Goal: Task Accomplishment & Management: Manage account settings

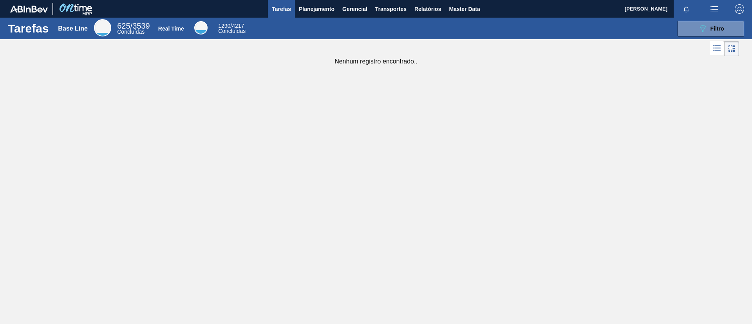
click at [322, 18] on div "Tarefas Base Line 625 / 3539 Concluídas Real Time 1290 / 4217 Concluídas 089F7B…" at bounding box center [376, 29] width 752 height 22
click at [321, 13] on span "Planejamento" at bounding box center [317, 8] width 36 height 9
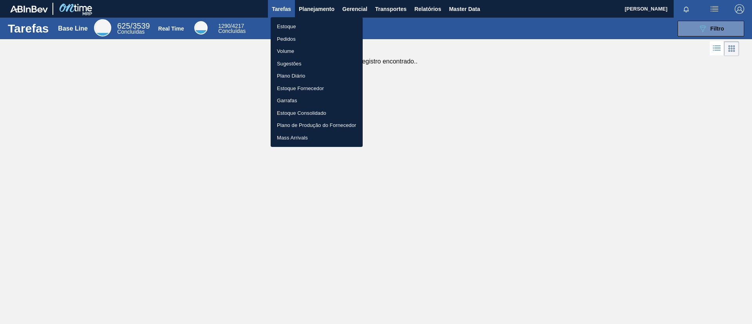
click at [324, 26] on li "Estoque" at bounding box center [316, 26] width 92 height 13
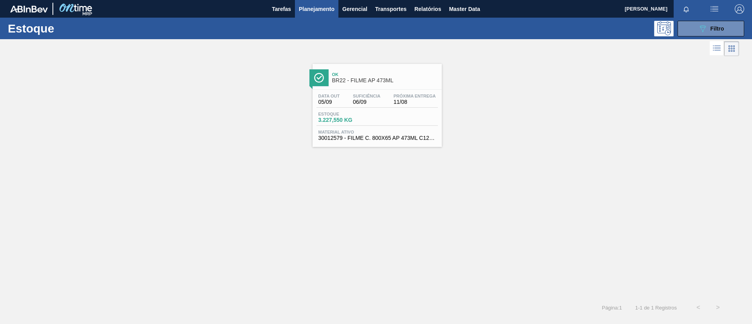
click at [314, 13] on span "Planejamento" at bounding box center [317, 8] width 36 height 9
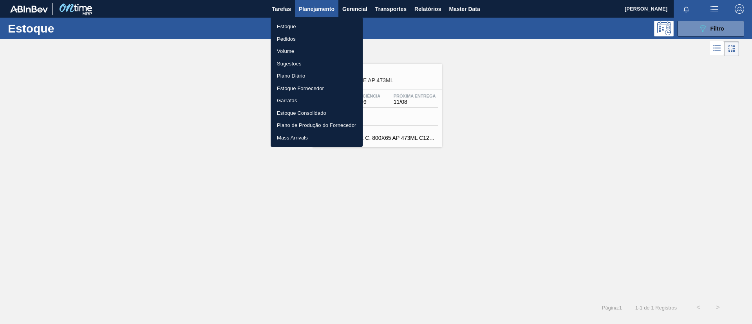
click at [319, 23] on li "Estoque" at bounding box center [316, 26] width 92 height 13
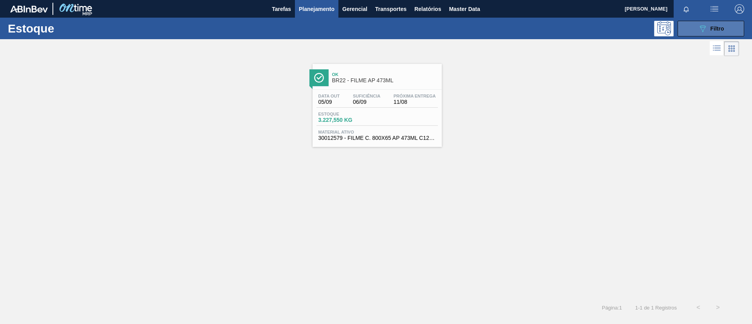
click at [713, 22] on button "089F7B8B-B2A5-4AFE-B5C0-19BA573D28AC Filtro" at bounding box center [710, 29] width 67 height 16
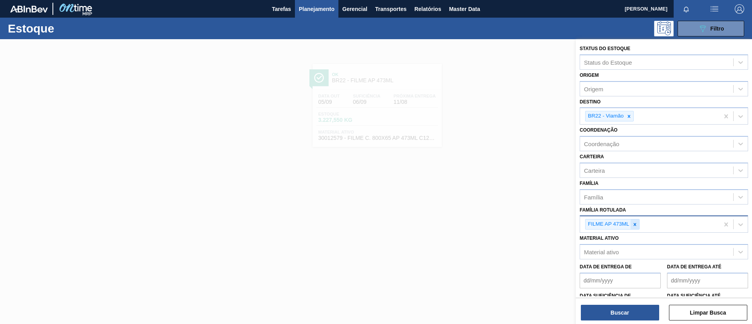
click at [637, 222] on icon at bounding box center [634, 224] width 5 height 5
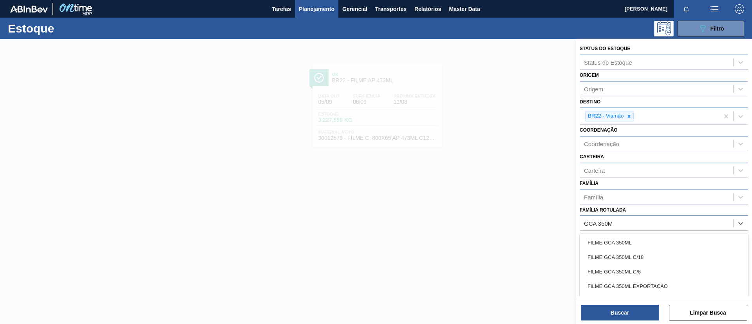
type Rotulada "GCA 350ML"
drag, startPoint x: 636, startPoint y: 240, endPoint x: 636, endPoint y: 205, distance: 34.4
click at [636, 240] on div "FILME GCA 350ML" at bounding box center [663, 242] width 168 height 14
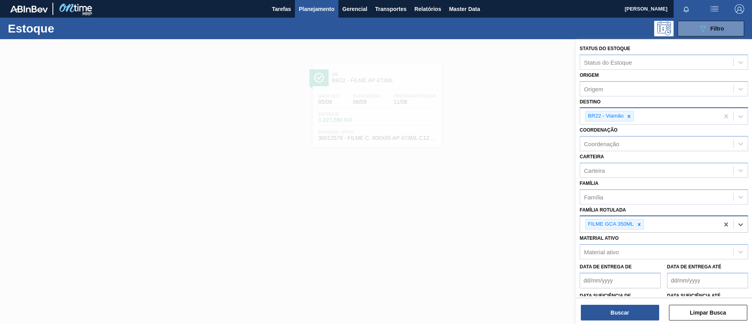
click at [629, 119] on div at bounding box center [628, 116] width 9 height 10
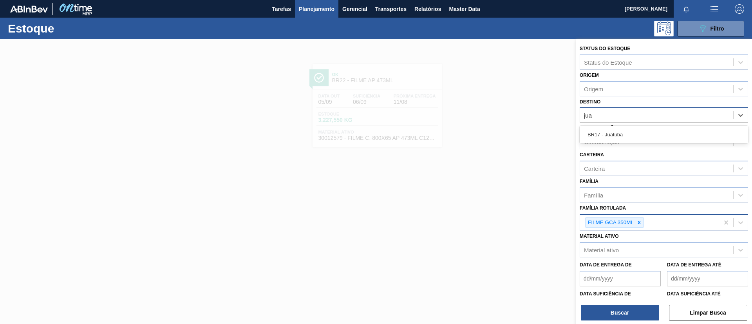
type input "juat"
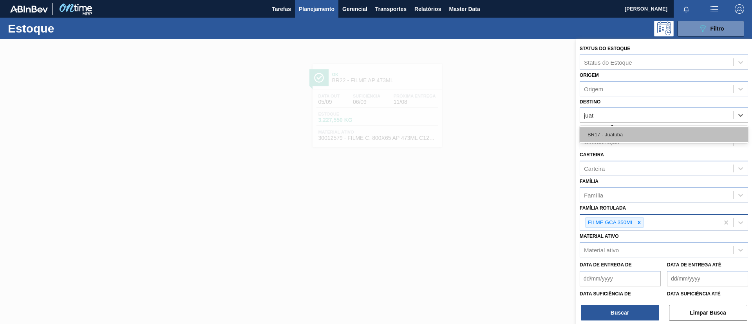
click at [634, 129] on div "BR17 - Juatuba" at bounding box center [663, 134] width 168 height 14
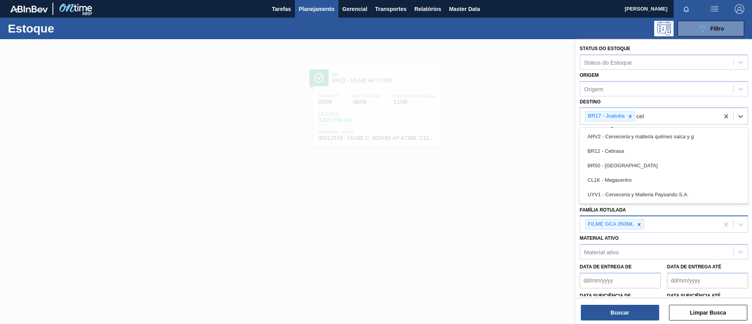
type input "cebr"
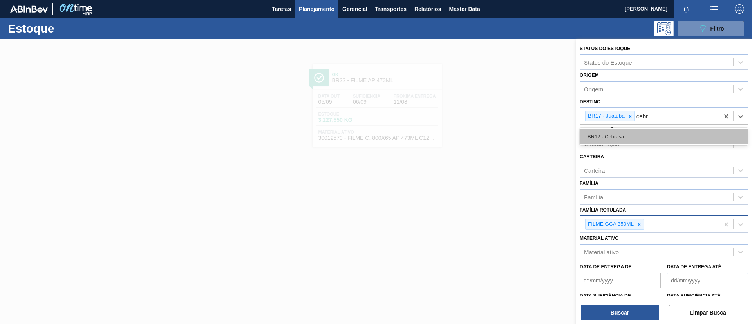
click at [634, 130] on div "BR12 - Cebrasa" at bounding box center [663, 136] width 168 height 14
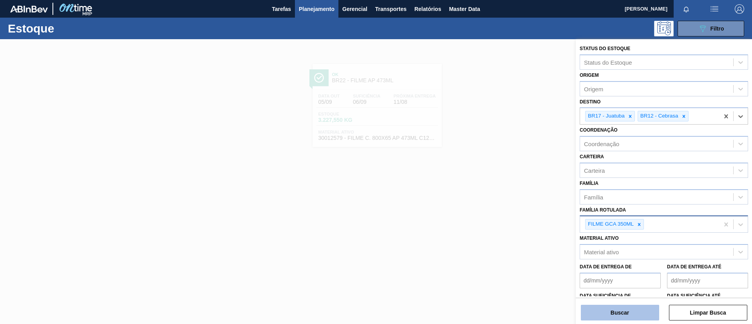
click at [631, 306] on button "Buscar" at bounding box center [619, 313] width 78 height 16
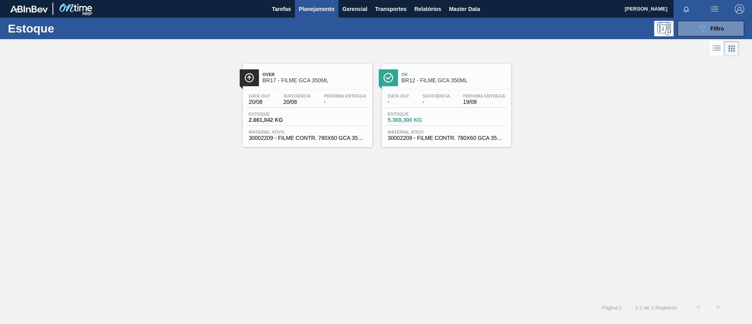
click at [326, 74] on span "Over" at bounding box center [315, 74] width 106 height 5
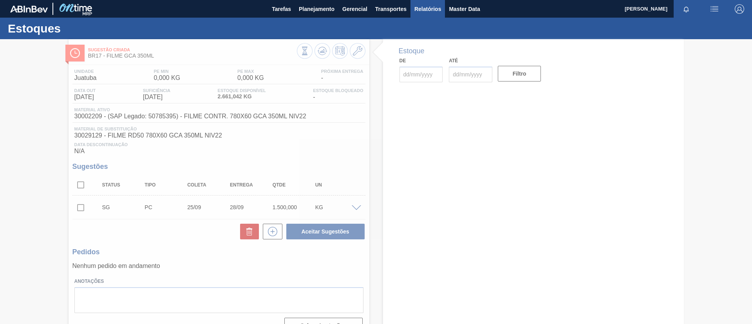
type input "[DATE]"
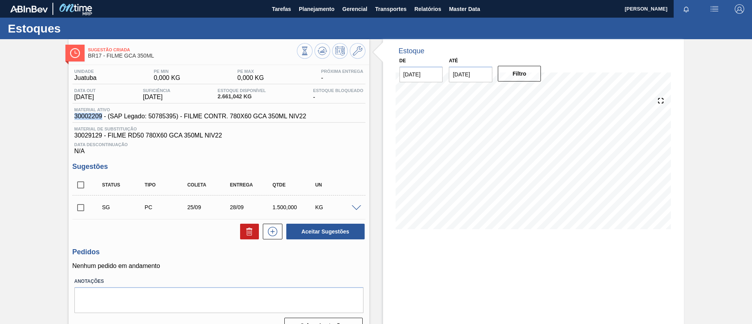
drag, startPoint x: 70, startPoint y: 114, endPoint x: 100, endPoint y: 119, distance: 30.5
click at [100, 119] on div "Unidade Juatuba PE MIN 0,000 KG PE MAX 0,000 KG Próxima Entrega - Data out 20/0…" at bounding box center [218, 200] width 301 height 271
copy span "30002209"
click at [472, 76] on input "25/08/2025" at bounding box center [470, 75] width 43 height 16
click at [536, 93] on button "Next Month" at bounding box center [536, 92] width 5 height 5
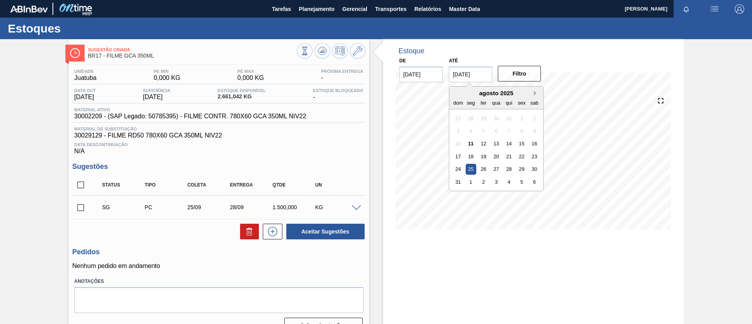
click at [536, 93] on button "Next Month" at bounding box center [536, 92] width 5 height 5
click at [496, 166] on div "31" at bounding box center [496, 169] width 11 height 11
type input "[DATE]"
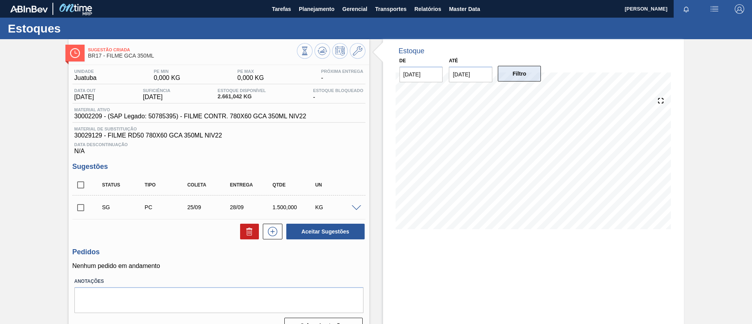
click at [513, 66] on button "Filtro" at bounding box center [518, 74] width 43 height 16
drag, startPoint x: 523, startPoint y: 77, endPoint x: 672, endPoint y: 161, distance: 171.6
click at [676, 161] on div "Estoque De 11/08/2025 Até 31/12/2025 Filtro 09/09 Projeção de Estoque -1,297.52…" at bounding box center [533, 140] width 301 height 202
click at [309, 54] on icon at bounding box center [304, 51] width 9 height 9
drag, startPoint x: 71, startPoint y: 116, endPoint x: 103, endPoint y: 121, distance: 32.1
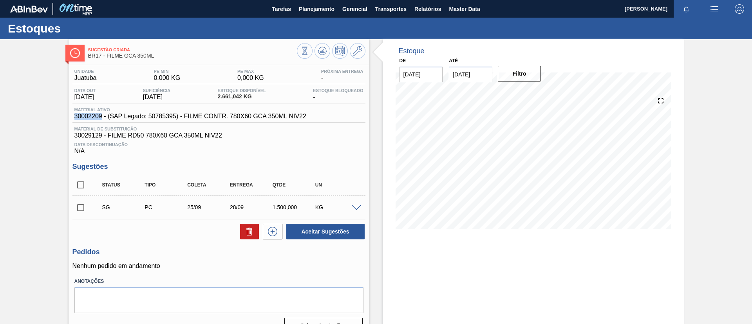
click at [103, 121] on div "Unidade Juatuba PE MIN 0,000 KG PE MAX 0,000 KG Próxima Entrega - Data out 20/0…" at bounding box center [218, 200] width 301 height 271
copy span "30002209"
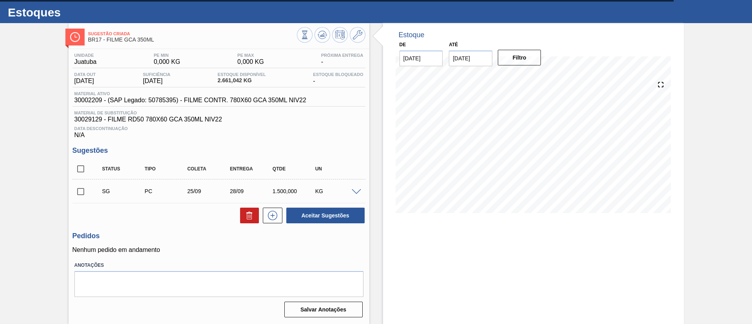
click at [354, 191] on span at bounding box center [355, 192] width 9 height 6
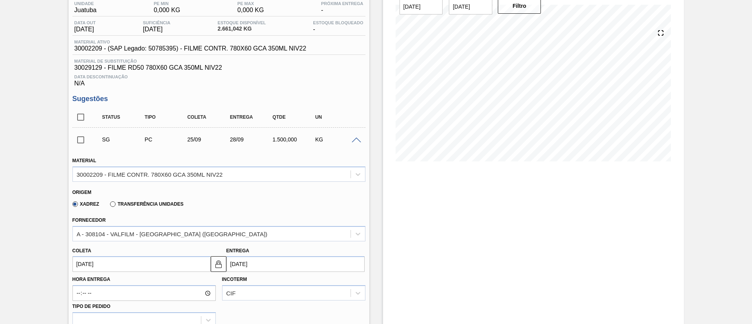
scroll to position [133, 0]
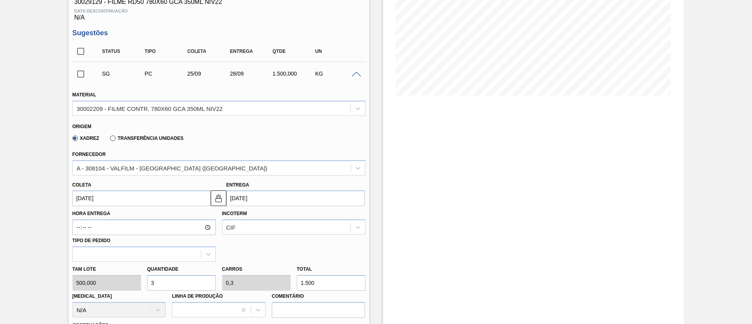
click at [143, 135] on div "Transferência Unidades" at bounding box center [145, 137] width 76 height 7
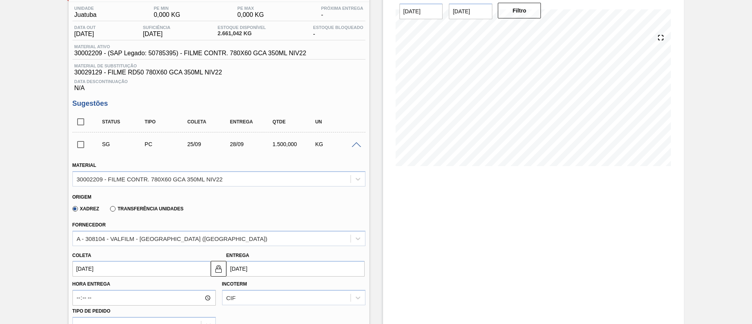
scroll to position [0, 0]
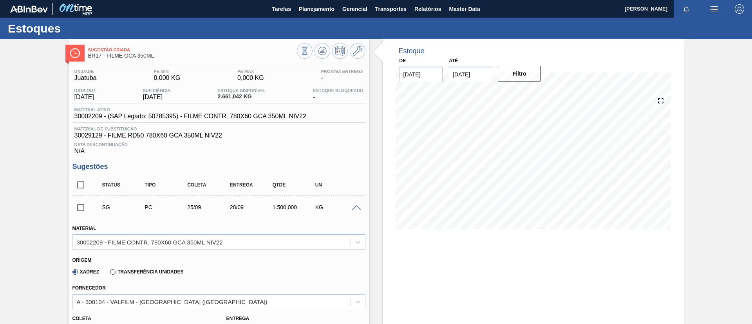
click at [359, 205] on div at bounding box center [358, 207] width 16 height 6
click at [358, 207] on span at bounding box center [355, 208] width 9 height 6
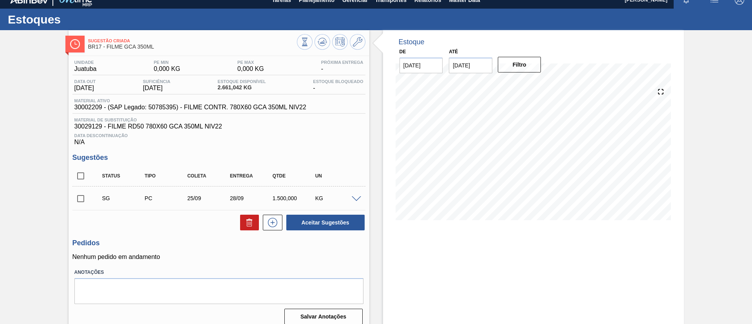
scroll to position [16, 0]
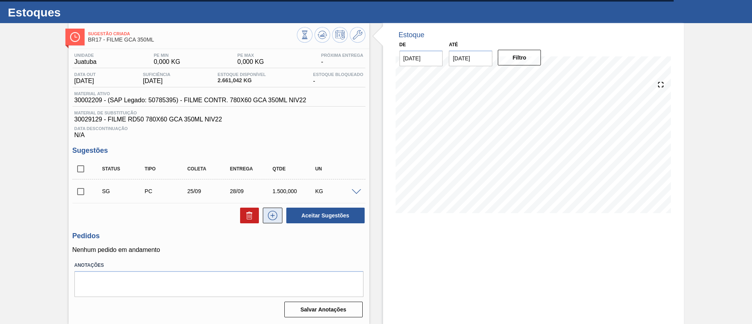
click at [278, 214] on button at bounding box center [273, 215] width 20 height 16
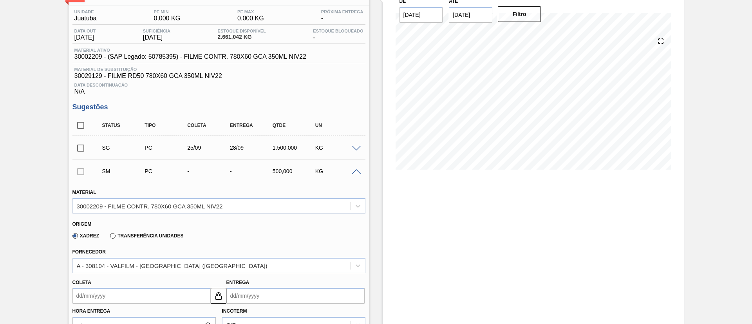
scroll to position [75, 0]
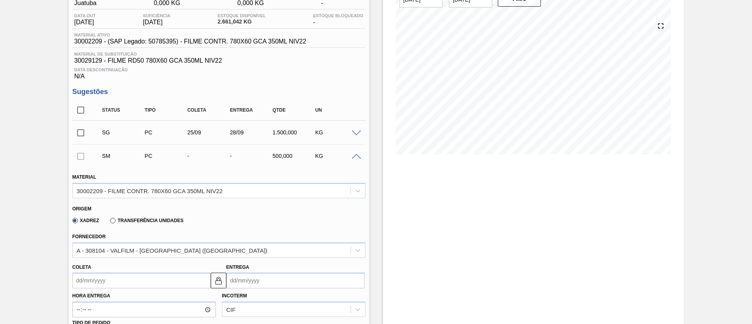
click at [143, 220] on label "Transferência Unidades" at bounding box center [146, 220] width 73 height 5
click at [109, 222] on input "Transferência Unidades" at bounding box center [109, 222] width 0 height 0
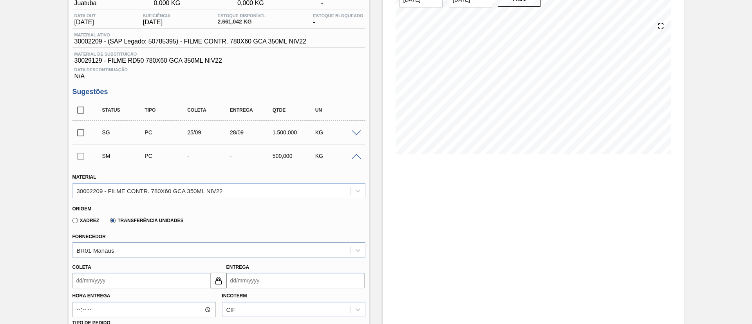
click at [137, 246] on div "BR01-Manaus" at bounding box center [218, 249] width 293 height 15
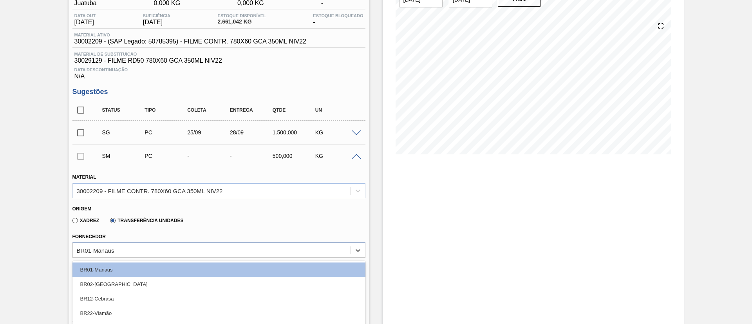
scroll to position [90, 0]
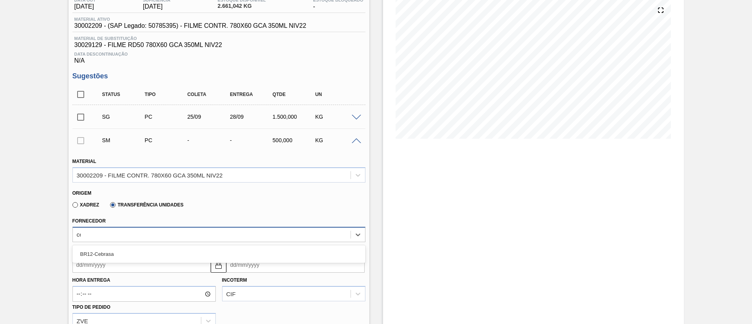
type input "ceb"
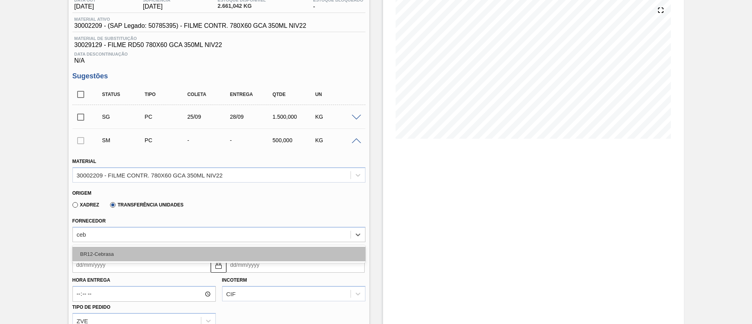
click at [142, 249] on div "BR12-Cebrasa" at bounding box center [218, 254] width 293 height 14
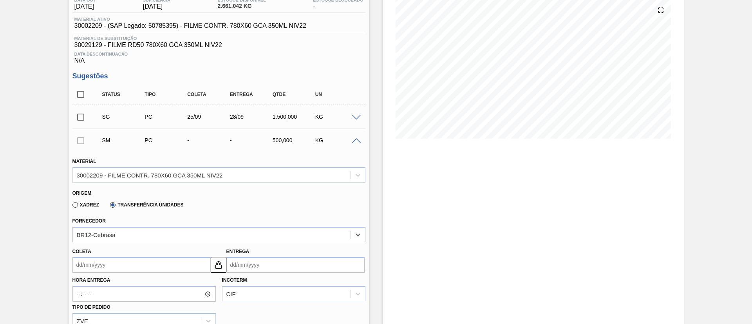
click at [132, 259] on input "Coleta" at bounding box center [141, 265] width 138 height 16
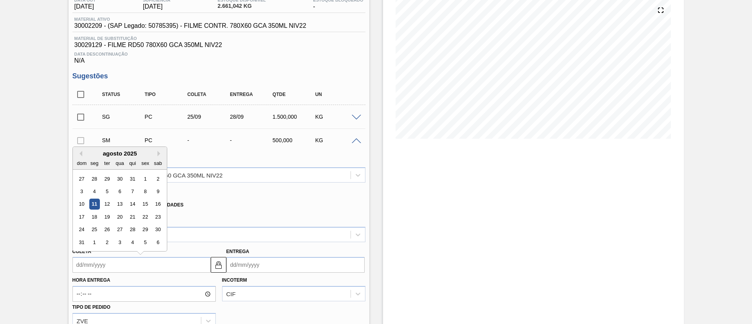
drag, startPoint x: 105, startPoint y: 205, endPoint x: 150, endPoint y: 220, distance: 46.7
click at [106, 205] on div "12" at bounding box center [106, 204] width 11 height 11
type input "[DATE]"
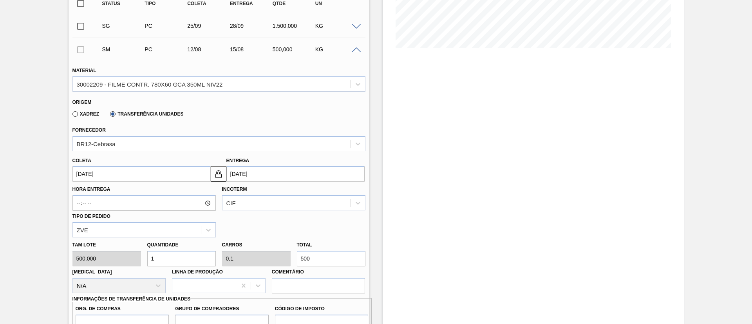
scroll to position [208, 0]
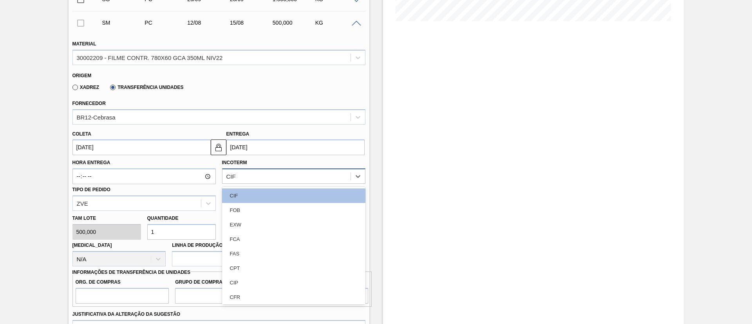
click at [257, 175] on div "CIF" at bounding box center [286, 176] width 128 height 11
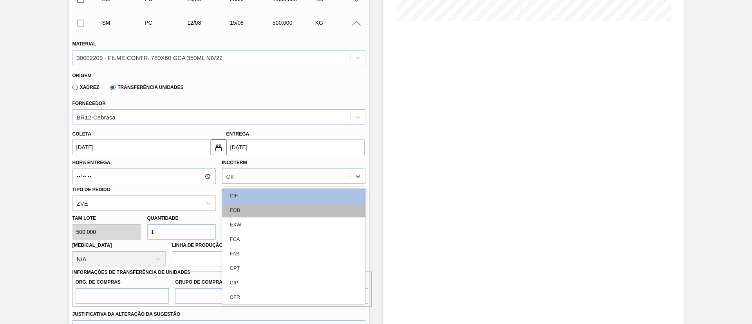
click at [262, 207] on div "FOB" at bounding box center [293, 210] width 143 height 14
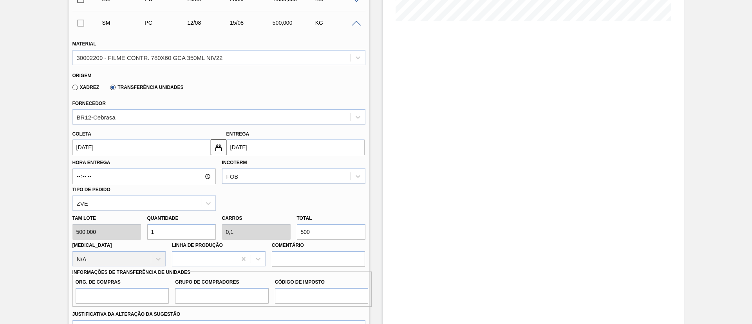
click at [240, 231] on div "Tam lote 500,000 Quantidade 1 Carros 0,1 Total 500 Doca N/A Linha de Produção C…" at bounding box center [218, 239] width 299 height 56
type input "0,004"
type input "0"
type input "2"
type input "0,04"
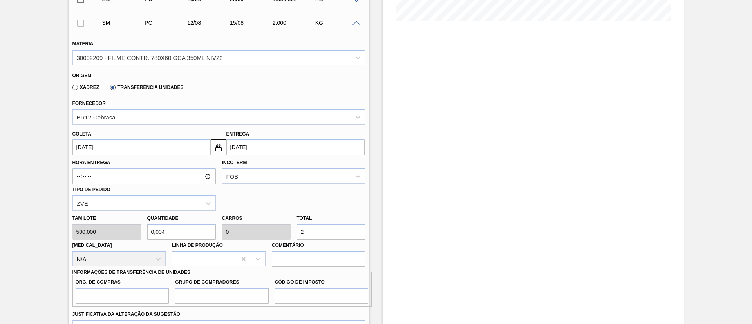
type input "0,004"
type input "20"
type input "0,4"
type input "0,04"
type input "200"
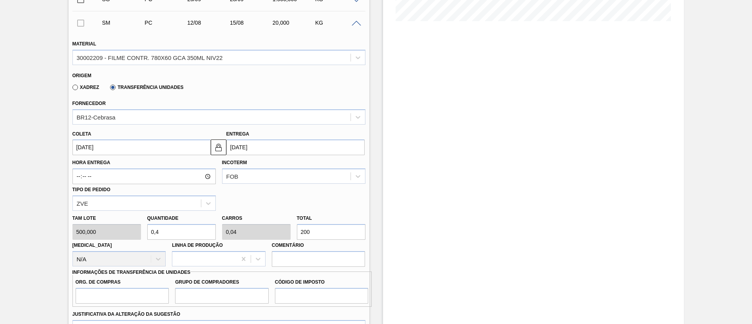
type input "4"
type input "0,4"
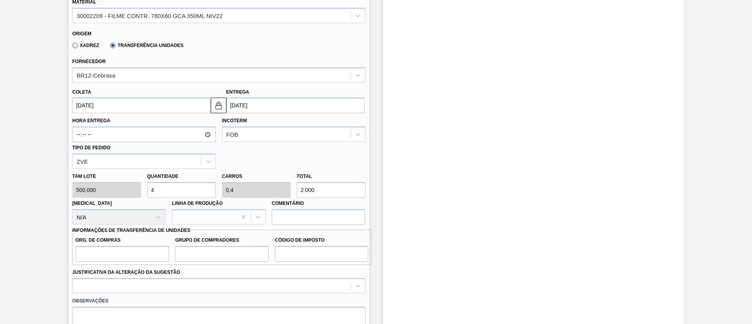
scroll to position [267, 0]
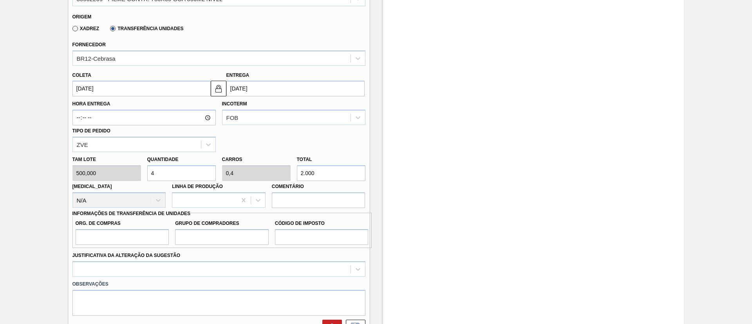
type input "2.000"
click at [150, 233] on input "Org. de Compras" at bounding box center [123, 237] width 94 height 16
type input "BR00"
click at [227, 232] on input "Grupo de Compradores" at bounding box center [222, 237] width 94 height 16
type input "A01"
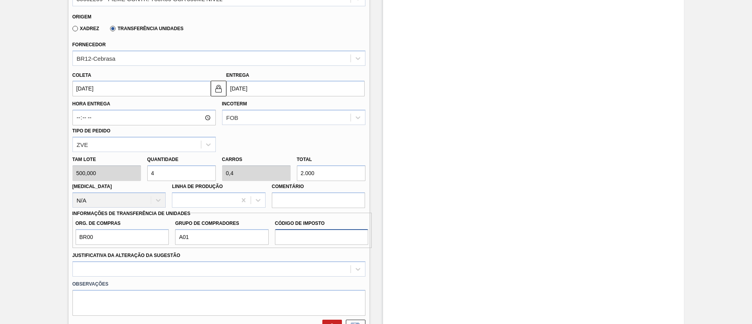
click at [298, 231] on input "Código de Imposto" at bounding box center [322, 237] width 94 height 16
type input "I1"
click at [204, 265] on div "option Master data incorreto ABI (LT, MOQ, etc.) focused, 5 of 18. 18 results a…" at bounding box center [218, 268] width 293 height 15
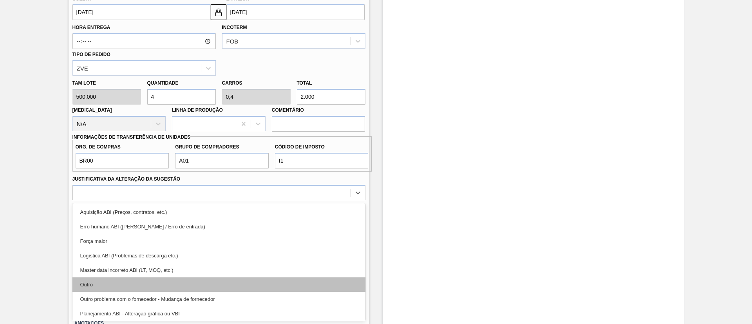
click at [126, 289] on div "Outro" at bounding box center [218, 284] width 293 height 14
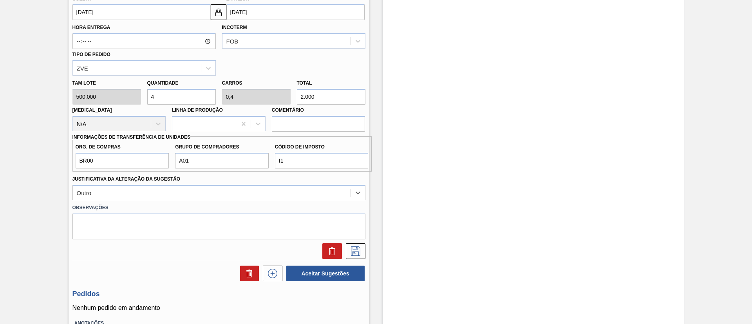
click at [375, 247] on div "Estoque De 11/08/2025 Até 31/12/2025 Filtro 22/08 Projeção de Estoque -1,297.52…" at bounding box center [526, 38] width 314 height 685
click at [359, 247] on icon at bounding box center [355, 250] width 13 height 9
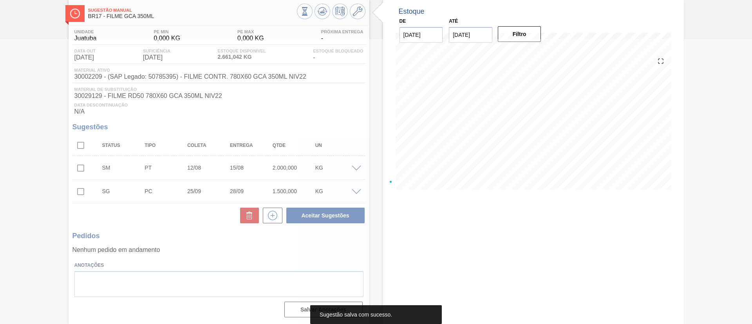
scroll to position [40, 0]
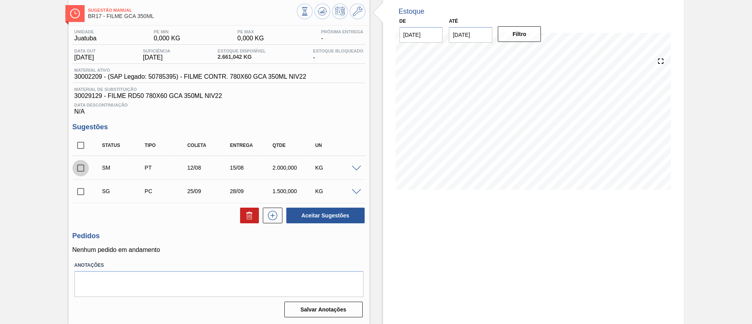
click at [80, 168] on input "checkbox" at bounding box center [80, 168] width 16 height 16
click at [347, 217] on button "Aceitar Sugestões" at bounding box center [325, 215] width 78 height 16
checkbox input "false"
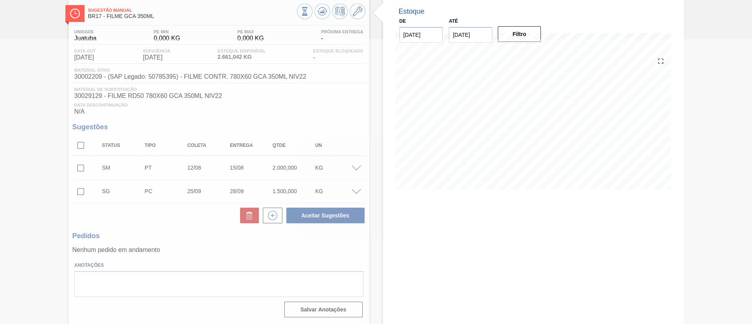
scroll to position [30, 0]
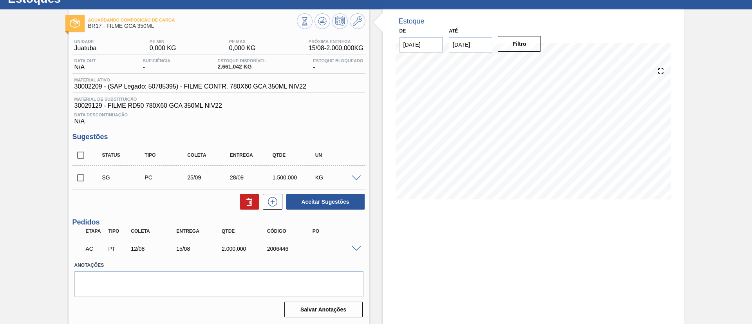
click at [361, 245] on div at bounding box center [358, 248] width 16 height 6
click at [357, 247] on span at bounding box center [355, 249] width 9 height 6
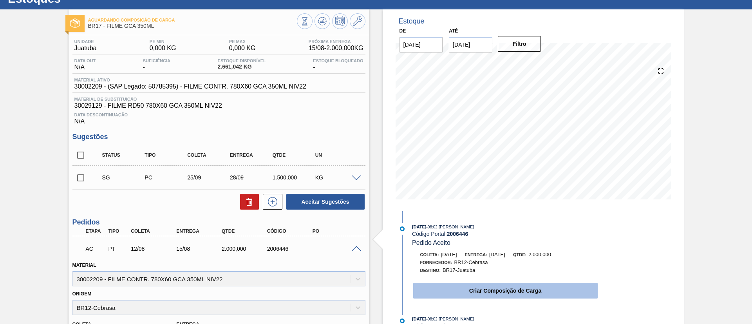
click at [441, 283] on button "Criar Composição de Carga" at bounding box center [505, 291] width 184 height 16
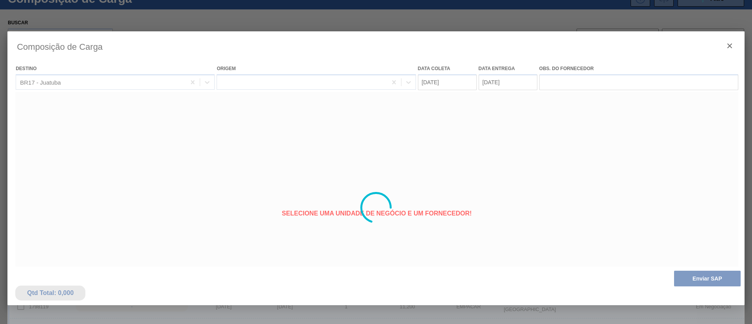
type coleta "12/08/2025"
type entrega "15/08/2025"
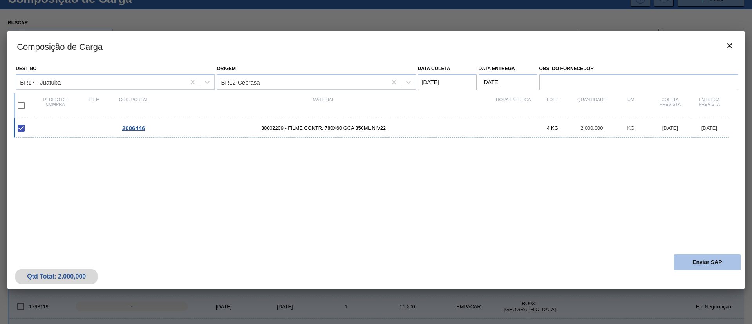
click at [719, 260] on button "Enviar SAP" at bounding box center [707, 262] width 67 height 16
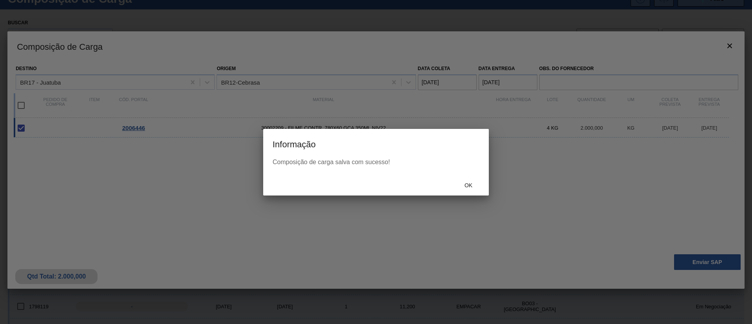
click at [469, 184] on span "Ok" at bounding box center [468, 185] width 20 height 6
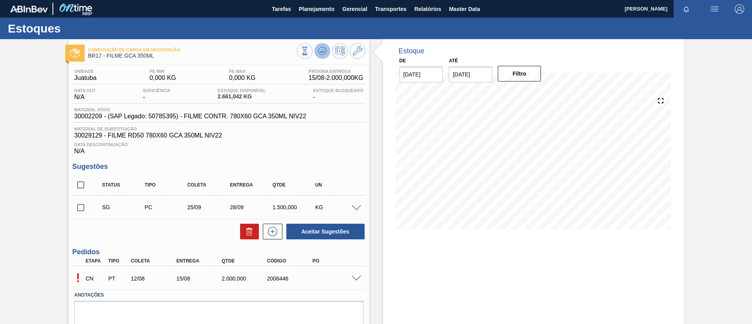
click at [322, 51] on icon at bounding box center [321, 51] width 5 height 4
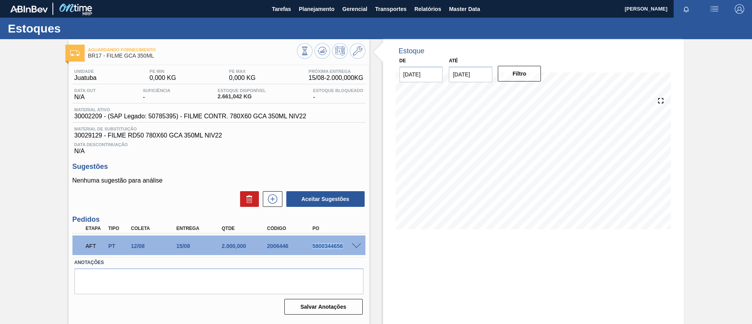
drag, startPoint x: 306, startPoint y: 243, endPoint x: 346, endPoint y: 249, distance: 39.6
click at [346, 249] on div "AFT PT 12/08 15/08 2.000,000 2006446 5800344656" at bounding box center [217, 245] width 272 height 16
copy div "5800344656"
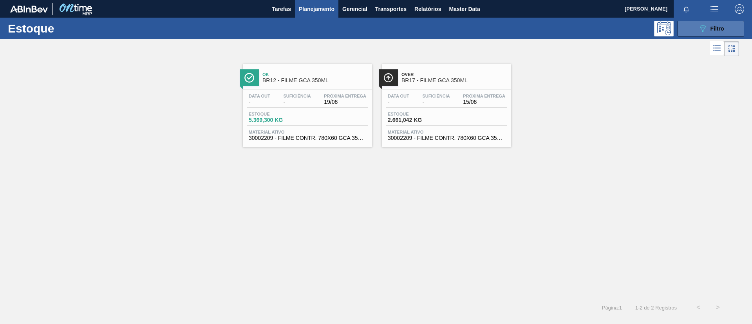
click at [712, 35] on button "089F7B8B-B2A5-4AFE-B5C0-19BA573D28AC Filtro" at bounding box center [710, 29] width 67 height 16
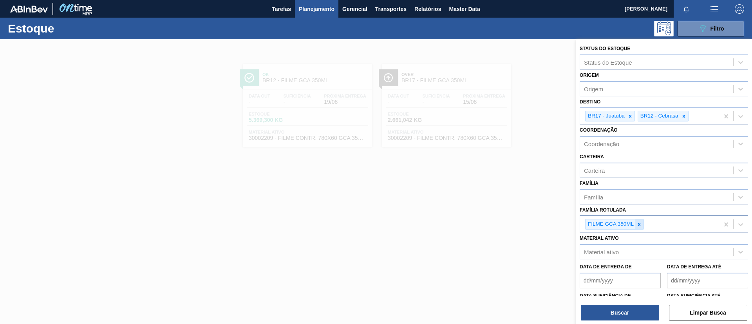
click at [642, 224] on div at bounding box center [638, 224] width 9 height 10
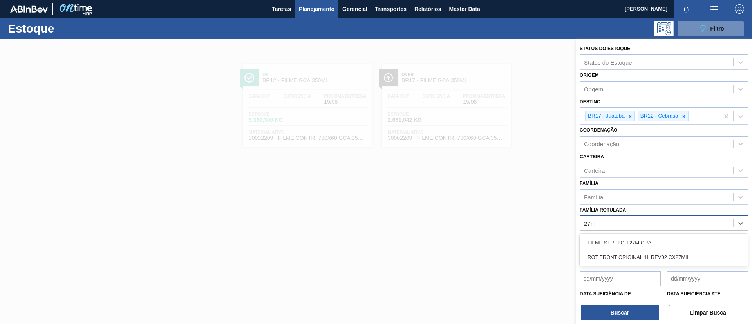
type Rotulada "27mI"
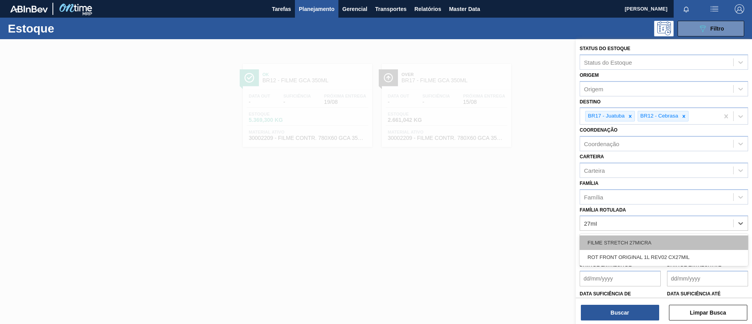
click at [651, 236] on div "FILME STRETCH 27MICRA ROT FRONT ORIGINAL 1L REV02 CX27MIL" at bounding box center [663, 250] width 168 height 32
drag, startPoint x: 663, startPoint y: 241, endPoint x: 633, endPoint y: 151, distance: 94.6
click at [663, 240] on div "FILME STRETCH 27MICRA" at bounding box center [663, 242] width 168 height 14
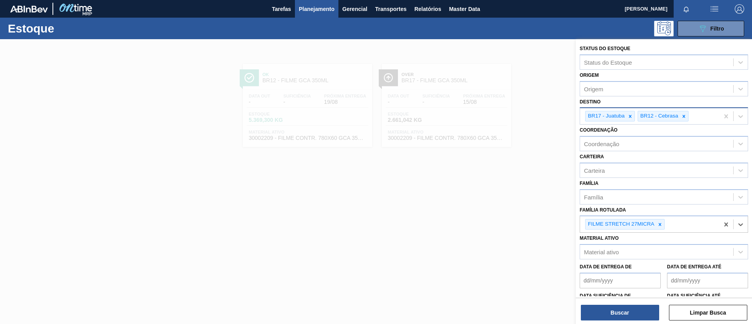
click at [624, 114] on div "BR17 - Juatuba" at bounding box center [605, 116] width 40 height 10
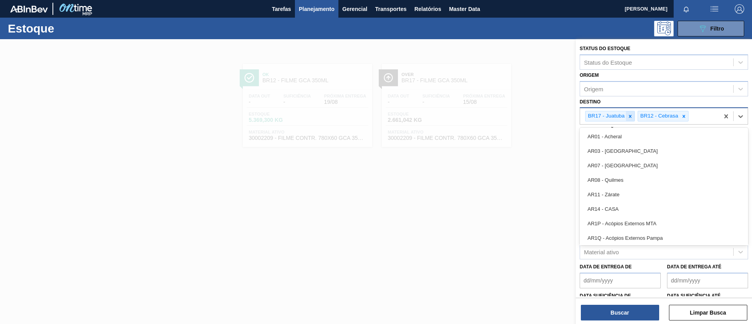
click at [627, 115] on div at bounding box center [629, 116] width 9 height 10
click at [627, 115] on div at bounding box center [631, 116] width 9 height 10
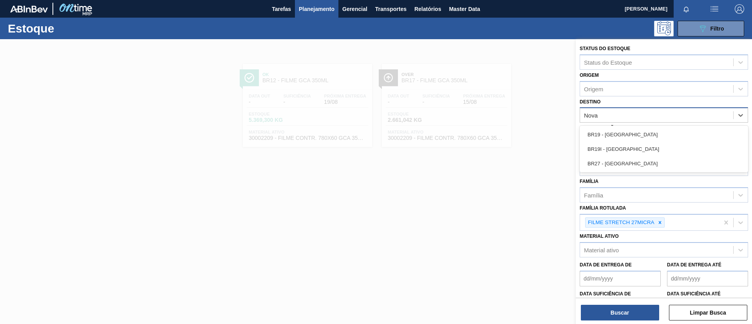
type input "Nova r"
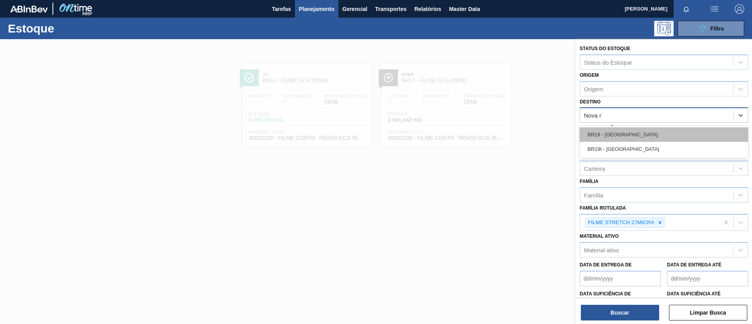
click at [637, 128] on div "BR19 - Nova Rio" at bounding box center [663, 134] width 168 height 14
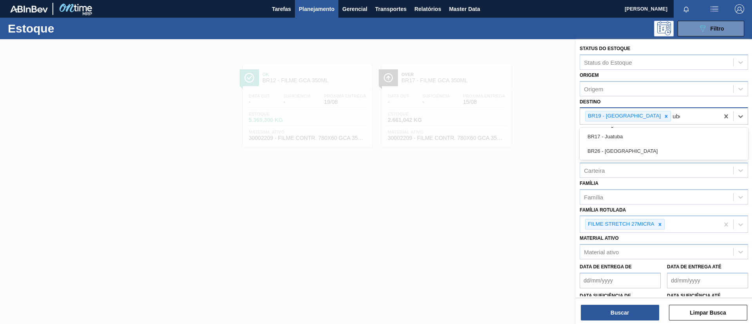
type input "uber"
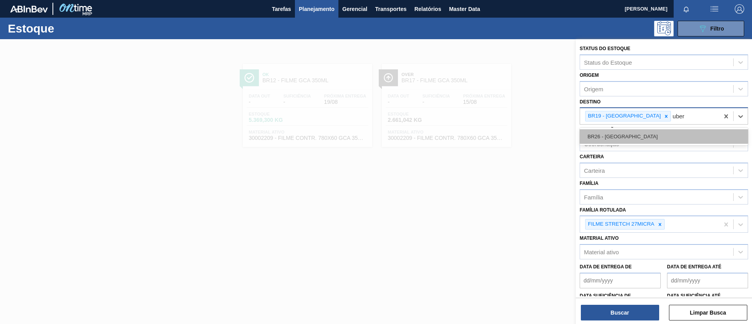
click at [642, 135] on div "BR26 - Uberlândia" at bounding box center [663, 136] width 168 height 14
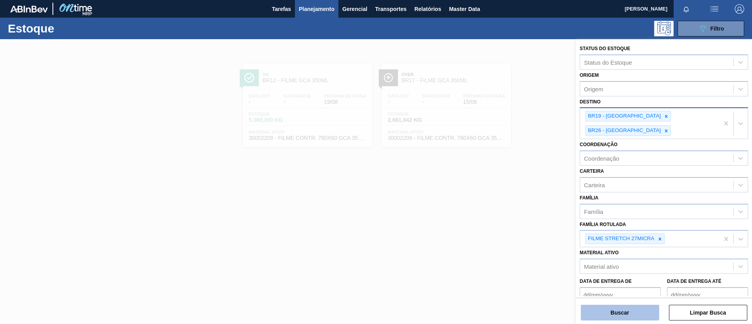
click at [635, 320] on div "Status do Estoque Status do Estoque Origem Origem Destino BR19 - Nova Rio BR26 …" at bounding box center [663, 182] width 176 height 286
click at [633, 319] on button "Buscar" at bounding box center [619, 313] width 78 height 16
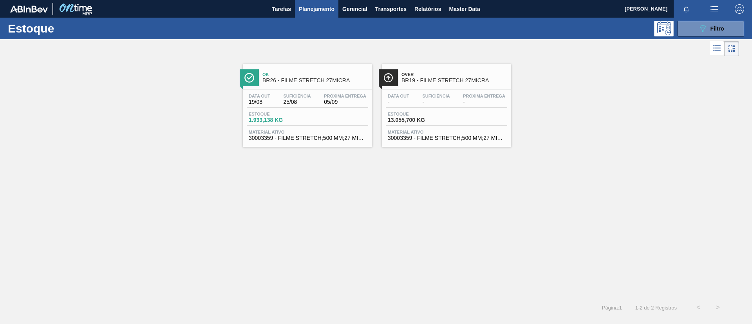
click at [438, 80] on span "BR19 - FILME STRETCH 27MICRA" at bounding box center [454, 81] width 106 height 6
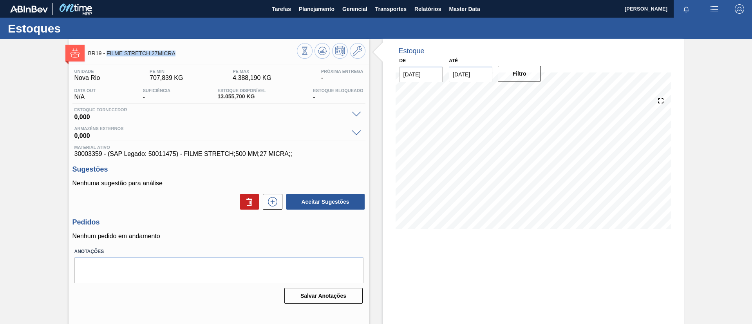
drag, startPoint x: 201, startPoint y: 57, endPoint x: 108, endPoint y: 52, distance: 93.7
click at [108, 52] on div "BR19 - FILME STRETCH 27MICRA" at bounding box center [192, 53] width 209 height 18
copy span "FILME STRETCH 27MICRA"
drag, startPoint x: 311, startPoint y: 14, endPoint x: 311, endPoint y: 20, distance: 5.9
click at [311, 14] on button "Planejamento" at bounding box center [316, 9] width 43 height 18
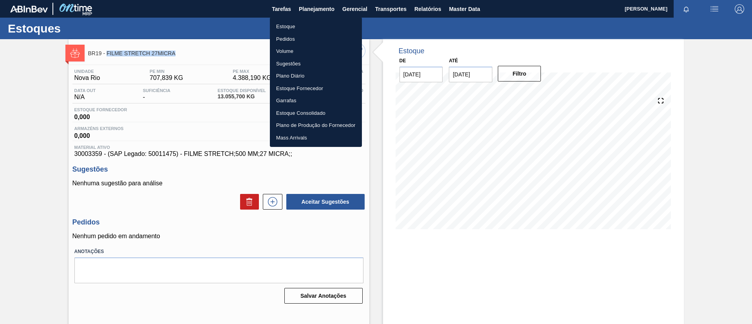
click at [311, 27] on li "Estoque" at bounding box center [316, 26] width 92 height 13
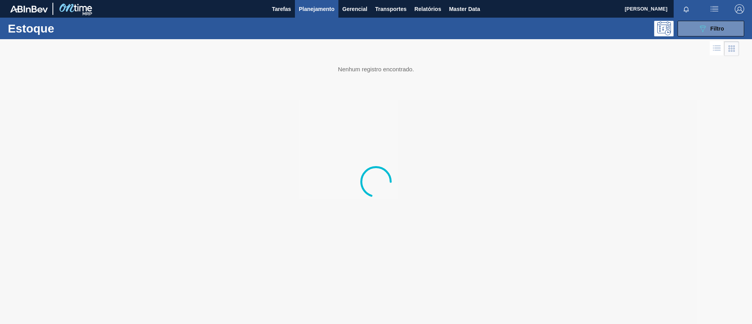
click at [338, 9] on button "Planejamento" at bounding box center [316, 9] width 43 height 18
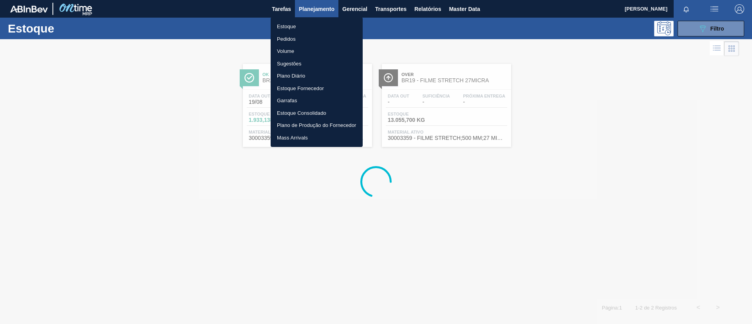
click at [312, 33] on li "Pedidos" at bounding box center [316, 39] width 92 height 13
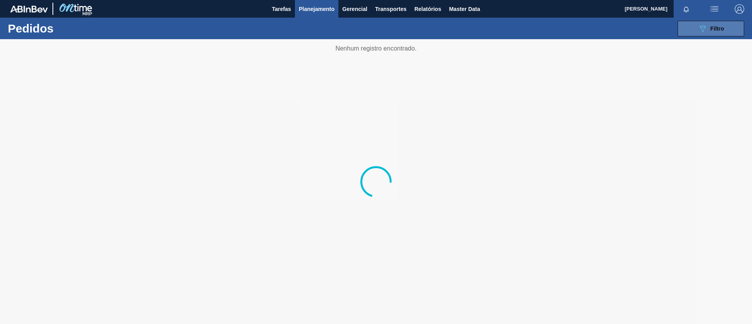
click at [710, 25] on span "Filtro" at bounding box center [717, 28] width 14 height 6
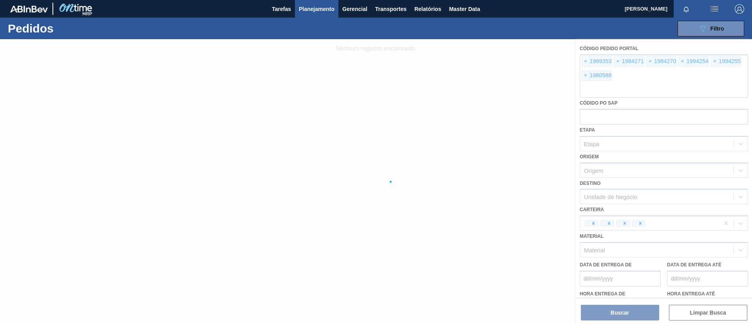
click at [586, 59] on div at bounding box center [376, 181] width 752 height 285
click at [586, 60] on div at bounding box center [376, 181] width 752 height 285
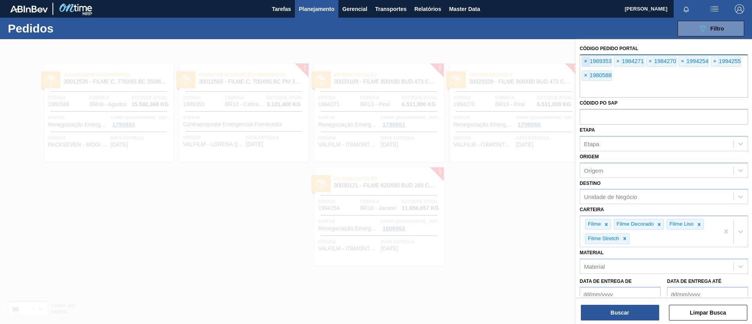
click at [584, 63] on span "×" at bounding box center [585, 61] width 7 height 9
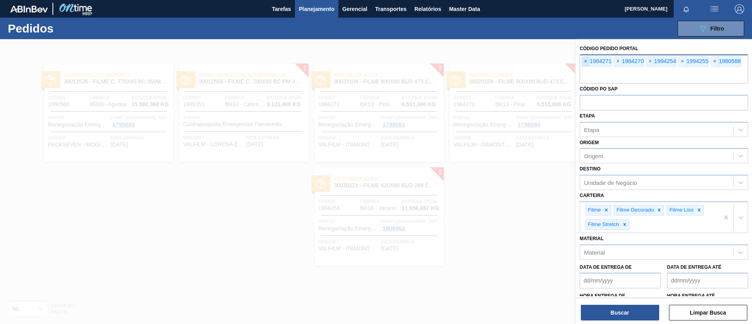
click at [584, 63] on span "×" at bounding box center [585, 61] width 7 height 9
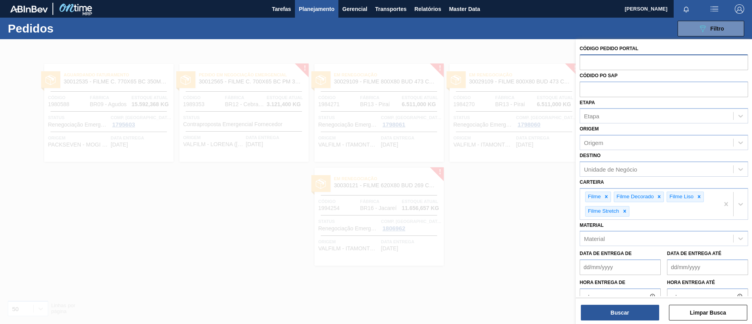
paste input "1977948"
type input "1977948"
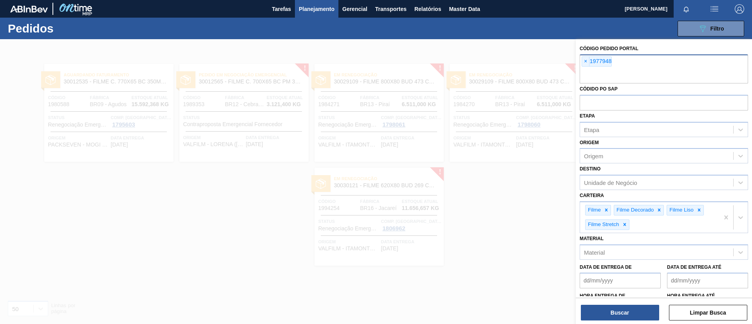
paste input "1980600"
type input "1980600"
click at [602, 311] on button "Buscar" at bounding box center [619, 313] width 78 height 16
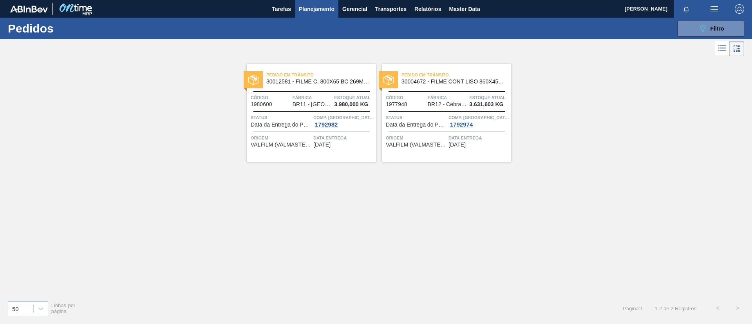
click at [447, 78] on span "Pedido em Trânsito" at bounding box center [456, 75] width 110 height 8
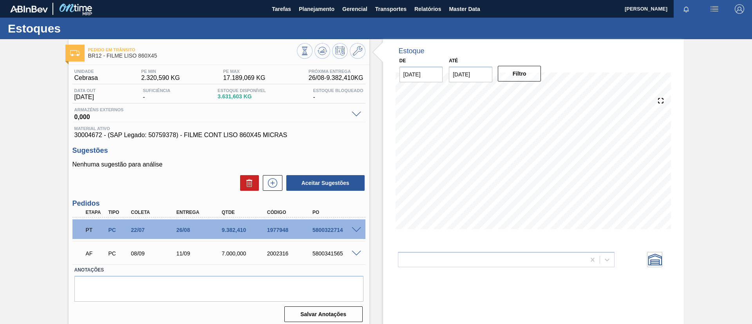
drag, startPoint x: 96, startPoint y: 121, endPoint x: 92, endPoint y: 123, distance: 4.9
drag, startPoint x: 92, startPoint y: 123, endPoint x: 70, endPoint y: 136, distance: 25.8
click at [70, 136] on div "Unidade Cebrasa PE MIN 2.320,590 KG PE MAX 17.189,069 KG Próxima Entrega 26/08 …" at bounding box center [218, 195] width 301 height 260
drag, startPoint x: 73, startPoint y: 133, endPoint x: 101, endPoint y: 135, distance: 28.6
click at [101, 135] on div "Material ativo 30004672 - (SAP Legado: 50759378) - FILME CONT LISO 860X45 MICRAS" at bounding box center [218, 132] width 293 height 13
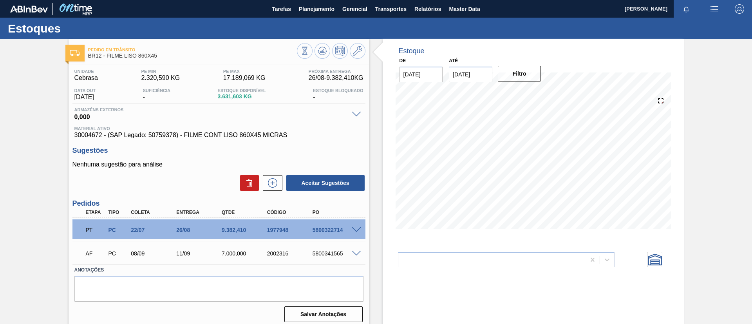
drag, startPoint x: 52, startPoint y: 157, endPoint x: 67, endPoint y: 169, distance: 19.2
click at [52, 158] on div "Pedido em Trânsito BR12 - FILME LISO 860X45 Unidade Cebrasa PE MIN 2.320,590 KG…" at bounding box center [376, 187] width 752 height 297
drag, startPoint x: 264, startPoint y: 232, endPoint x: 291, endPoint y: 231, distance: 27.0
click at [291, 231] on div "1977948" at bounding box center [284, 230] width 45 height 6
copy div "1977948"
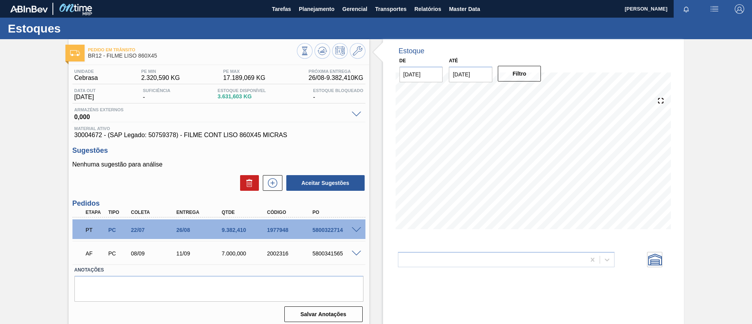
click at [218, 228] on div "9.382,410" at bounding box center [238, 230] width 45 height 6
click at [321, 18] on div "Estoques" at bounding box center [376, 29] width 752 height 22
click at [328, 12] on span "Planejamento" at bounding box center [317, 8] width 36 height 9
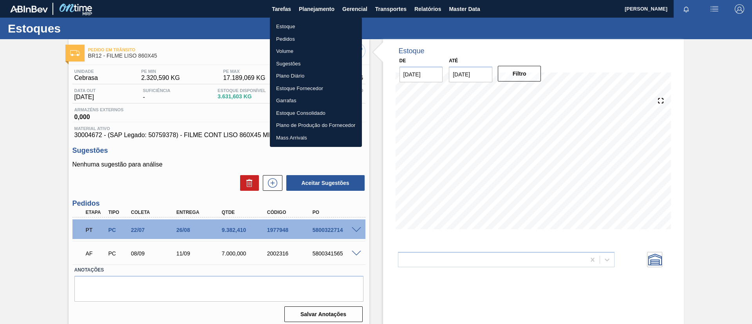
click at [329, 23] on li "Estoque" at bounding box center [316, 26] width 92 height 13
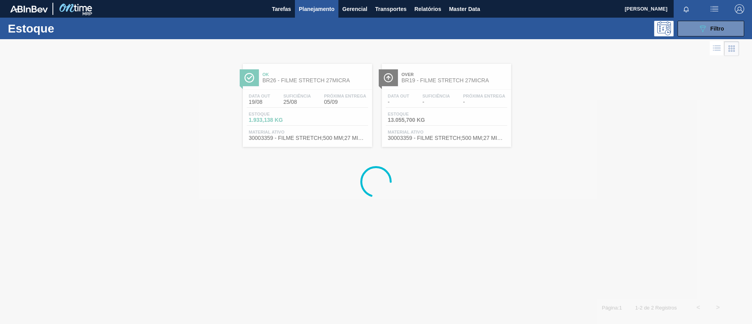
click at [739, 14] on button "button" at bounding box center [738, 9] width 25 height 18
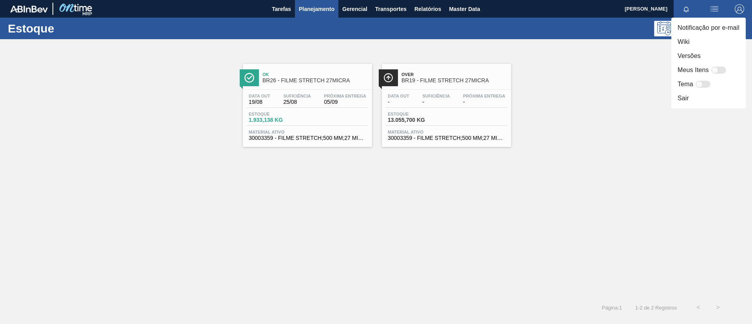
click at [556, 33] on div at bounding box center [376, 162] width 752 height 324
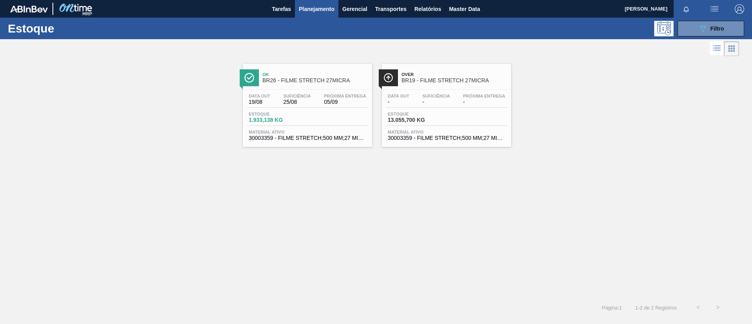
click at [672, 31] on button at bounding box center [664, 29] width 20 height 16
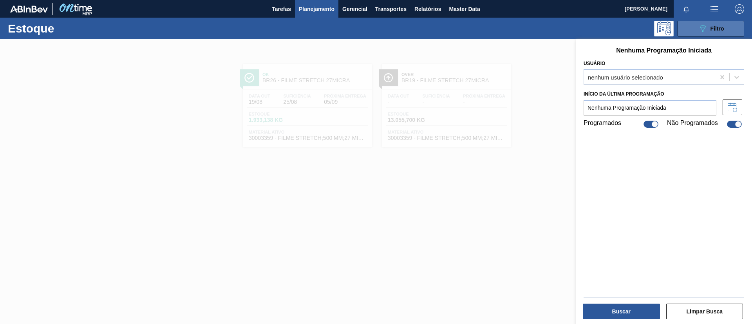
click at [689, 31] on button "089F7B8B-B2A5-4AFE-B5C0-19BA573D28AC Filtro" at bounding box center [710, 29] width 67 height 16
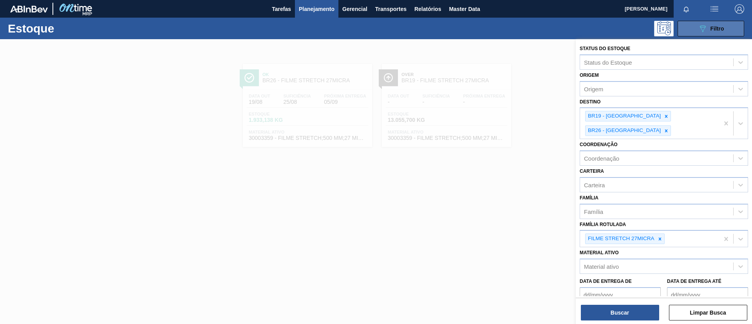
click at [689, 31] on button "089F7B8B-B2A5-4AFE-B5C0-19BA573D28AC Filtro" at bounding box center [710, 29] width 67 height 16
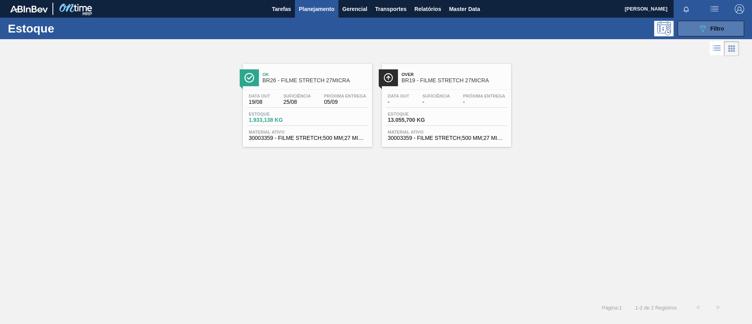
click at [696, 30] on button "089F7B8B-B2A5-4AFE-B5C0-19BA573D28AC Filtro" at bounding box center [710, 29] width 67 height 16
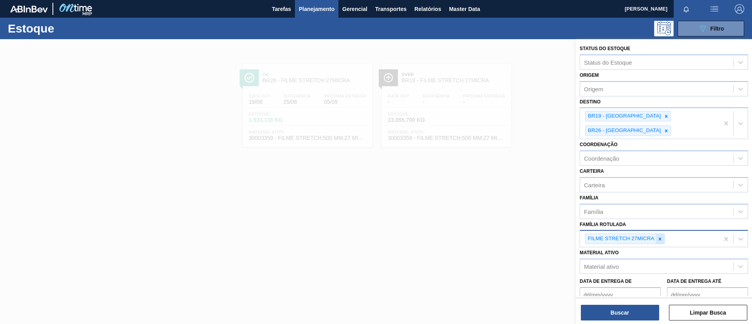
click at [661, 236] on icon at bounding box center [659, 238] width 5 height 5
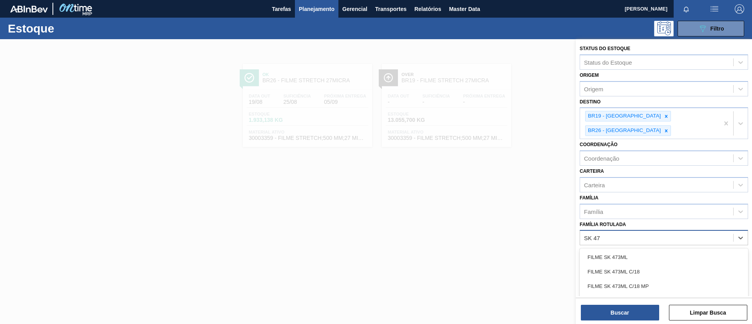
type Rotulada "SK 473"
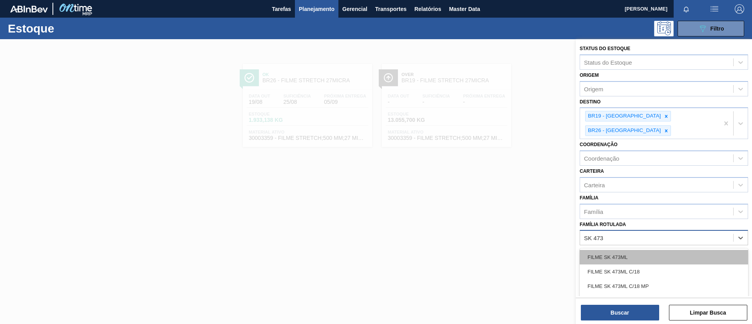
click at [674, 250] on div "FILME SK 473ML" at bounding box center [663, 257] width 168 height 14
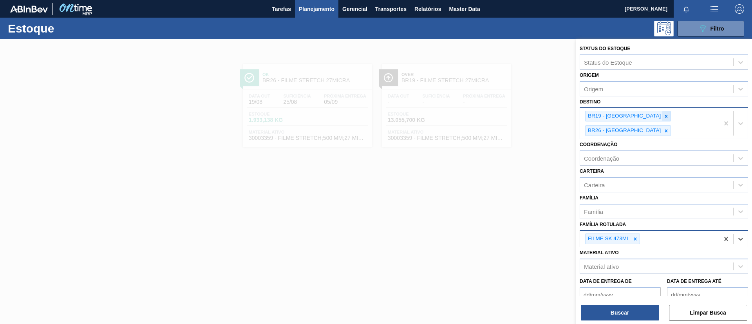
click at [663, 115] on icon at bounding box center [665, 116] width 5 height 5
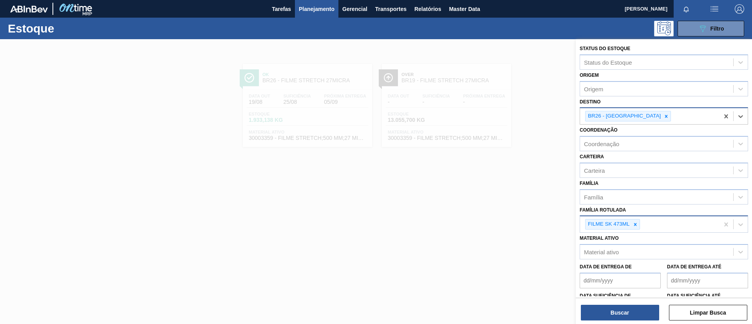
click at [661, 115] on div at bounding box center [665, 116] width 9 height 10
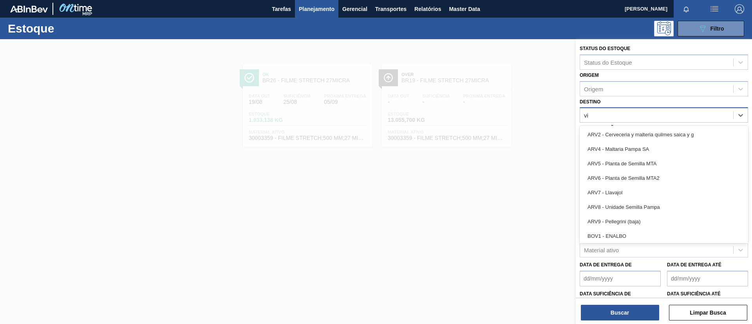
type input "via"
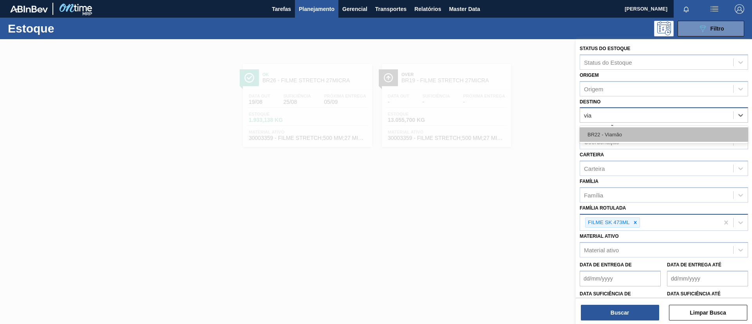
click at [663, 133] on div "BR22 - Viamão" at bounding box center [663, 134] width 168 height 14
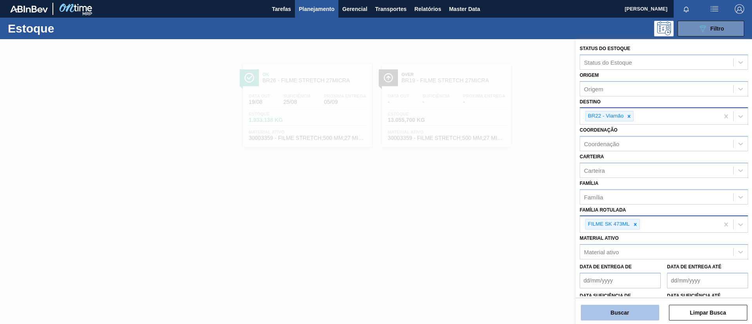
click at [606, 310] on button "Buscar" at bounding box center [619, 313] width 78 height 16
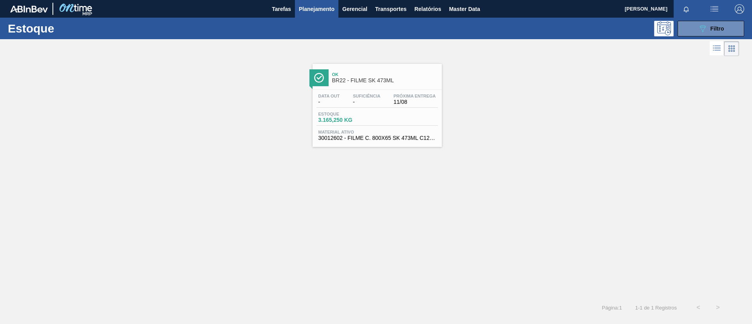
click at [350, 73] on span "Ok" at bounding box center [385, 74] width 106 height 5
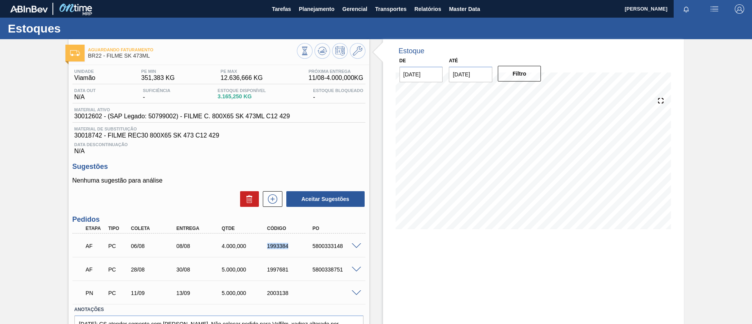
drag, startPoint x: 263, startPoint y: 246, endPoint x: 291, endPoint y: 247, distance: 27.8
click at [291, 247] on div "1993384" at bounding box center [284, 246] width 45 height 6
copy div "1993384"
click at [354, 240] on div "AF PC 06/08 08/08 4.000,000 1993384 5800333148" at bounding box center [218, 245] width 293 height 20
click at [355, 244] on span at bounding box center [355, 246] width 9 height 6
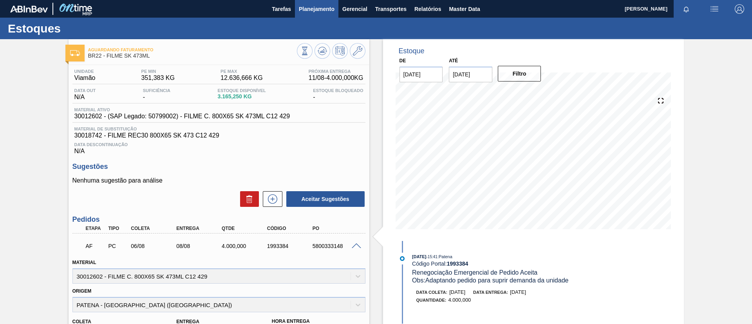
click at [309, 12] on span "Planejamento" at bounding box center [317, 8] width 36 height 9
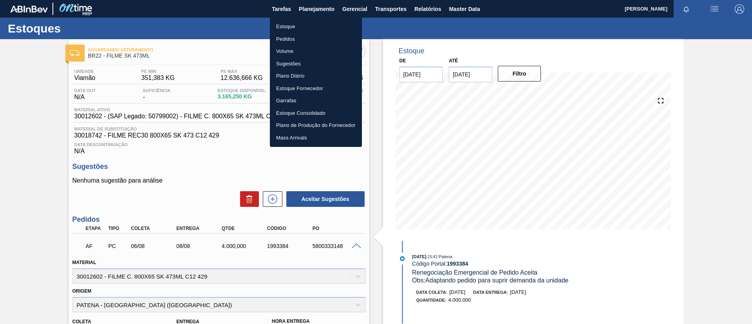
click at [311, 15] on div at bounding box center [376, 162] width 752 height 324
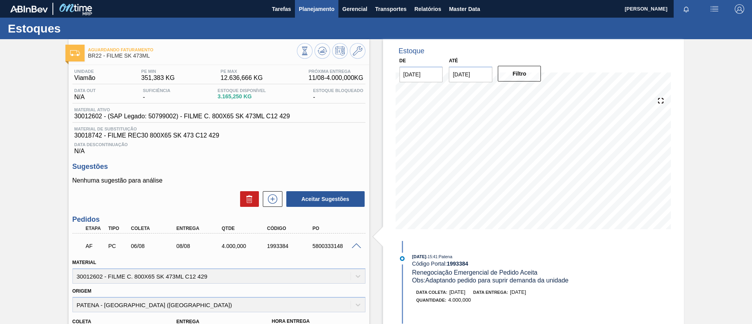
drag, startPoint x: 314, startPoint y: 22, endPoint x: 307, endPoint y: 13, distance: 12.1
click at [314, 22] on ul "Estoque Pedidos Volume Sugestões Plano Diário Estoque Fornecedor Garrafas Estoq…" at bounding box center [315, 58] width 69 height 73
click at [307, 11] on span "Planejamento" at bounding box center [317, 8] width 36 height 9
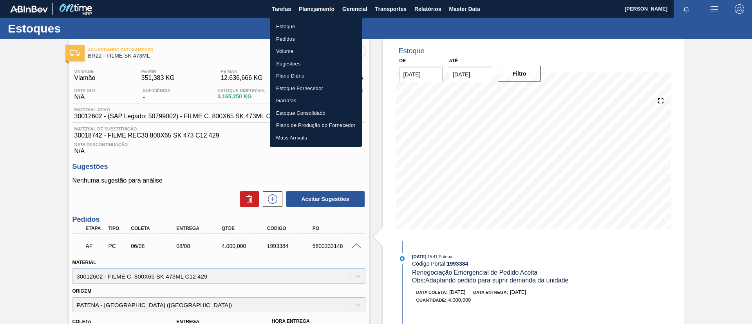
click at [307, 25] on li "Estoque" at bounding box center [316, 26] width 92 height 13
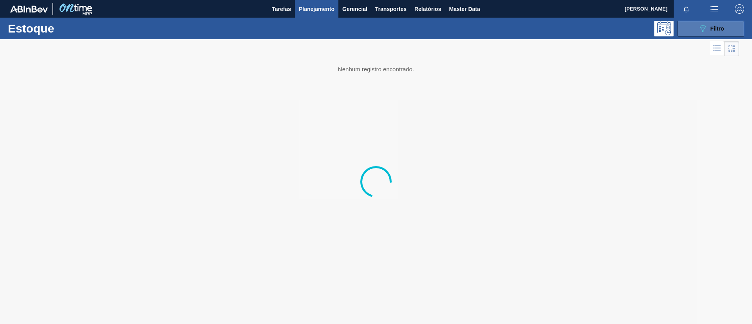
click at [708, 27] on div "089F7B8B-B2A5-4AFE-B5C0-19BA573D28AC Filtro" at bounding box center [711, 28] width 26 height 9
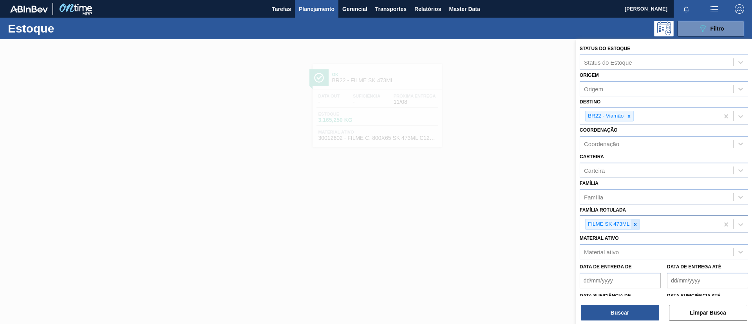
click at [634, 222] on icon at bounding box center [634, 224] width 5 height 5
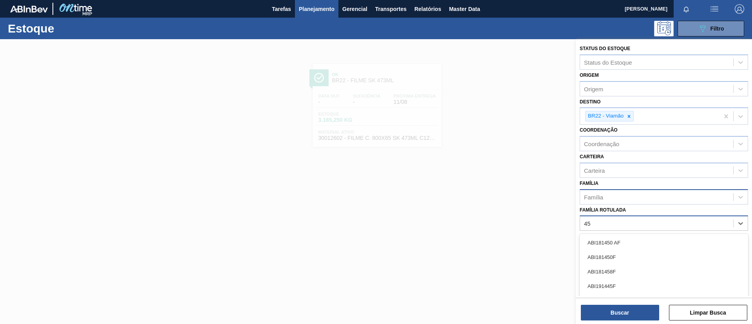
type Rotulada "4"
type Rotulada "530x45"
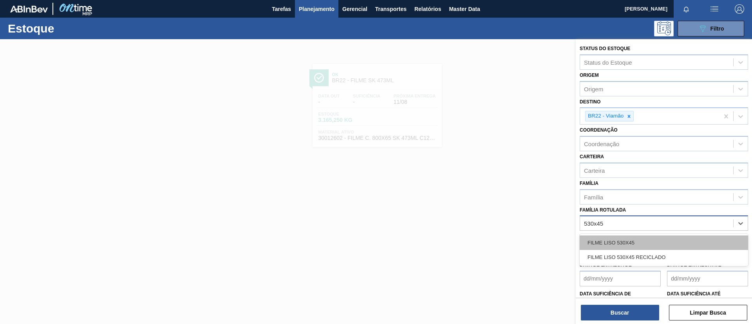
click at [656, 242] on div "FILME LISO 530X45" at bounding box center [663, 242] width 168 height 14
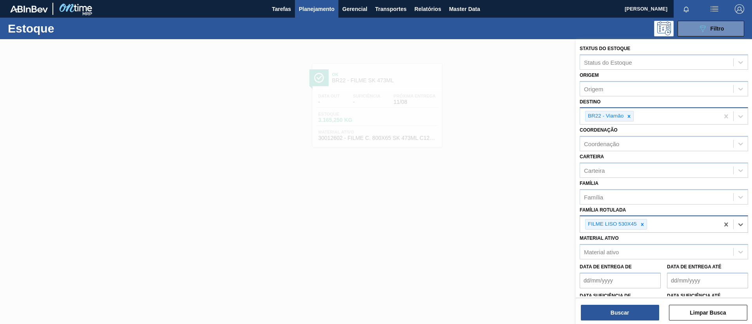
click at [629, 117] on icon at bounding box center [628, 116] width 3 height 3
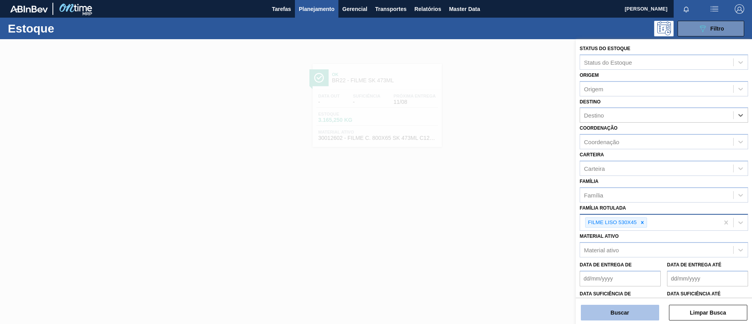
click at [631, 309] on button "Buscar" at bounding box center [619, 313] width 78 height 16
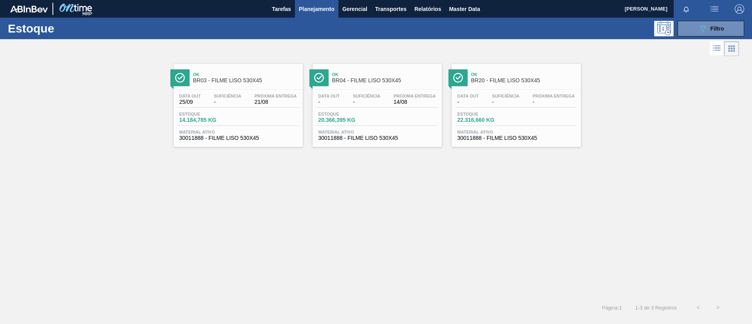
click at [234, 86] on div "Ok BR03 - FILME LISO 530X45" at bounding box center [246, 78] width 106 height 18
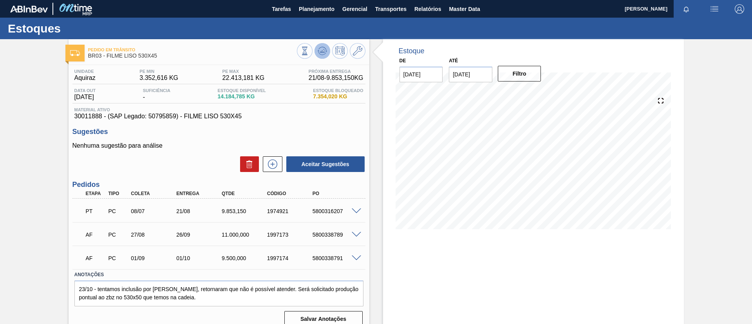
click at [309, 50] on icon at bounding box center [304, 51] width 9 height 9
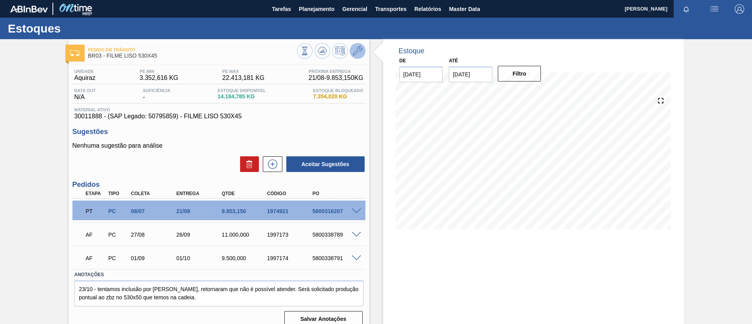
click at [359, 50] on icon at bounding box center [357, 50] width 9 height 9
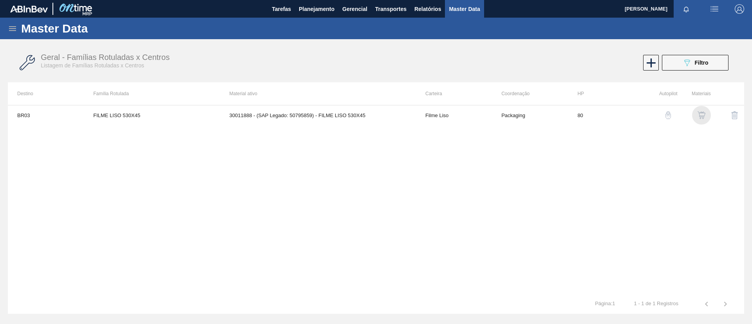
click at [698, 114] on img "button" at bounding box center [701, 115] width 8 height 8
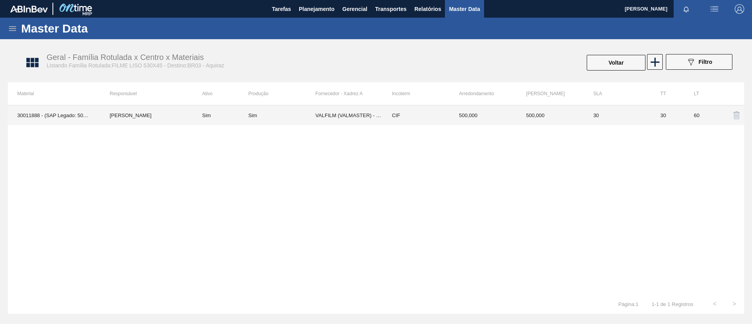
click at [171, 118] on td "[PERSON_NAME]" at bounding box center [146, 115] width 92 height 20
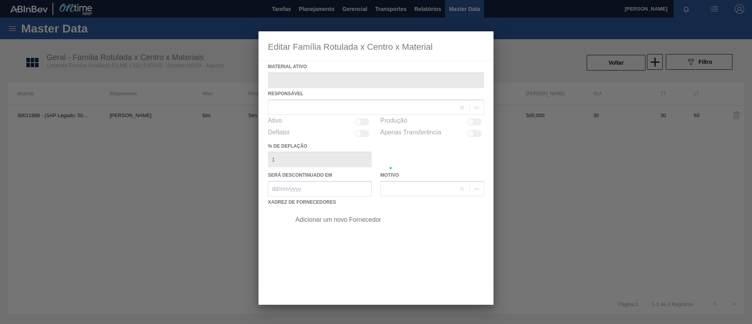
type ativo "30011888 - (SAP Legado: 50795859) - FILME LISO 530X45"
checkbox input "true"
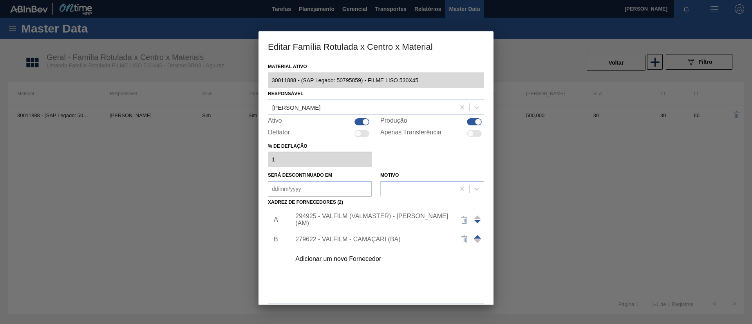
click at [476, 236] on span at bounding box center [477, 237] width 7 height 4
click at [328, 211] on div "279622 - VALFILM - CAMAÇARI (BA)" at bounding box center [385, 220] width 198 height 20
click at [337, 218] on div "279622 - VALFILM - CAMAÇARI (BA)" at bounding box center [371, 219] width 153 height 7
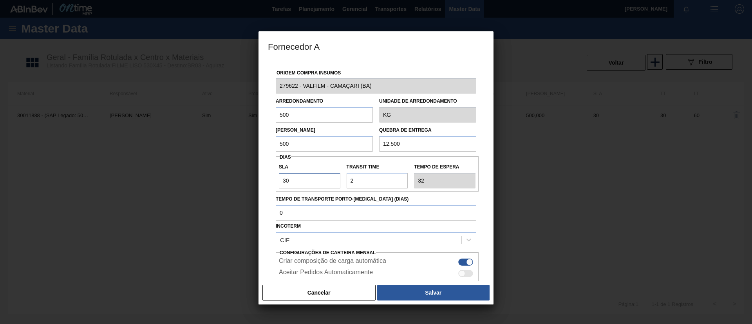
drag, startPoint x: 290, startPoint y: 178, endPoint x: 213, endPoint y: 180, distance: 77.1
click at [213, 180] on div "Fornecedor A Origem Compra Insumos 279622 - VALFILM - CAMAÇARI (BA) Arredondame…" at bounding box center [376, 162] width 752 height 324
type input "2"
type input "4"
type input "NaN"
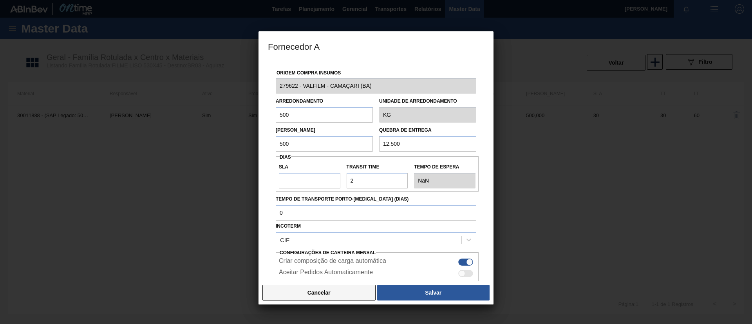
drag, startPoint x: 326, startPoint y: 283, endPoint x: 329, endPoint y: 289, distance: 6.3
click at [327, 283] on div "Cancelar Salvar" at bounding box center [375, 292] width 235 height 23
click at [330, 292] on button "Cancelar" at bounding box center [318, 293] width 113 height 16
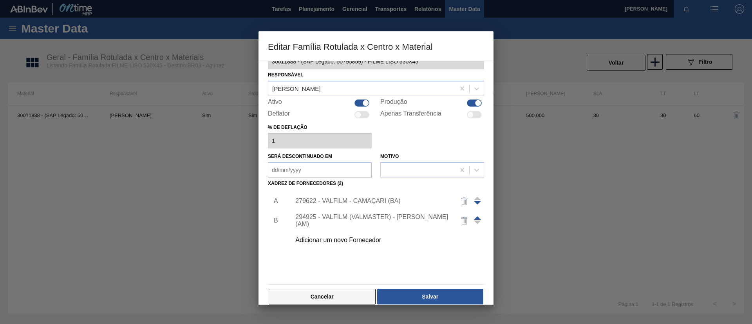
scroll to position [29, 0]
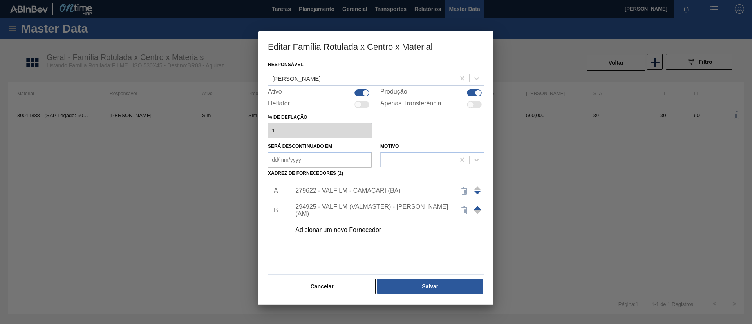
click at [339, 299] on div "Material ativo 30011888 - (SAP Legado: 50795859) - FILME LISO 530X45 Responsáve…" at bounding box center [375, 183] width 235 height 244
click at [338, 292] on button "Cancelar" at bounding box center [322, 286] width 107 height 16
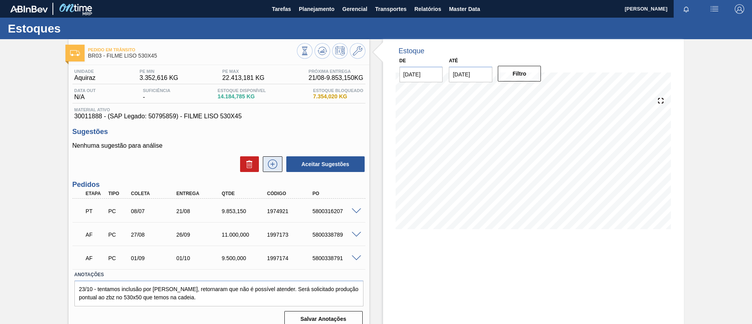
click at [276, 164] on icon at bounding box center [272, 163] width 13 height 9
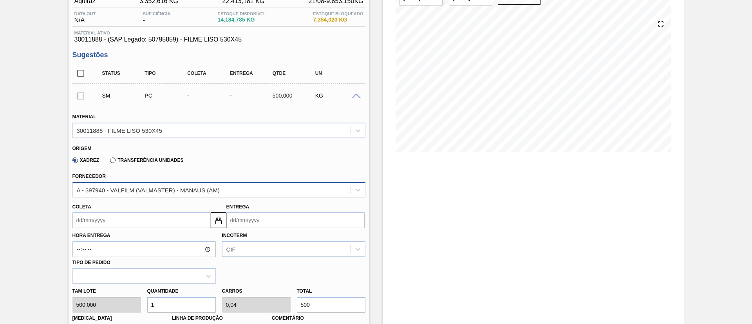
scroll to position [176, 0]
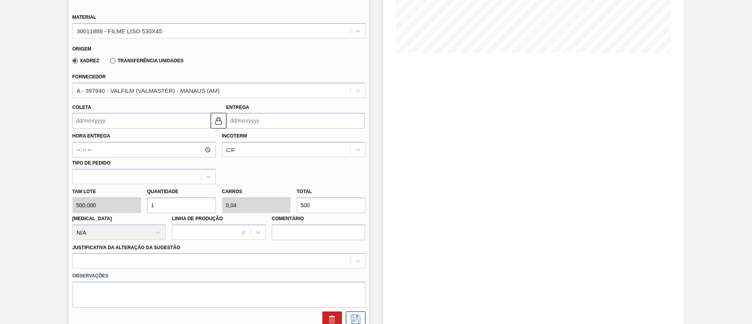
click at [169, 106] on div "Coleta" at bounding box center [141, 115] width 138 height 27
click at [168, 97] on div "A - 397940 - VALFILM (VALMASTER) - MANAUS (AM)" at bounding box center [218, 90] width 293 height 15
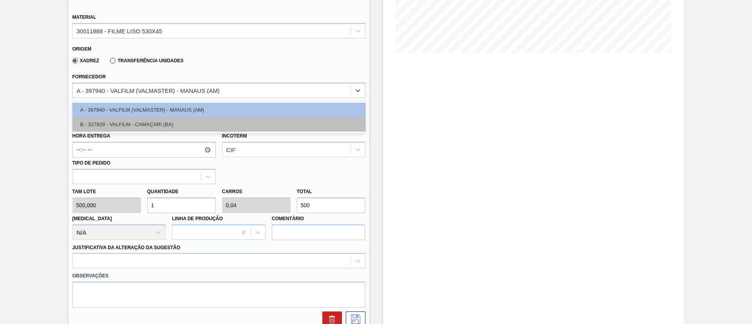
click at [165, 119] on div "B - 327829 - VALFILM - CAMAÇARI (BA)" at bounding box center [218, 124] width 293 height 14
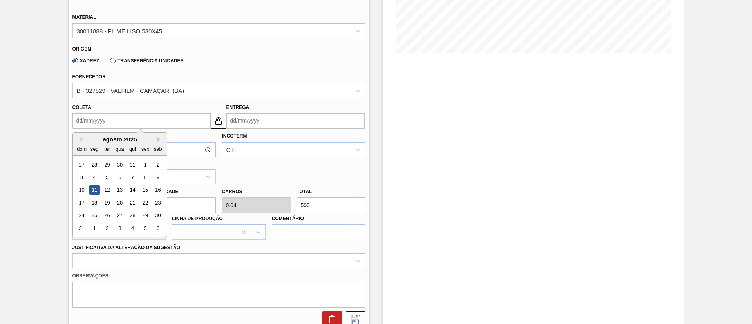
click at [155, 120] on input "Coleta" at bounding box center [141, 121] width 138 height 16
click at [115, 133] on div "agosto 2025 dom seg ter qua qui sex sab" at bounding box center [120, 144] width 94 height 23
click at [159, 137] on button "Next Month" at bounding box center [159, 139] width 5 height 5
click at [93, 175] on div "8" at bounding box center [94, 177] width 11 height 11
type input "08/09/2025"
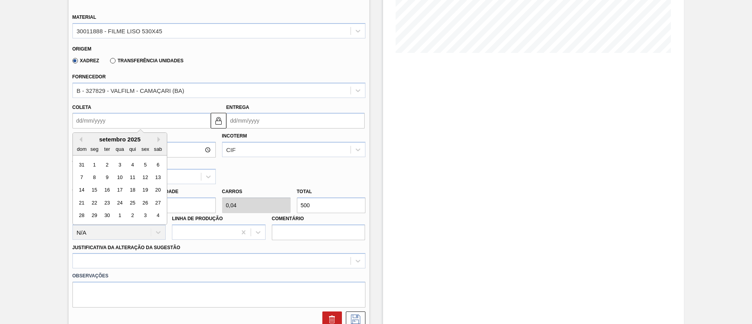
type input "10/09/2025"
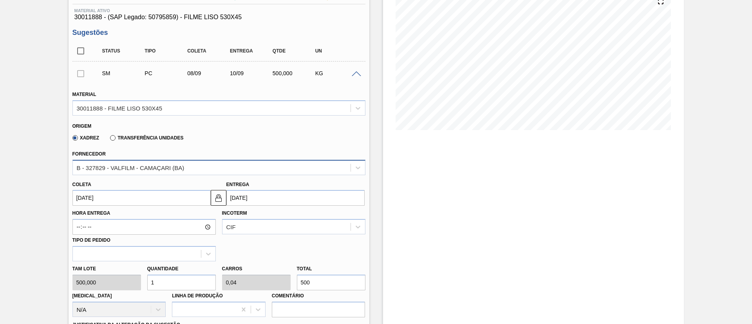
scroll to position [117, 0]
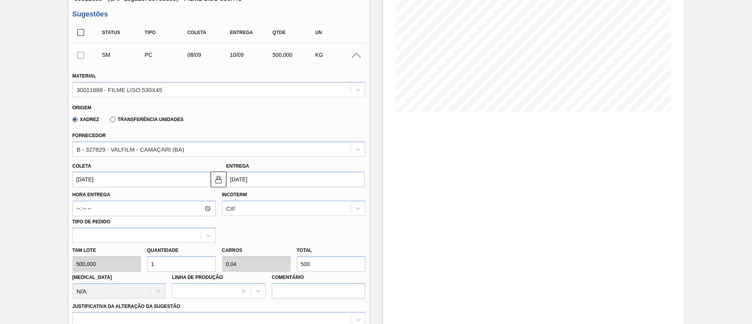
click at [326, 259] on input "500" at bounding box center [331, 264] width 68 height 16
type input "10"
type input "0,4"
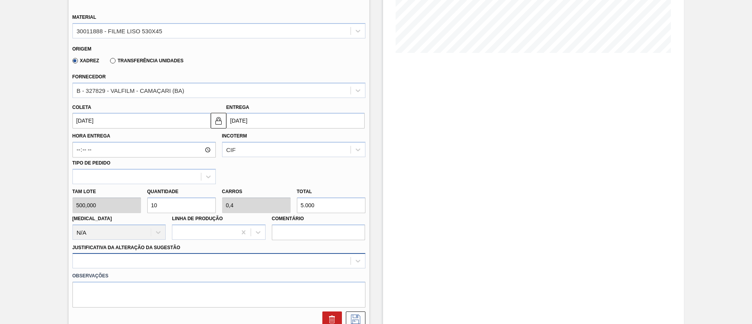
type input "5.000"
click at [163, 257] on div "option Logística ABI (Problemas de descarga etc.) focused, 4 of 18. 18 results …" at bounding box center [218, 260] width 293 height 15
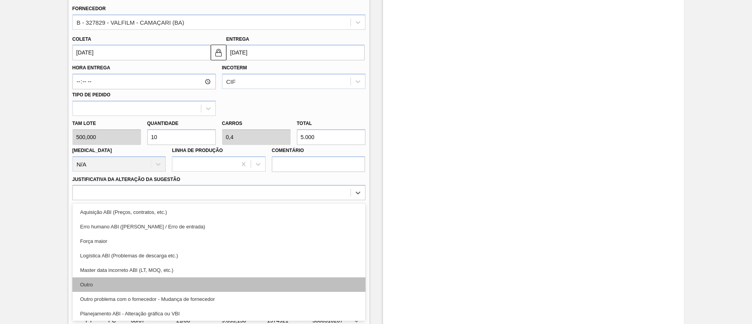
click at [113, 278] on div "Outro" at bounding box center [218, 284] width 293 height 14
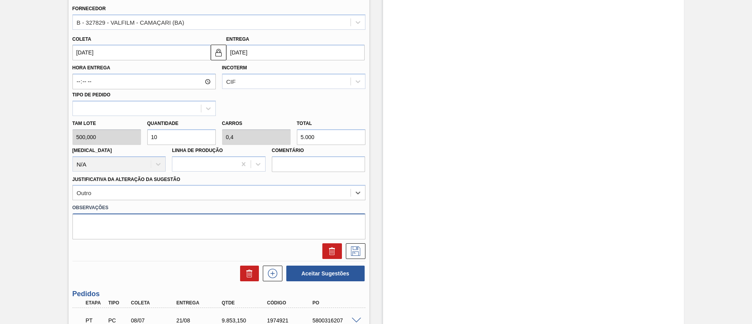
click at [126, 227] on textarea at bounding box center [218, 226] width 293 height 26
click at [185, 188] on div "Outro" at bounding box center [212, 192] width 278 height 11
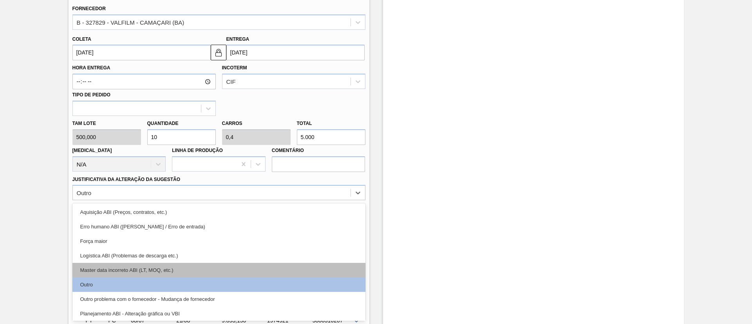
scroll to position [59, 0]
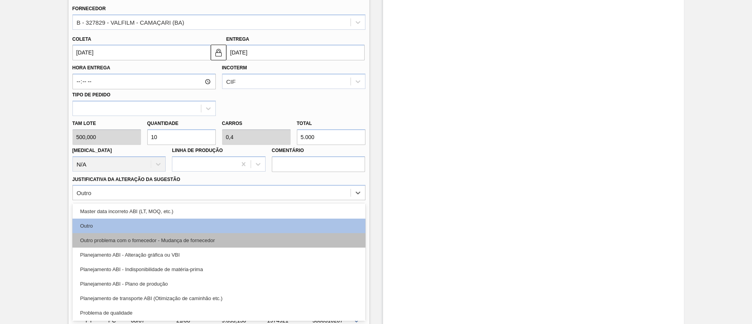
click at [148, 240] on div "Outro problema com o fornecedor - Mudança de fornecedor" at bounding box center [218, 240] width 293 height 14
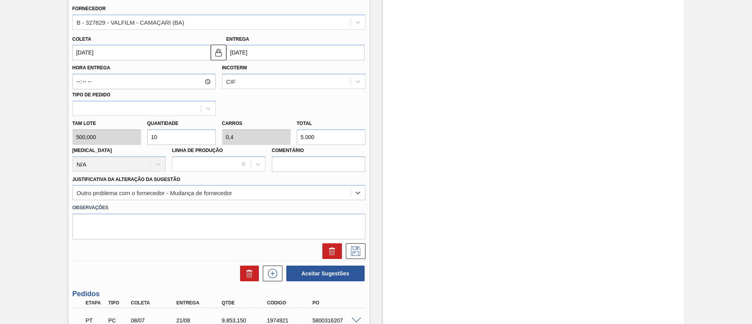
click at [182, 200] on div "Observações" at bounding box center [218, 219] width 299 height 39
click at [183, 192] on div "Outro problema com o fornecedor - Mudança de fornecedor" at bounding box center [154, 192] width 155 height 7
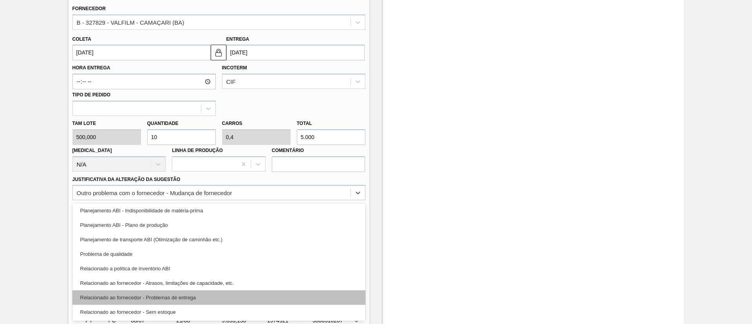
scroll to position [146, 0]
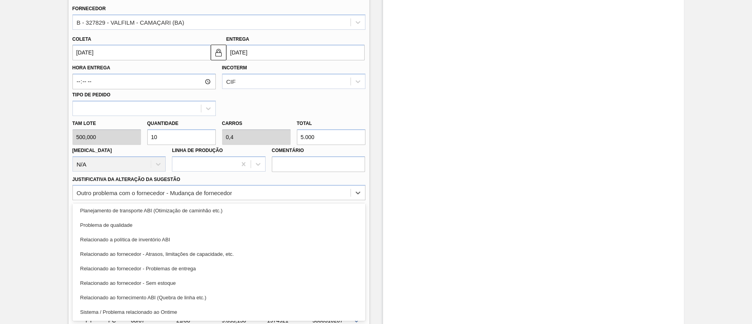
drag, startPoint x: 3, startPoint y: 244, endPoint x: 45, endPoint y: 228, distance: 45.0
click at [4, 244] on div "Pedido em Trânsito BR03 - FILME LISO 530X45 Unidade Aquiraz PE MIN 3.352,616 KG…" at bounding box center [376, 118] width 752 height 647
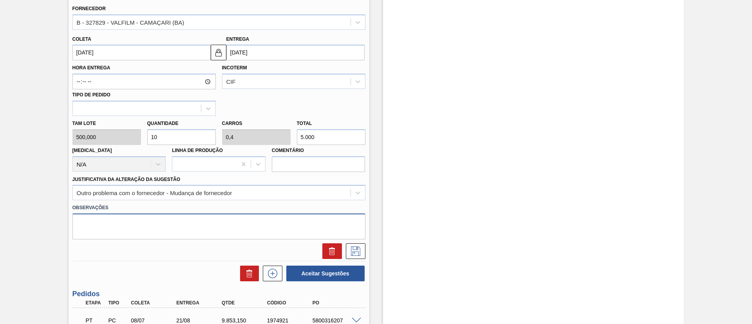
click at [88, 216] on textarea at bounding box center [218, 226] width 293 height 26
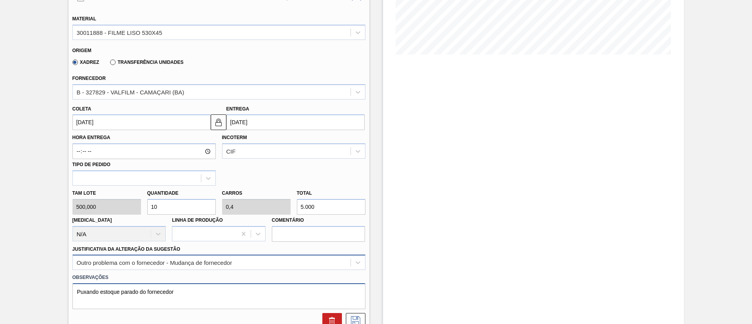
scroll to position [186, 0]
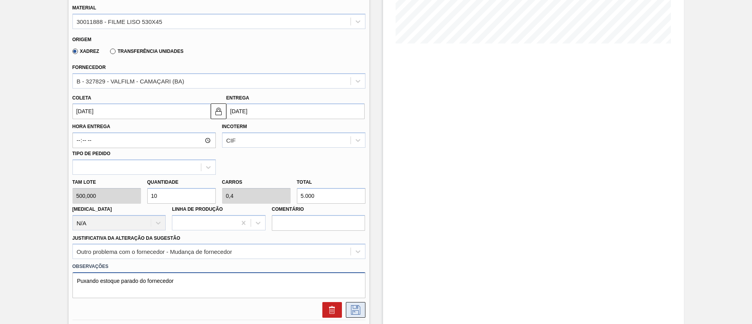
type textarea "Puxando estoque parado do fornecedor"
click at [353, 309] on icon at bounding box center [355, 309] width 13 height 9
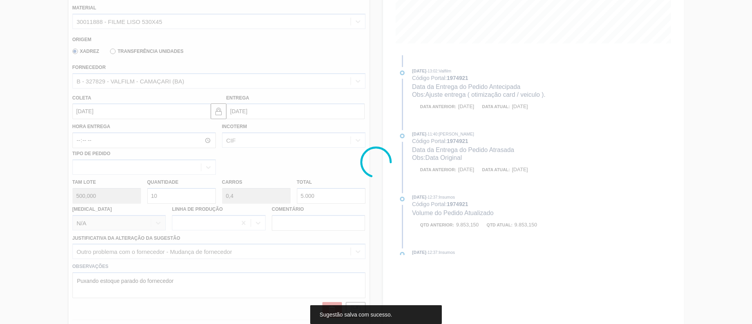
scroll to position [42, 0]
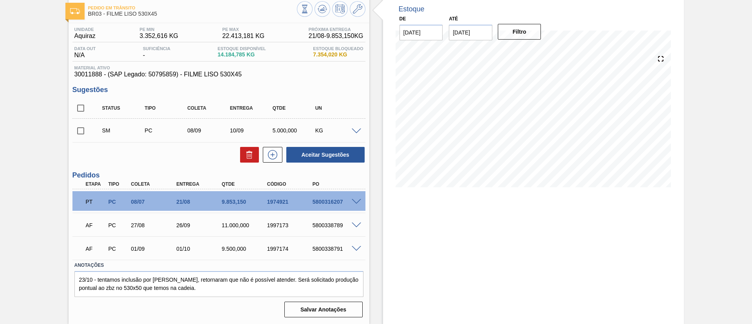
click at [83, 131] on input "checkbox" at bounding box center [80, 131] width 16 height 16
click at [321, 152] on button "Aceitar Sugestões" at bounding box center [325, 155] width 78 height 16
checkbox input "false"
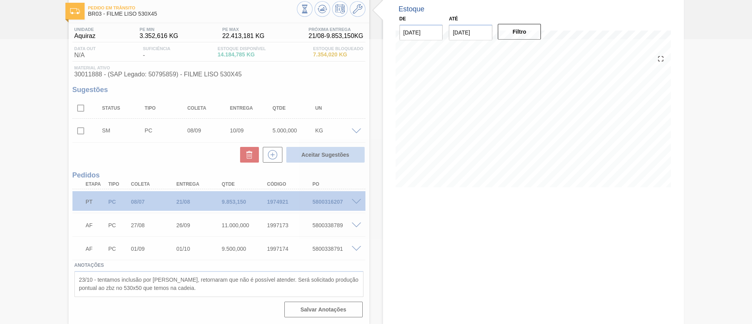
scroll to position [33, 0]
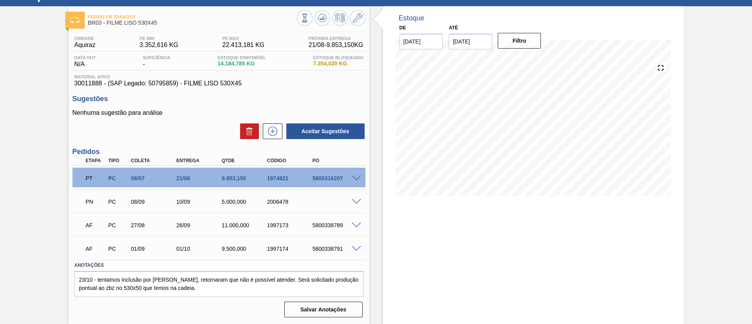
click at [350, 177] on div at bounding box center [358, 178] width 16 height 6
drag, startPoint x: 261, startPoint y: 180, endPoint x: 291, endPoint y: 182, distance: 30.2
click at [291, 182] on div "PT PC 08/07 21/08 9.853,150 1974921 5800316207" at bounding box center [217, 177] width 272 height 16
drag, startPoint x: 262, startPoint y: 201, endPoint x: 286, endPoint y: 201, distance: 23.5
click at [286, 201] on div "2006478" at bounding box center [284, 201] width 45 height 6
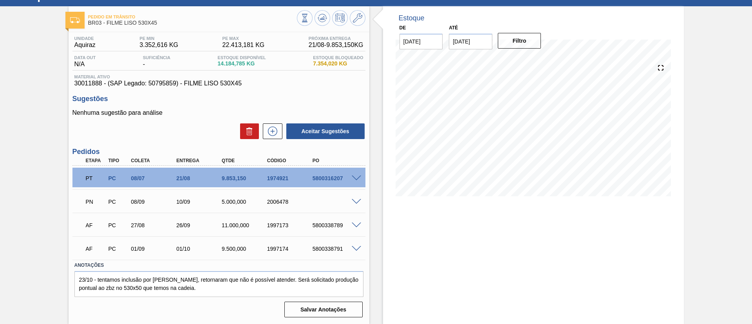
click at [288, 202] on div "2006478" at bounding box center [290, 201] width 51 height 6
drag, startPoint x: 288, startPoint y: 202, endPoint x: 253, endPoint y: 205, distance: 35.8
click at [253, 205] on div "PN PC 08/09 10/09 5.000,000 2006478" at bounding box center [217, 201] width 272 height 16
copy div "2006478"
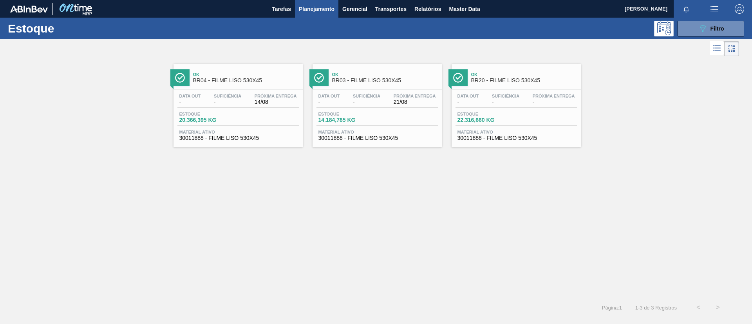
click at [405, 86] on div "Ok BR03 - FILME LISO 530X45" at bounding box center [385, 78] width 106 height 18
click at [247, 77] on div "Ok BR04 - FILME LISO 530X45" at bounding box center [246, 78] width 106 height 18
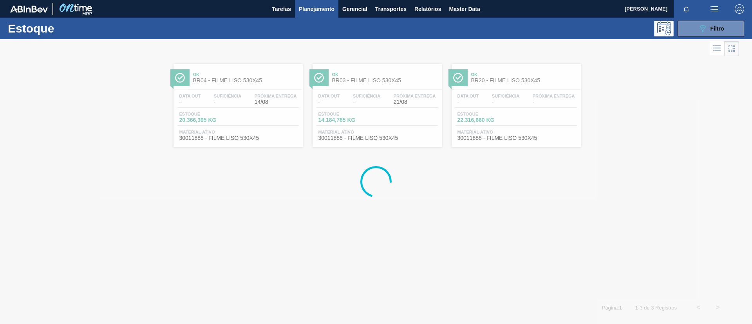
click at [541, 72] on span "Ok" at bounding box center [524, 74] width 106 height 5
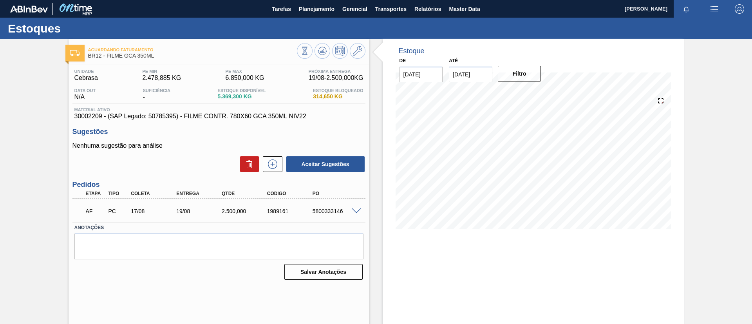
click at [470, 75] on input "[DATE]" at bounding box center [470, 75] width 43 height 16
click at [534, 90] on div "agosto 2025" at bounding box center [496, 93] width 94 height 7
click at [535, 92] on button "Next Month" at bounding box center [536, 92] width 5 height 5
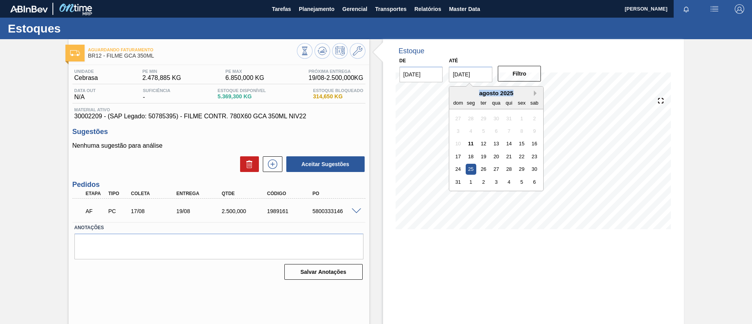
click at [535, 93] on button "Next Month" at bounding box center [536, 92] width 5 height 5
click at [536, 93] on button "Next Month" at bounding box center [536, 92] width 5 height 5
click at [497, 166] on div "31" at bounding box center [496, 169] width 11 height 11
type input "[DATE]"
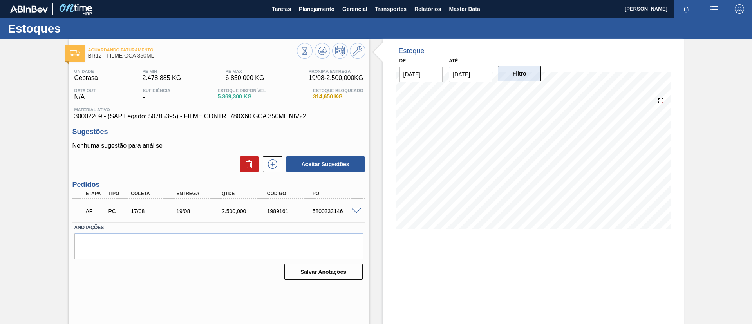
click at [514, 73] on button "Filtro" at bounding box center [518, 74] width 43 height 16
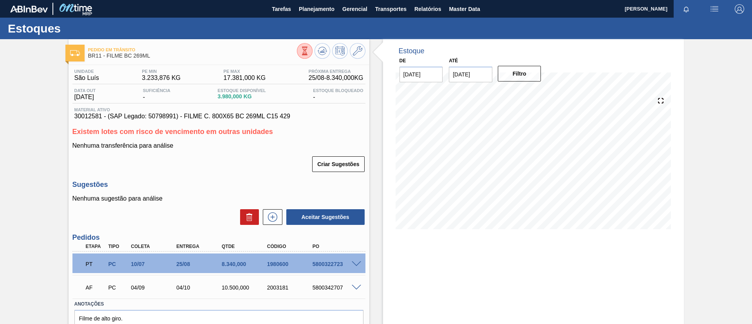
scroll to position [39, 0]
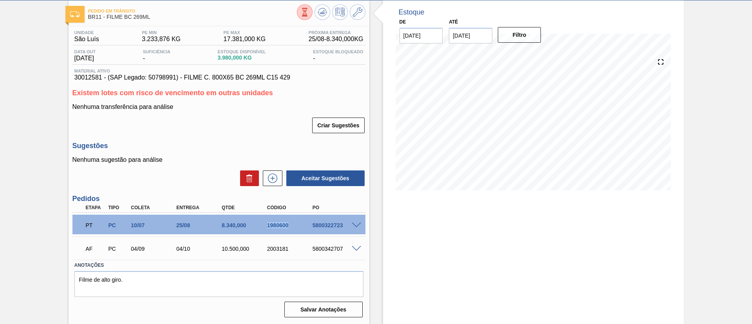
drag, startPoint x: 259, startPoint y: 226, endPoint x: 295, endPoint y: 233, distance: 36.7
click at [295, 233] on div "PT PC 10/07 25/08 8.340,000 1980600 5800322723" at bounding box center [218, 224] width 293 height 20
copy div "1980600"
click at [17, 174] on div "Pedido em Trânsito BR11 - FILME BC 269ML Unidade São Luís PE MIN 3.233,876 KG P…" at bounding box center [376, 161] width 752 height 323
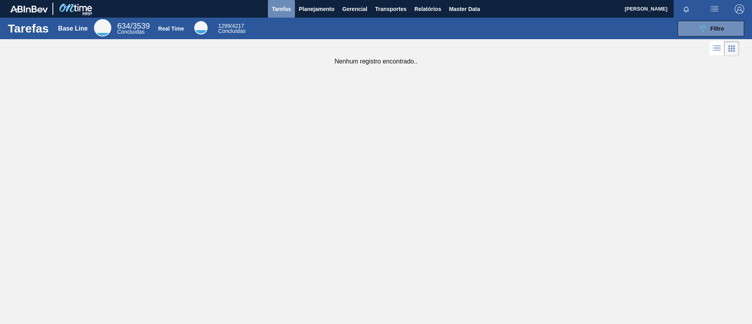
click at [277, 11] on span "Tarefas" at bounding box center [281, 8] width 19 height 9
click at [726, 23] on button "089F7B8B-B2A5-4AFE-B5C0-19BA573D28AC Filtro" at bounding box center [710, 29] width 67 height 16
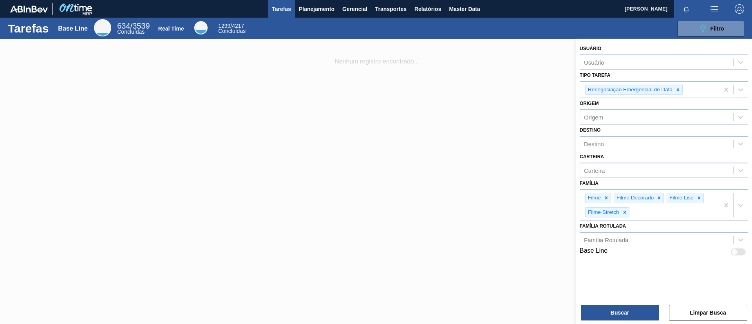
click at [476, 155] on div at bounding box center [376, 201] width 752 height 324
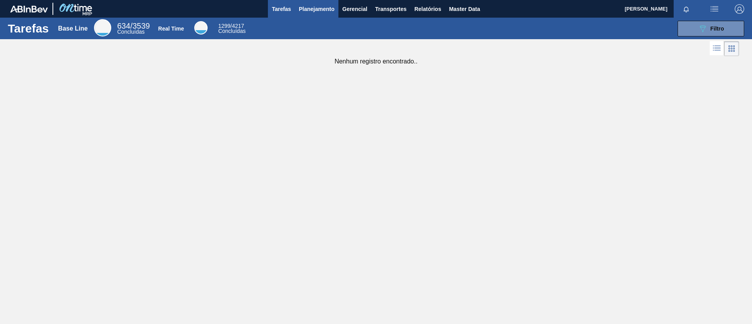
click at [325, 6] on span "Planejamento" at bounding box center [317, 8] width 36 height 9
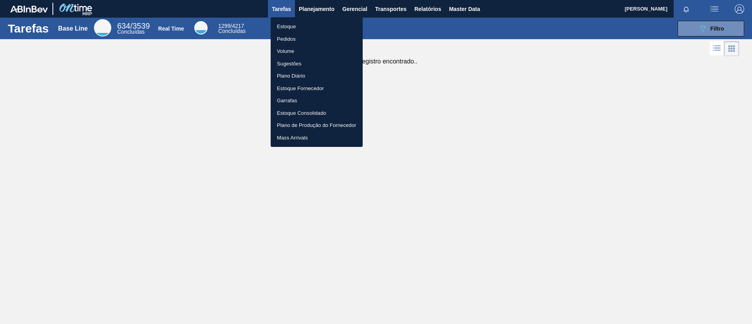
click at [317, 42] on li "Pedidos" at bounding box center [316, 39] width 92 height 13
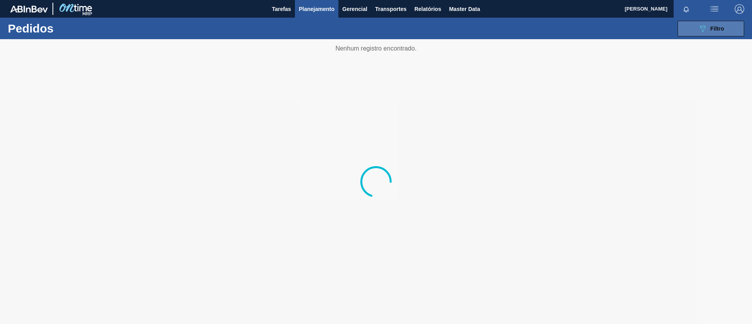
click at [726, 23] on button "089F7B8B-B2A5-4AFE-B5C0-19BA573D28AC Filtro" at bounding box center [710, 29] width 67 height 16
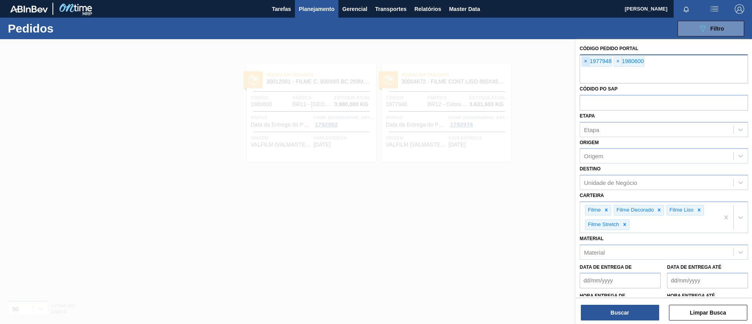
click at [586, 58] on span "×" at bounding box center [585, 61] width 7 height 9
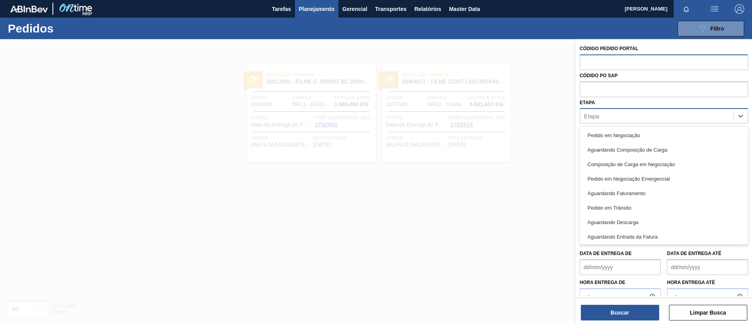
click at [610, 115] on div "Etapa" at bounding box center [656, 115] width 153 height 11
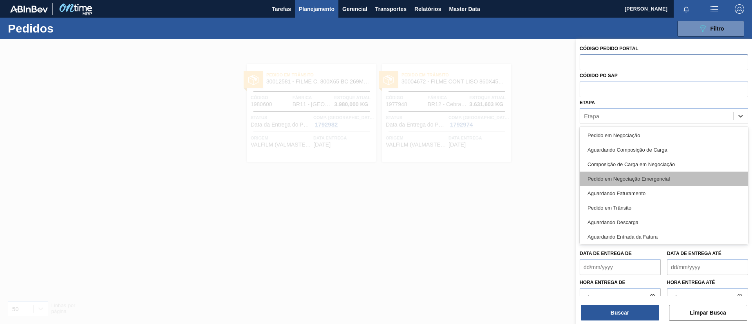
click at [633, 174] on div "Pedido em Negociação Emergencial" at bounding box center [663, 178] width 168 height 14
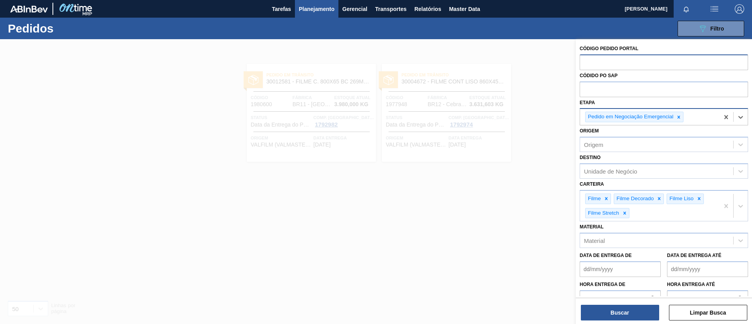
click at [690, 121] on div "Pedido em Negociação Emergencial" at bounding box center [649, 117] width 139 height 16
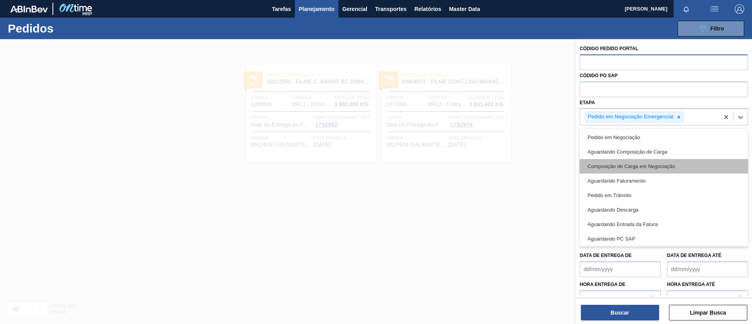
click at [660, 167] on div "Composição de Carga em Negociação" at bounding box center [663, 166] width 168 height 14
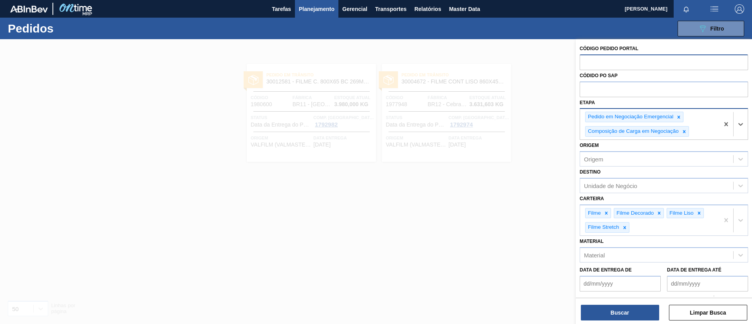
click at [697, 130] on div "Pedido em Negociação Emergencial Composição de Carga em Negociação" at bounding box center [649, 124] width 139 height 31
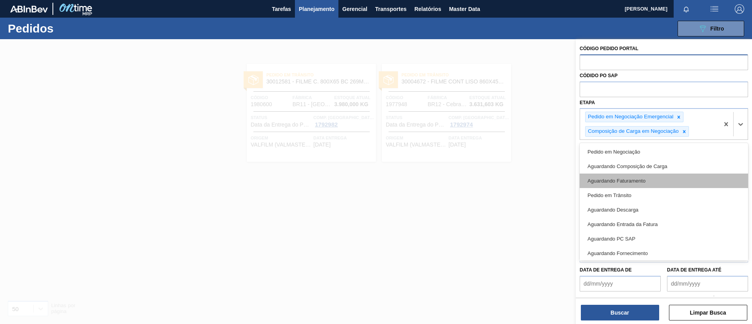
scroll to position [74, 0]
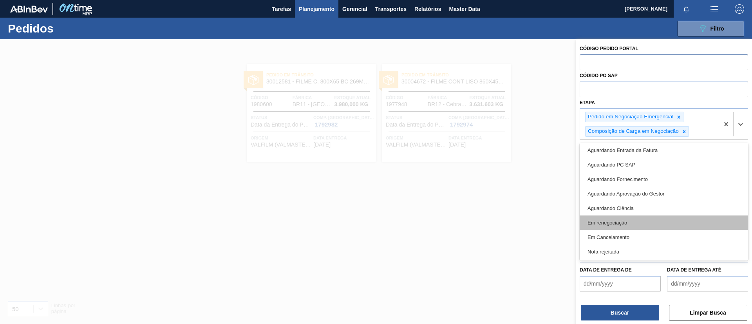
click at [635, 223] on div "Em renegociação" at bounding box center [663, 222] width 168 height 14
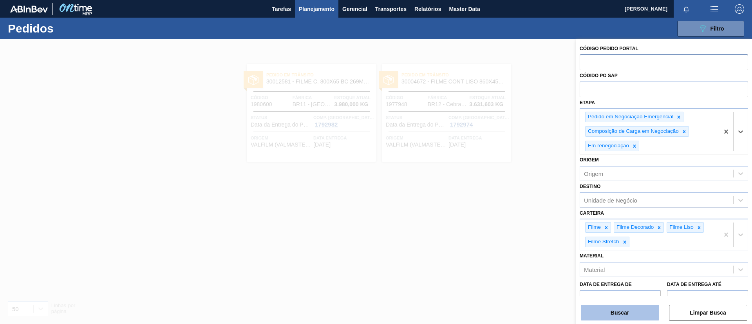
click at [634, 314] on button "Buscar" at bounding box center [619, 313] width 78 height 16
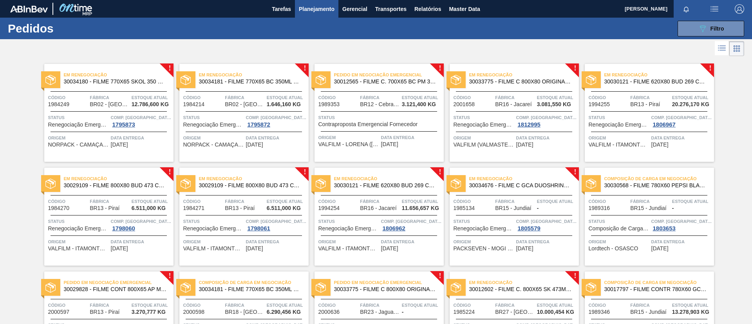
click at [101, 76] on span "Em renegociação" at bounding box center [119, 75] width 110 height 8
click at [391, 83] on span "30012565 - FILME C. 700X65 BC PM 350ML SLK C12 429" at bounding box center [385, 82] width 103 height 6
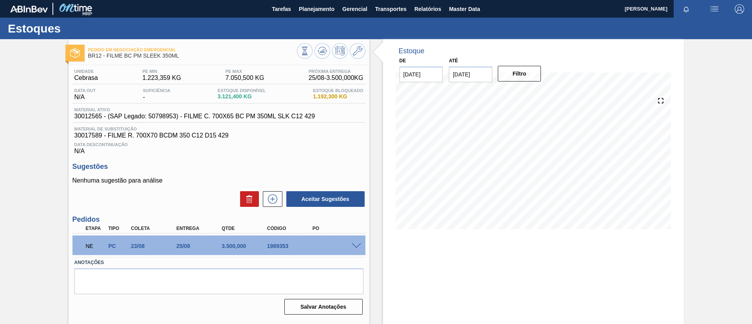
click at [355, 245] on span at bounding box center [355, 246] width 9 height 6
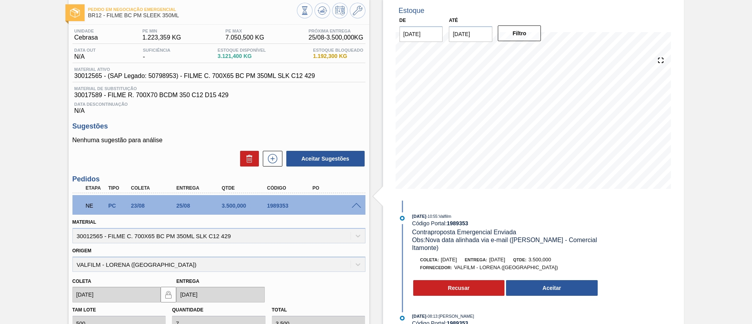
scroll to position [59, 0]
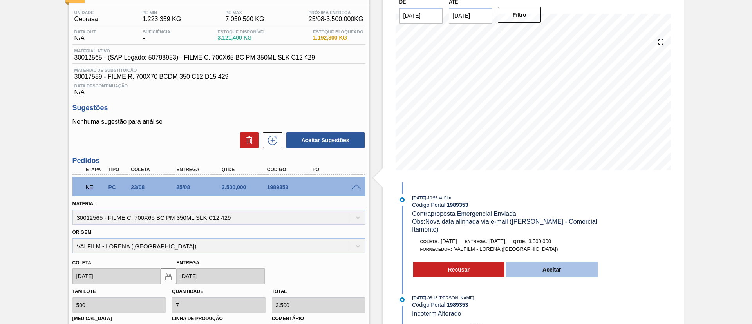
click at [566, 265] on button "Aceitar" at bounding box center [552, 269] width 92 height 16
click at [532, 263] on button "Aceitar" at bounding box center [552, 269] width 92 height 16
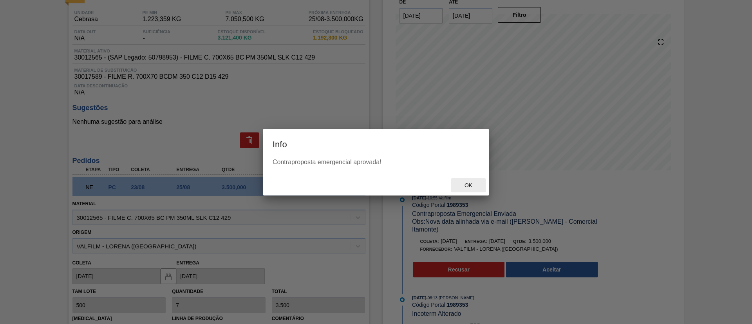
click at [475, 179] on div "Ok" at bounding box center [468, 185] width 34 height 14
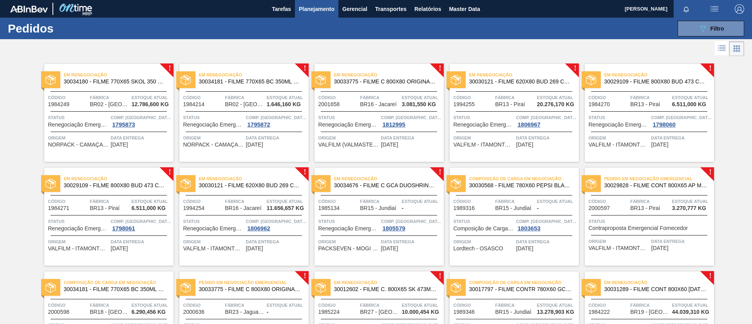
click at [492, 81] on span "30030121 - FILME 620X80 BUD 269 C8 429" at bounding box center [520, 82] width 103 height 6
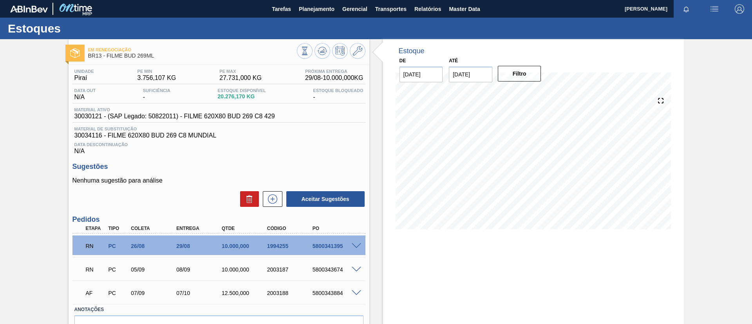
click at [358, 243] on span at bounding box center [355, 246] width 9 height 6
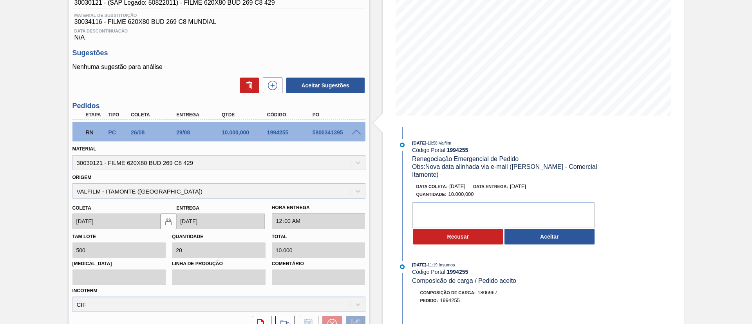
scroll to position [117, 0]
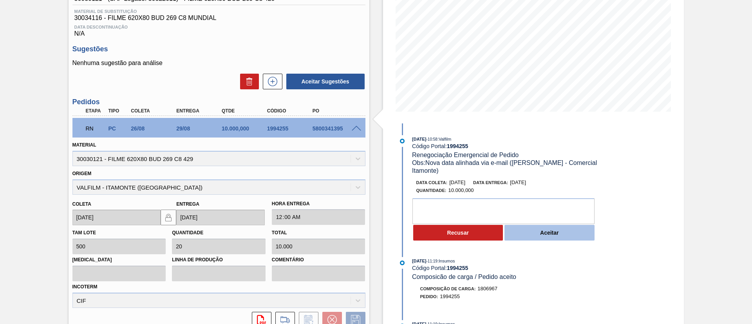
click at [543, 234] on button "Aceitar" at bounding box center [549, 233] width 90 height 16
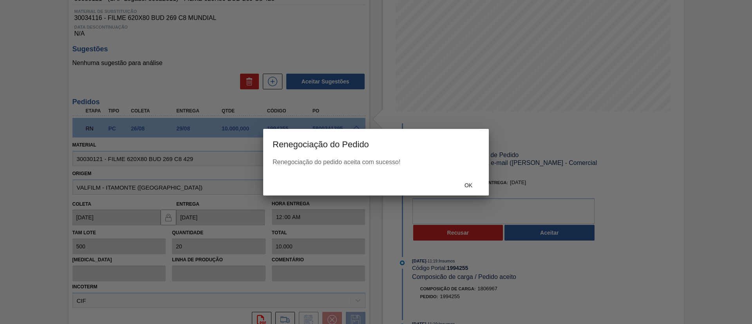
click at [463, 187] on span "Ok" at bounding box center [468, 185] width 20 height 6
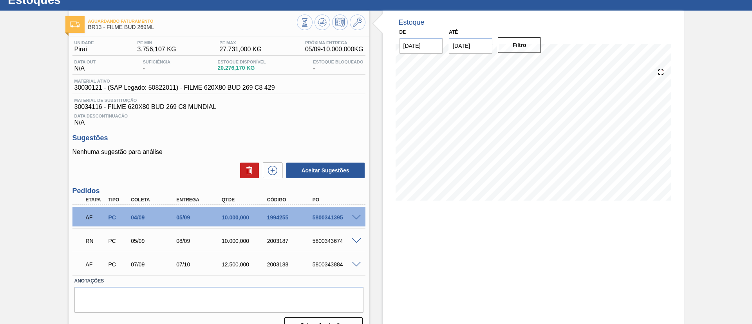
scroll to position [44, 0]
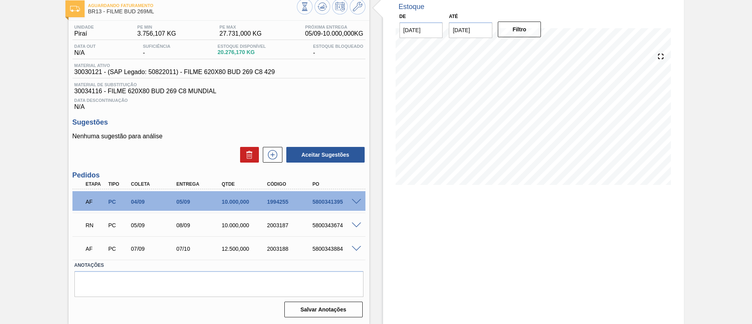
click at [357, 225] on span at bounding box center [355, 225] width 9 height 6
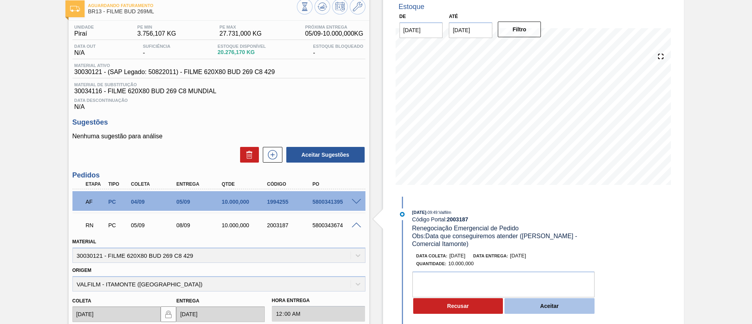
click at [579, 304] on button "Aceitar" at bounding box center [549, 306] width 90 height 16
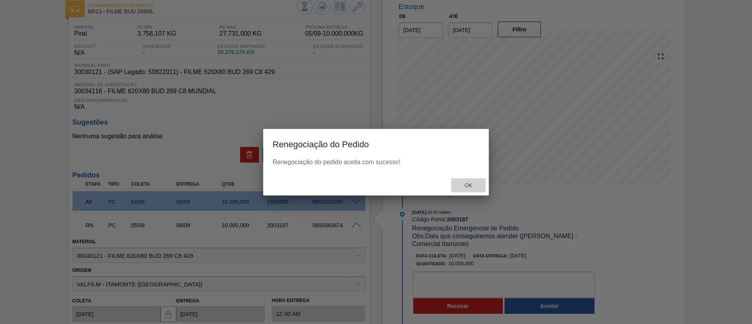
click at [467, 181] on div "Ok" at bounding box center [468, 185] width 34 height 14
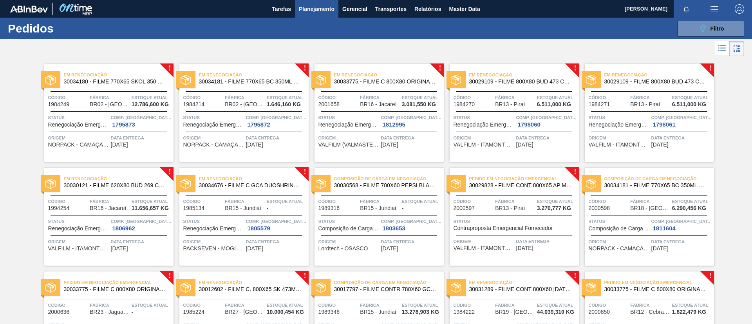
click at [551, 79] on span "30029109 - FILME 800X80 BUD 473 C12 429" at bounding box center [520, 82] width 103 height 6
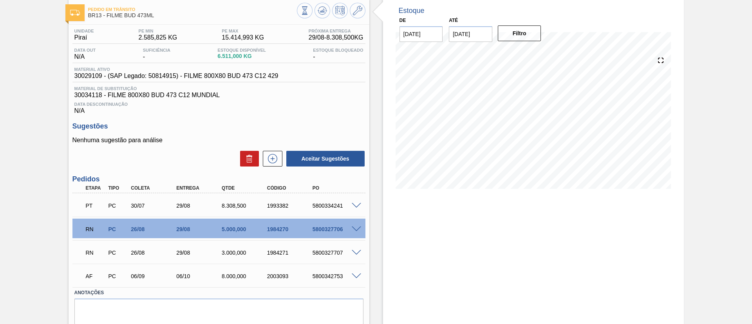
scroll to position [59, 0]
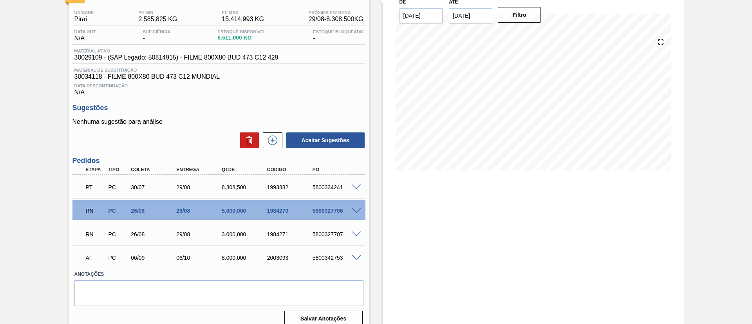
click at [348, 202] on div "RN PC 26/08 29/08 5.000,000 1984270 5800327706" at bounding box center [217, 210] width 272 height 16
click at [350, 212] on div at bounding box center [358, 210] width 16 height 6
click at [355, 210] on span at bounding box center [355, 211] width 9 height 6
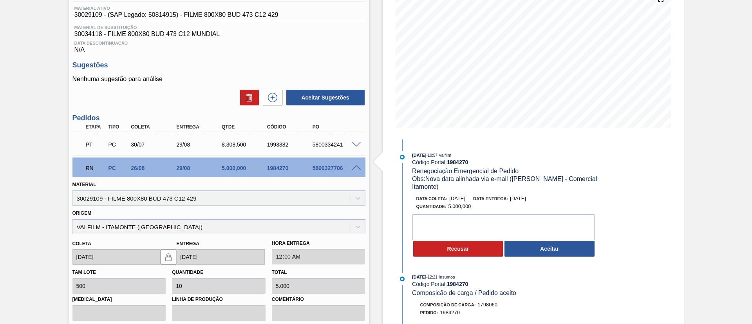
scroll to position [117, 0]
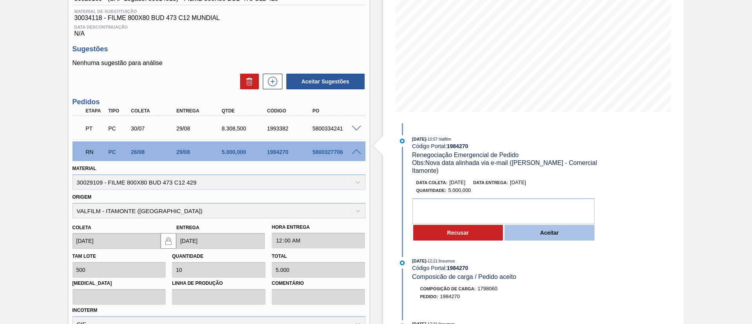
click at [525, 228] on button "Aceitar" at bounding box center [549, 233] width 90 height 16
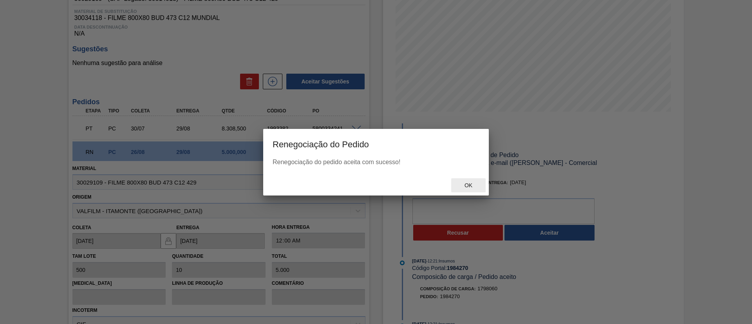
click at [475, 187] on span "Ok" at bounding box center [468, 185] width 20 height 6
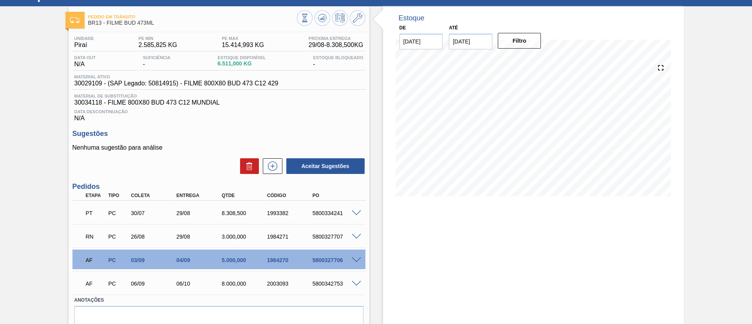
scroll to position [59, 0]
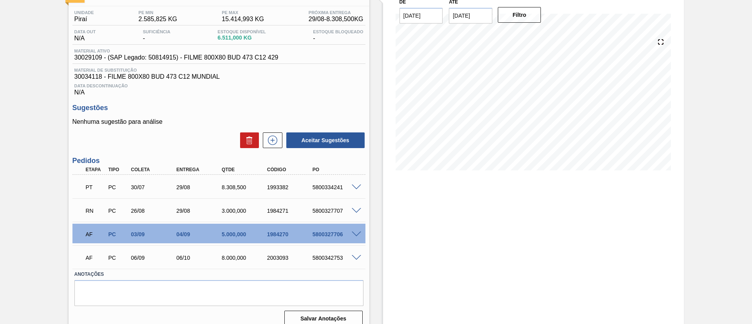
click at [348, 210] on div "5800327707" at bounding box center [335, 210] width 51 height 6
click at [350, 209] on div at bounding box center [358, 210] width 16 height 6
click at [354, 210] on span at bounding box center [355, 211] width 9 height 6
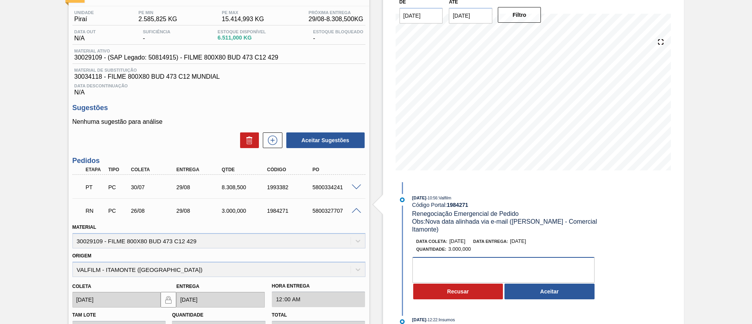
click at [532, 269] on textarea at bounding box center [503, 270] width 182 height 26
click at [533, 279] on textarea at bounding box center [503, 270] width 182 height 26
click at [535, 285] on button "Aceitar" at bounding box center [549, 291] width 90 height 16
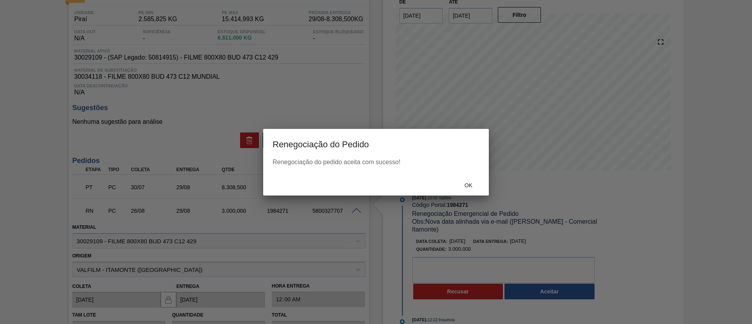
click at [477, 199] on div at bounding box center [376, 162] width 752 height 324
click at [471, 188] on span "Ok" at bounding box center [468, 185] width 20 height 6
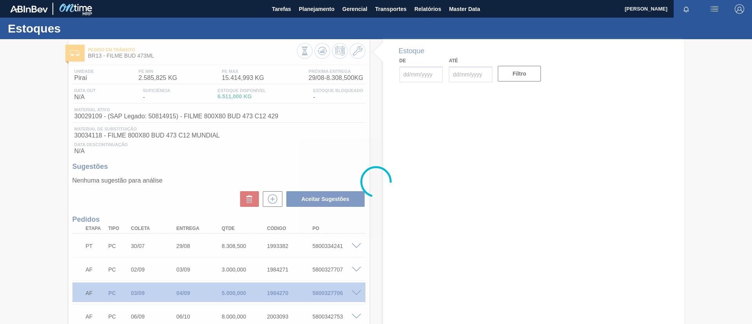
type input "[DATE]"
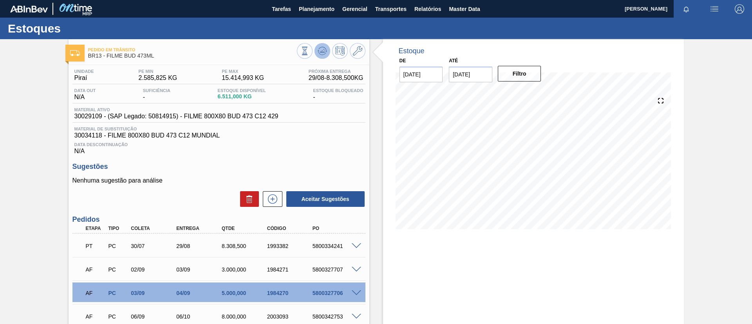
click at [309, 51] on icon at bounding box center [304, 51] width 9 height 9
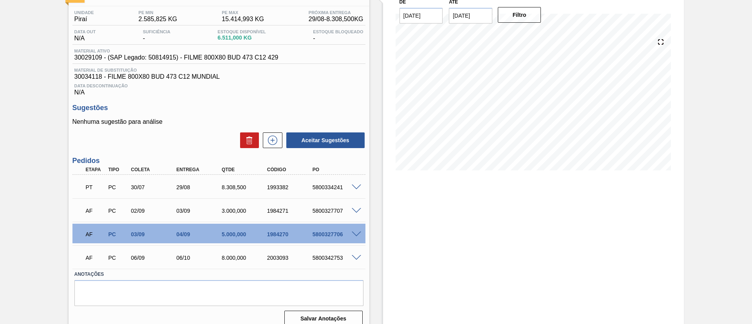
click at [354, 186] on span at bounding box center [355, 187] width 9 height 6
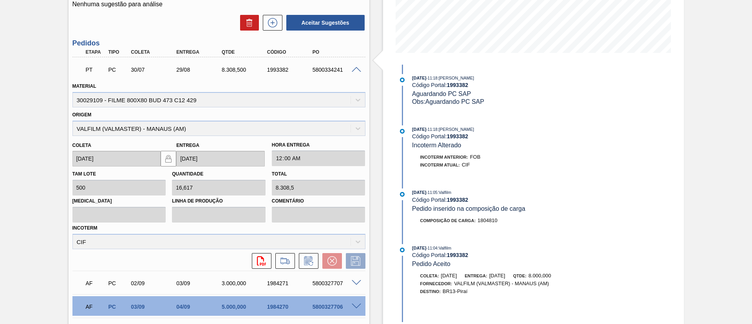
scroll to position [352, 0]
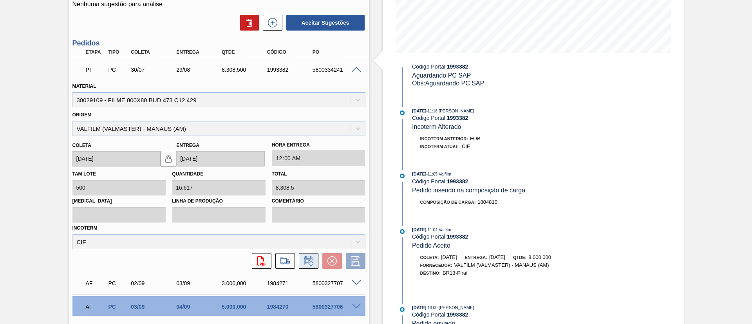
click at [315, 260] on button at bounding box center [309, 261] width 20 height 16
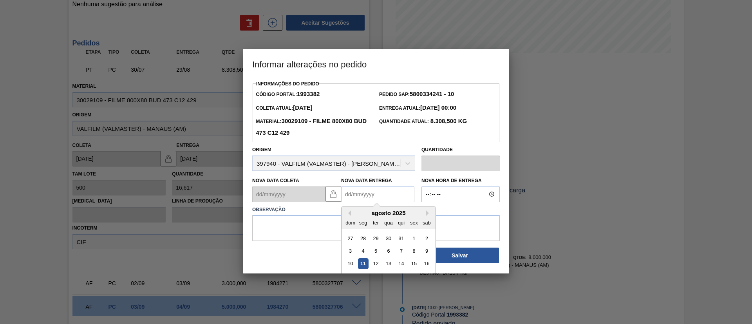
click at [376, 195] on Entrega "Nova Data Entrega" at bounding box center [377, 194] width 73 height 16
click at [422, 215] on div "agosto 2025" at bounding box center [388, 212] width 94 height 7
click at [424, 215] on div "agosto 2025" at bounding box center [388, 212] width 94 height 7
click at [426, 215] on button "Next Month" at bounding box center [428, 212] width 5 height 5
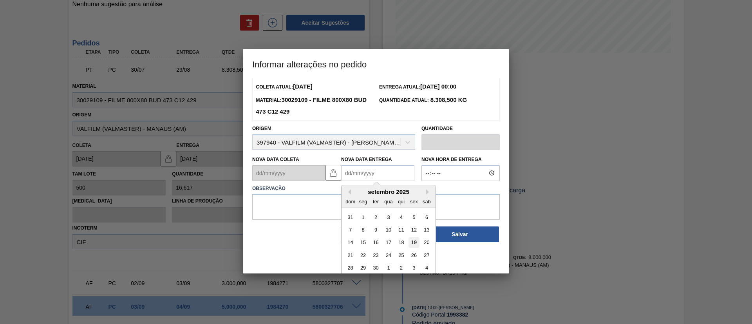
scroll to position [26, 0]
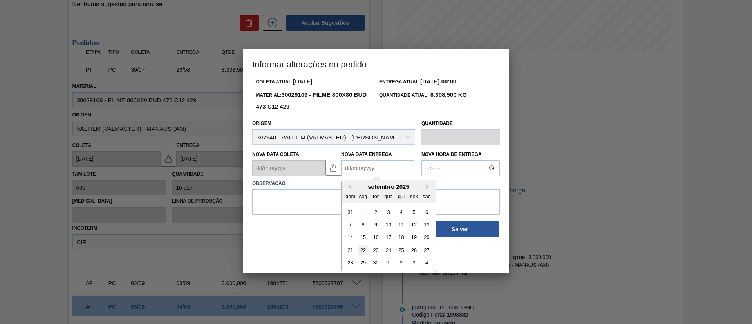
click at [362, 247] on div "22" at bounding box center [363, 250] width 11 height 11
type Entrega "22/09/2025"
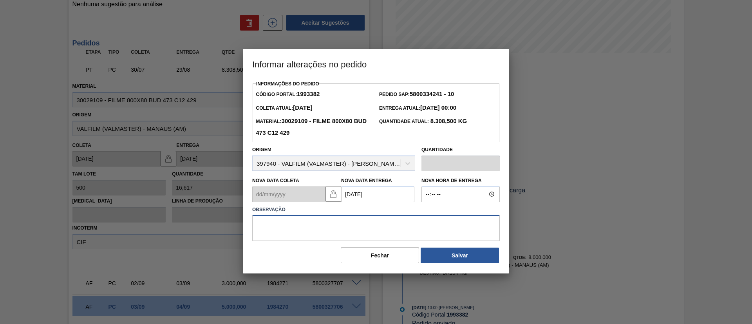
click at [364, 227] on textarea at bounding box center [375, 228] width 247 height 26
drag, startPoint x: 364, startPoint y: 225, endPoint x: 200, endPoint y: 221, distance: 164.4
click at [200, 221] on div "Informar alterações no pedido Informações do Pedido Código Portal: 1993382 Pedi…" at bounding box center [376, 162] width 752 height 324
type textarea "Data Original"
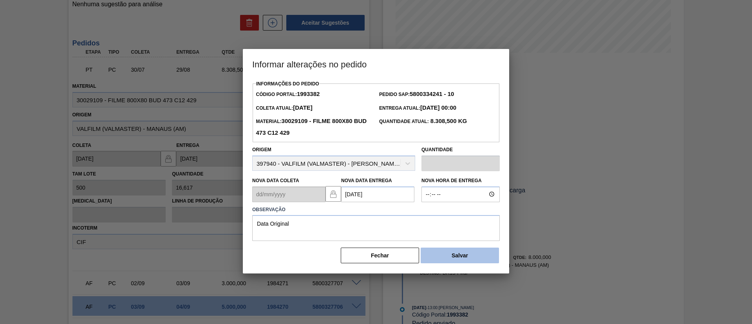
click at [485, 261] on button "Salvar" at bounding box center [459, 255] width 78 height 16
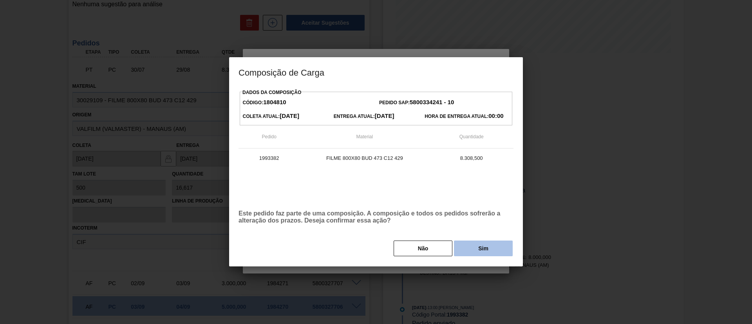
click at [470, 253] on button "Sim" at bounding box center [483, 248] width 59 height 16
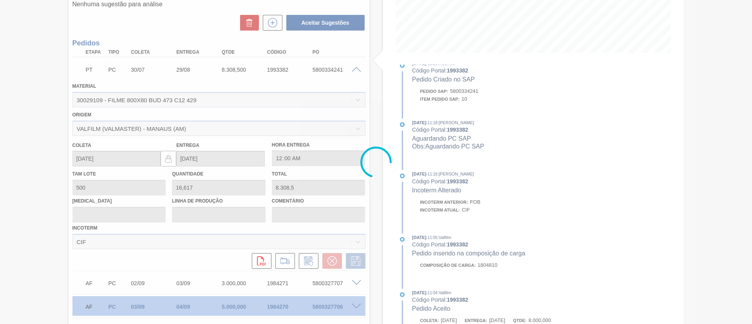
scroll to position [415, 0]
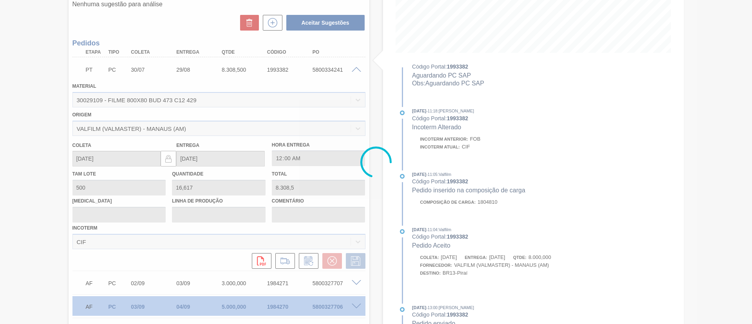
type input "Data Original"
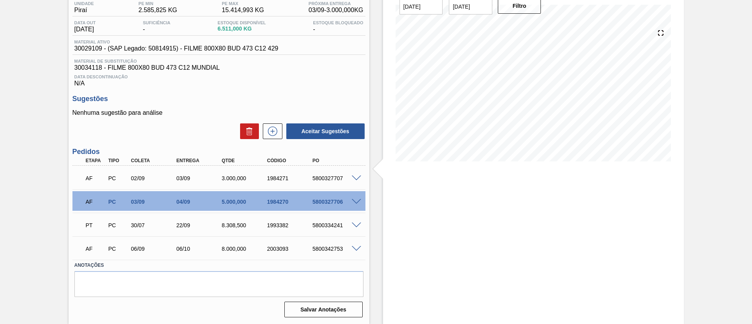
scroll to position [9, 0]
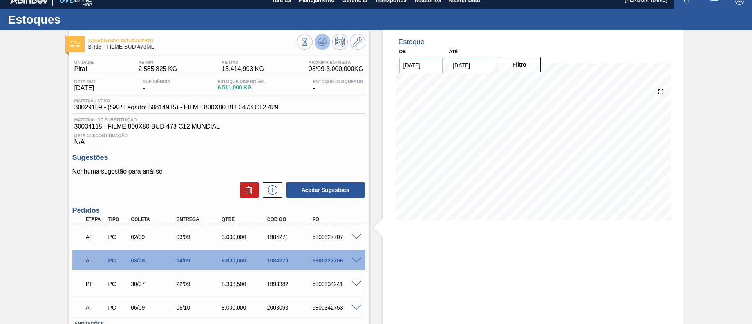
click at [309, 46] on icon at bounding box center [304, 42] width 9 height 9
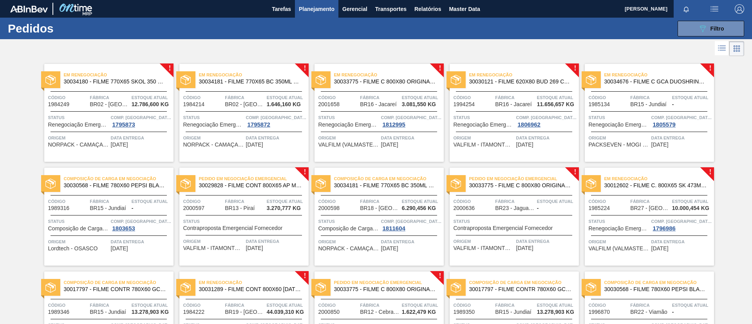
click at [524, 84] on span "30030121 - FILME 620X80 BUD 269 C8 429" at bounding box center [520, 82] width 103 height 6
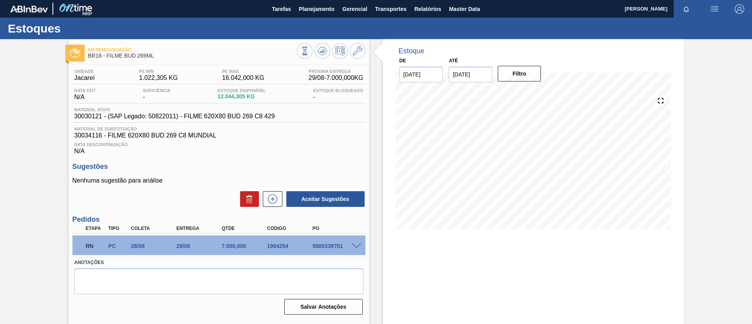
click at [360, 240] on div "RN PC 28/08 29/08 7.000,000 1994254 5800339701" at bounding box center [218, 245] width 293 height 20
click at [360, 243] on span at bounding box center [355, 246] width 9 height 6
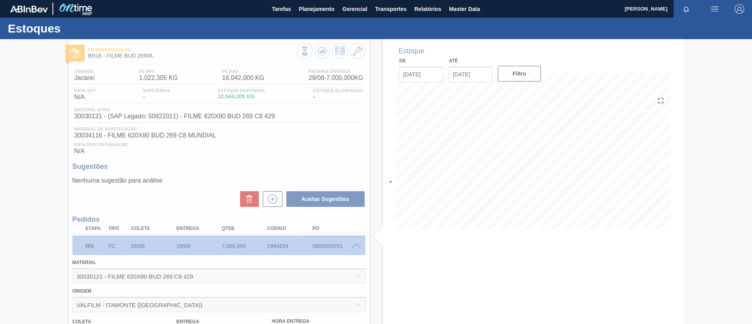
click at [359, 243] on div at bounding box center [376, 181] width 752 height 285
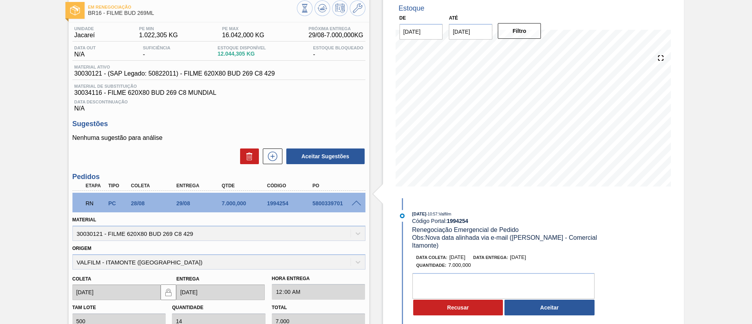
scroll to position [59, 0]
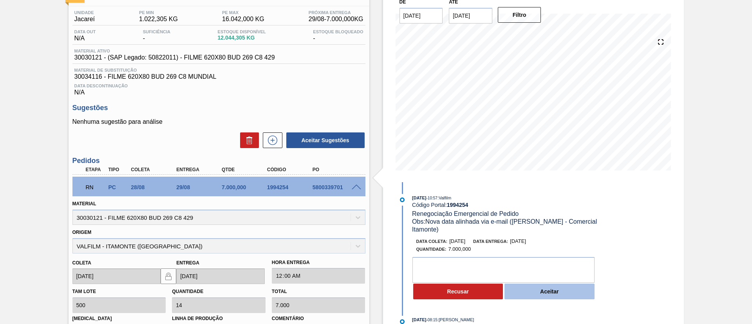
click at [530, 288] on button "Aceitar" at bounding box center [549, 291] width 90 height 16
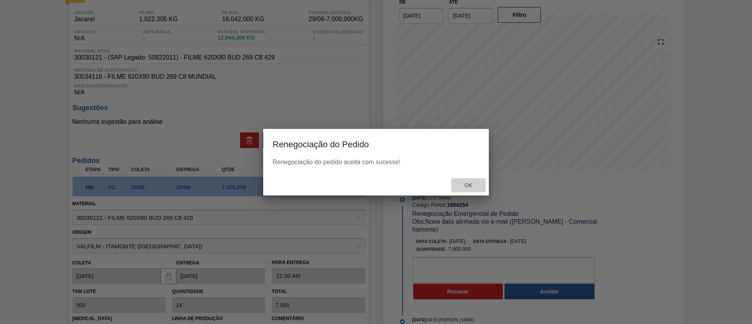
click at [456, 187] on div "Ok" at bounding box center [468, 185] width 34 height 14
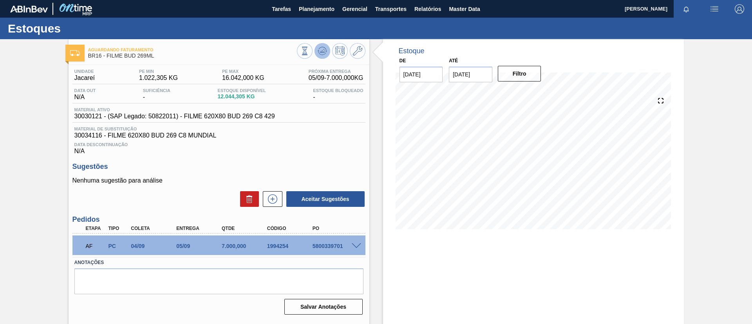
click at [309, 53] on icon at bounding box center [304, 51] width 9 height 9
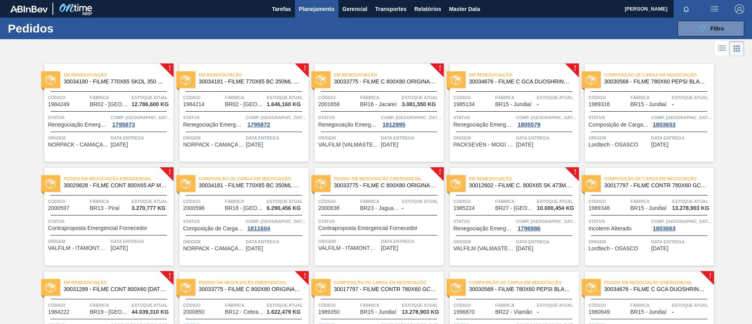
scroll to position [59, 0]
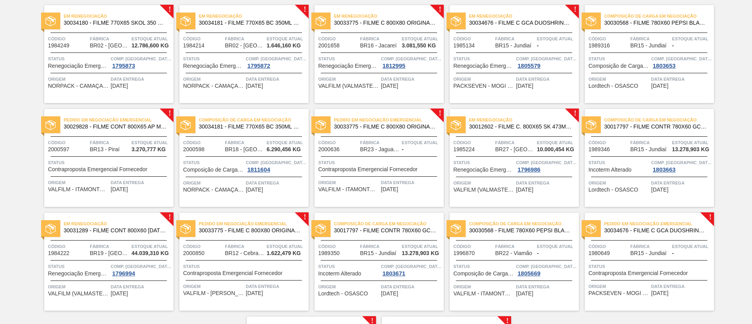
click at [509, 128] on span "30012602 - FILME C. 800X65 SK 473ML C12 429" at bounding box center [520, 127] width 103 height 6
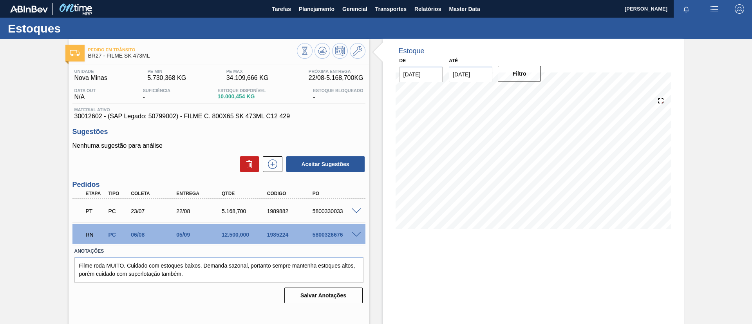
click at [353, 229] on div "RN PC 06/08 05/09 12.500,000 1985224 5800326676" at bounding box center [218, 234] width 293 height 20
click at [356, 230] on div "RN PC 06/08 05/09 12.500,000 1985224 5800326676" at bounding box center [218, 234] width 293 height 20
click at [354, 231] on div at bounding box center [358, 234] width 16 height 6
click at [356, 233] on span at bounding box center [355, 235] width 9 height 6
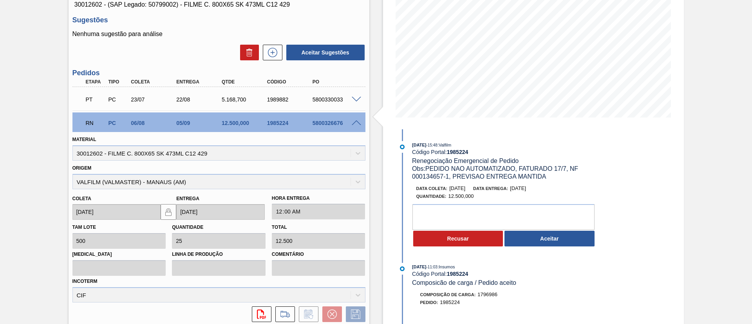
scroll to position [117, 0]
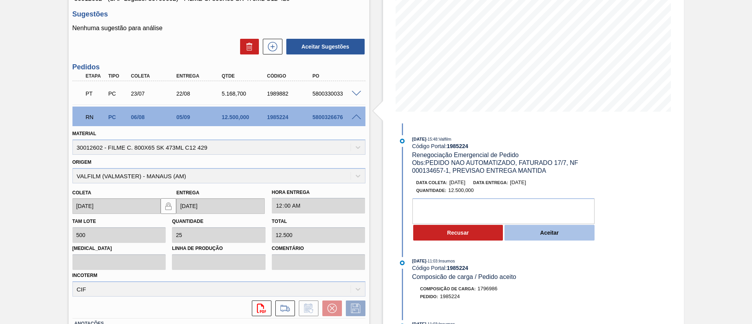
click at [556, 230] on button "Aceitar" at bounding box center [549, 233] width 90 height 16
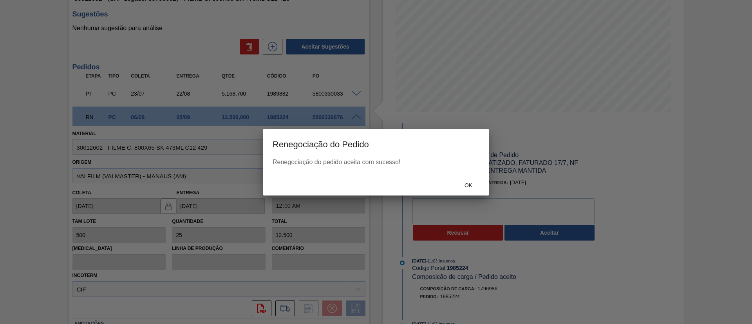
click at [482, 193] on div "Ok" at bounding box center [375, 185] width 225 height 20
click at [478, 190] on div "Ok" at bounding box center [468, 185] width 34 height 14
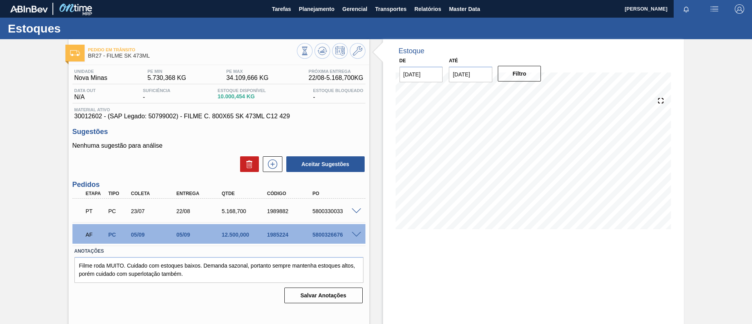
click at [360, 208] on div at bounding box center [358, 210] width 16 height 6
click at [359, 208] on span at bounding box center [355, 211] width 9 height 6
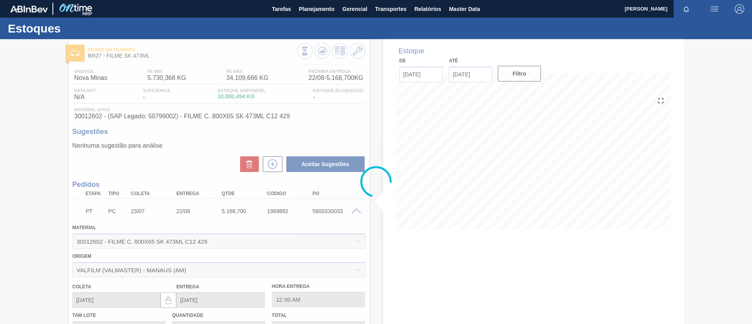
click at [304, 213] on div at bounding box center [376, 181] width 752 height 285
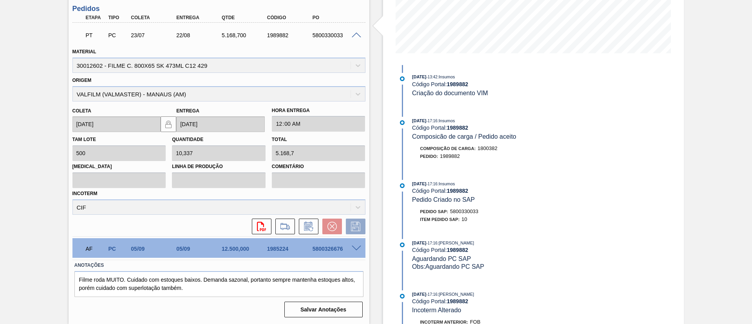
scroll to position [411, 0]
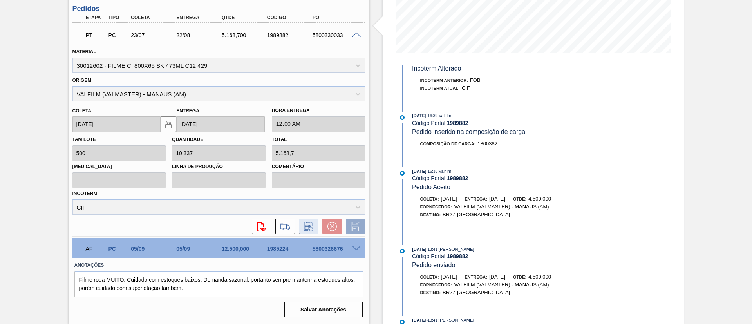
click at [308, 224] on icon at bounding box center [308, 226] width 13 height 9
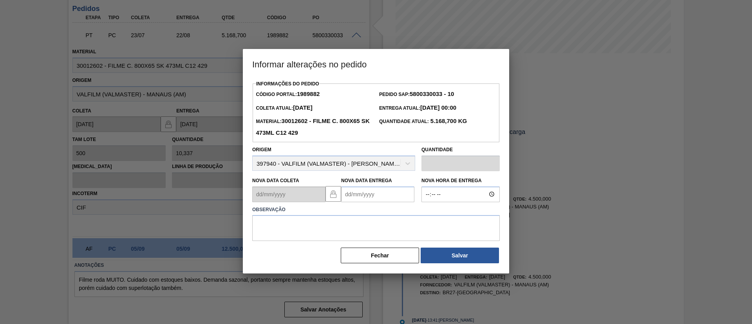
click at [376, 199] on Entrega "Nova Data Entrega" at bounding box center [377, 194] width 73 height 16
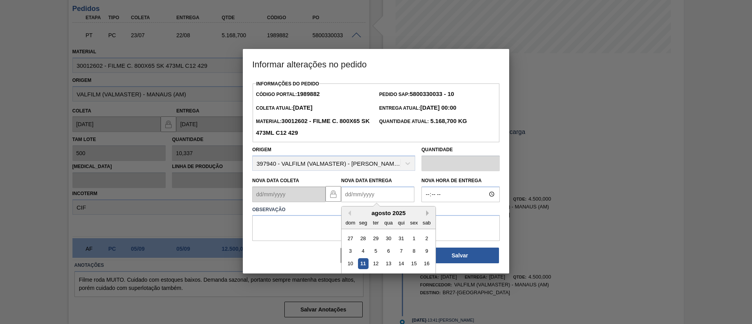
click at [426, 215] on button "Next Month" at bounding box center [428, 212] width 5 height 5
click at [346, 216] on button "Previous Month" at bounding box center [347, 212] width 5 height 5
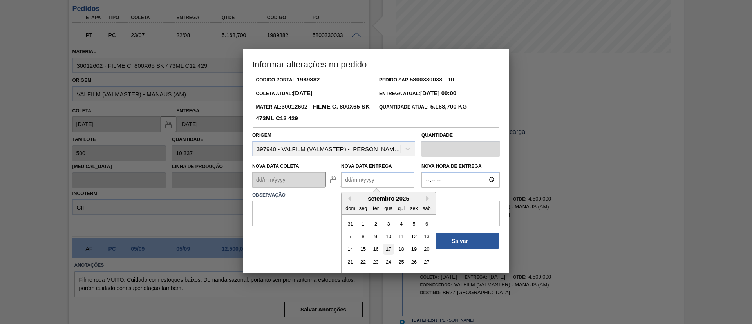
scroll to position [26, 0]
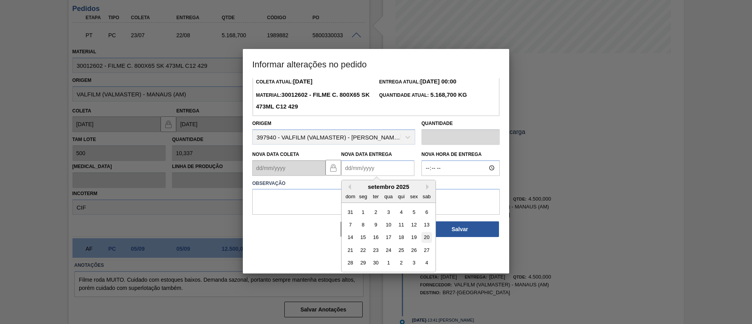
click at [429, 241] on div "20" at bounding box center [426, 237] width 11 height 11
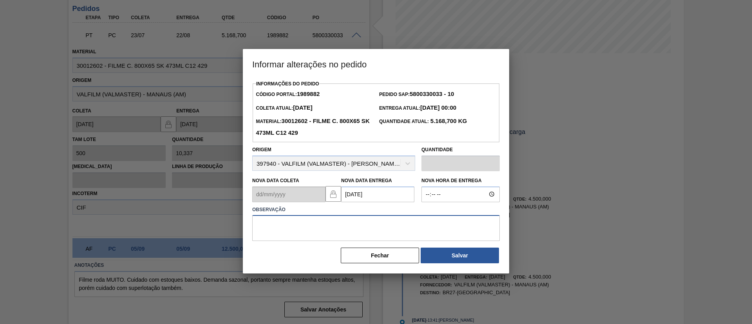
click at [403, 225] on textarea at bounding box center [375, 228] width 247 height 26
click at [390, 202] on Entrega "20/09/2025" at bounding box center [377, 194] width 73 height 16
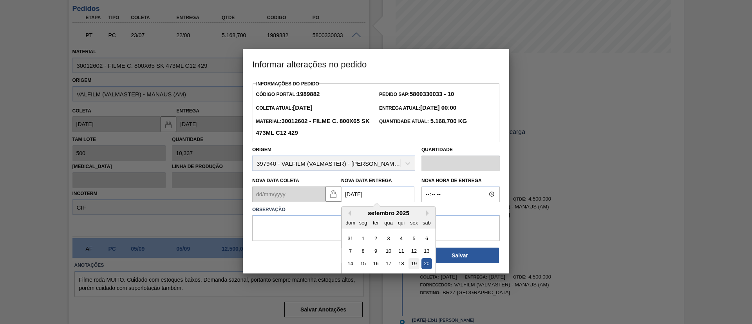
click at [416, 261] on div "19" at bounding box center [413, 263] width 11 height 11
type Entrega "19/09/2025"
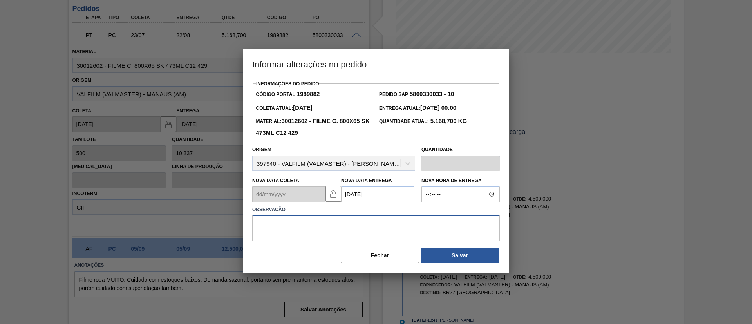
click at [405, 241] on textarea at bounding box center [375, 228] width 247 height 26
type textarea "Data Original"
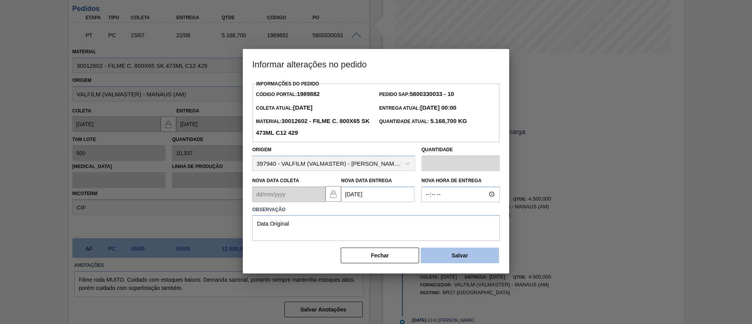
click at [468, 263] on button "Salvar" at bounding box center [459, 255] width 78 height 16
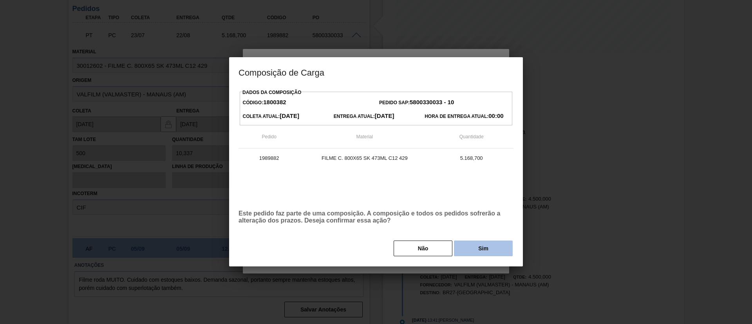
click at [481, 250] on button "Sim" at bounding box center [483, 248] width 59 height 16
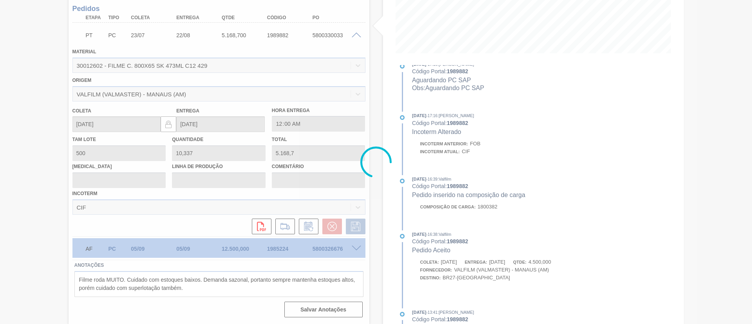
scroll to position [474, 0]
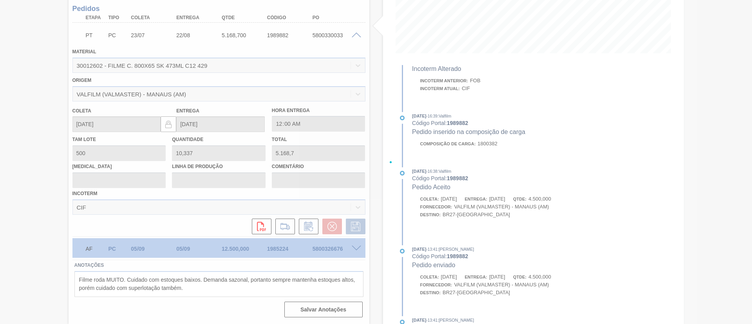
type input "Data Original"
type input "19/09/2025"
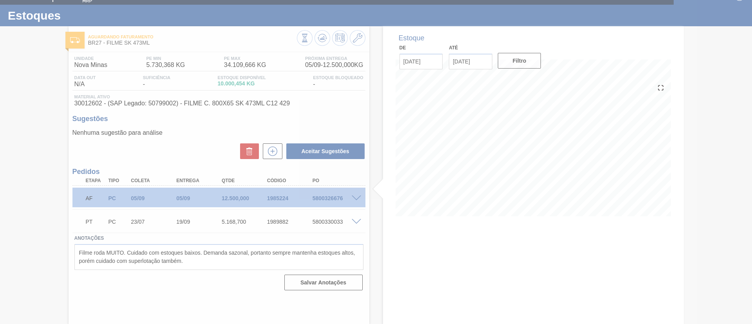
scroll to position [13, 0]
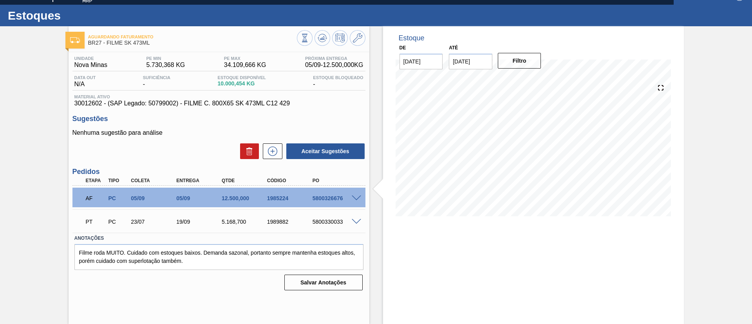
click at [323, 36] on icon at bounding box center [321, 38] width 5 height 4
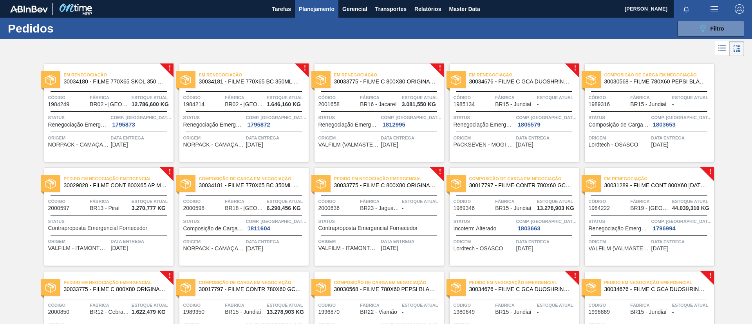
click at [328, 4] on span "Planejamento" at bounding box center [317, 8] width 36 height 9
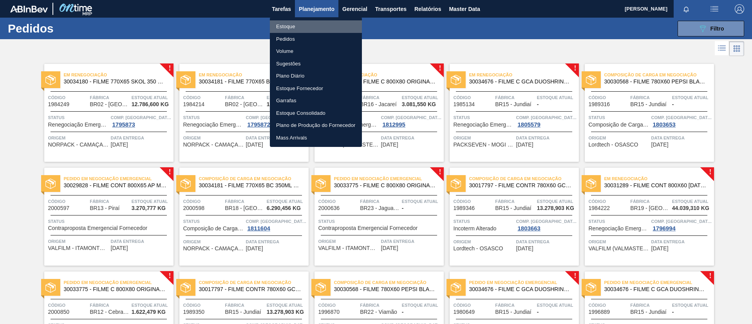
click at [301, 25] on li "Estoque" at bounding box center [316, 26] width 92 height 13
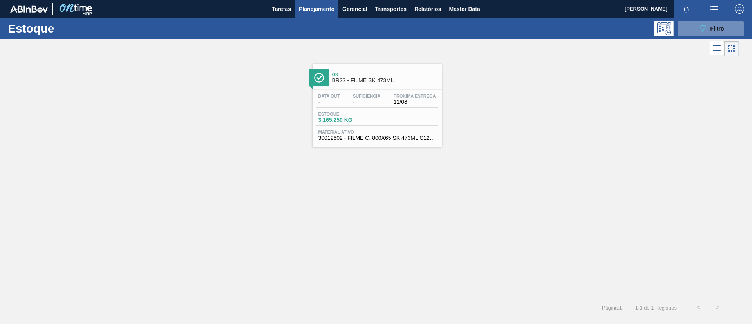
click at [361, 108] on div "Data out - Suficiência - Próxima Entrega 11/08 Estoque 3.165,250 KG Material at…" at bounding box center [376, 116] width 129 height 53
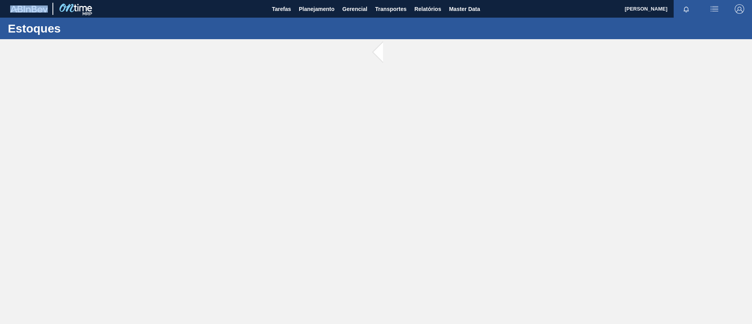
drag, startPoint x: 180, startPoint y: -31, endPoint x: 142, endPoint y: -71, distance: 55.4
click at [142, 0] on html "Tarefas Planejamento Gerencial Transportes Relatórios Master Data TOMAS SIMOES …" at bounding box center [376, 0] width 752 height 0
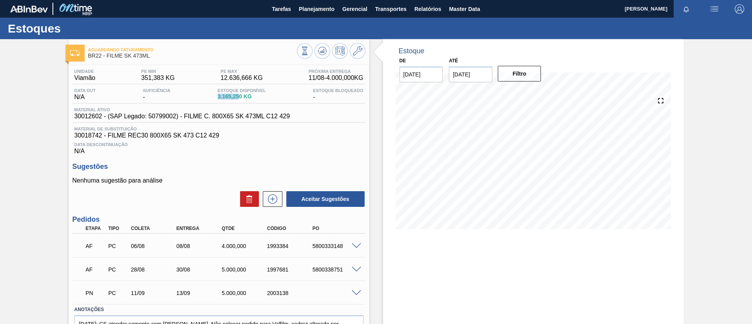
drag, startPoint x: 215, startPoint y: 97, endPoint x: 239, endPoint y: 100, distance: 23.7
click at [239, 100] on div "Estoque Disponível 3.165,250 KG" at bounding box center [242, 94] width 52 height 13
copy span "3.165,25"
drag, startPoint x: 73, startPoint y: 110, endPoint x: 101, endPoint y: 115, distance: 29.0
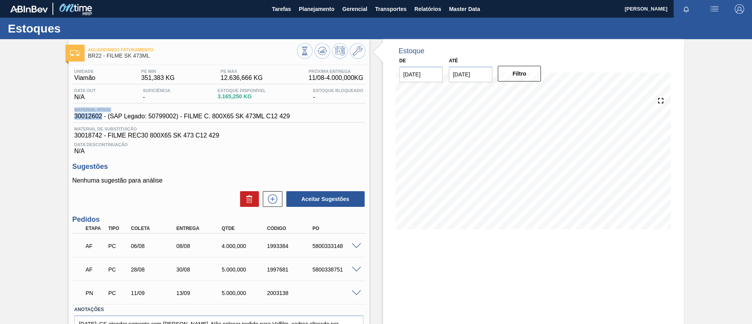
click at [101, 115] on div "Material ativo 30012602 - (SAP Legado: 50799002) - FILME C. 800X65 SK 473ML C12…" at bounding box center [182, 113] width 220 height 13
click at [72, 117] on div "Unidade Viamão PE MIN 351,383 KG PE MAX 12.636,666 KG Próxima Entrega 11/08 - 4…" at bounding box center [218, 214] width 301 height 299
drag, startPoint x: 74, startPoint y: 118, endPoint x: 101, endPoint y: 118, distance: 26.6
click at [101, 118] on span "30012602 - (SAP Legado: 50799002) - FILME C. 800X65 SK 473ML C12 429" at bounding box center [182, 116] width 216 height 7
copy span "30012602"
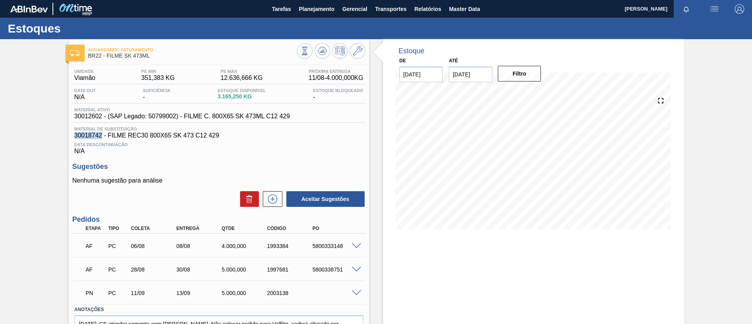
drag, startPoint x: 72, startPoint y: 133, endPoint x: 103, endPoint y: 136, distance: 30.7
click at [103, 136] on div "Material de Substituição 30018742 - FILME REC30 800X65 SK 473 C12 429" at bounding box center [218, 132] width 293 height 13
copy span "30018742"
drag, startPoint x: 77, startPoint y: 116, endPoint x: 103, endPoint y: 116, distance: 25.8
click at [103, 116] on span "30012602 - (SAP Legado: 50799002) - FILME C. 800X65 SK 473ML C12 429" at bounding box center [182, 116] width 216 height 7
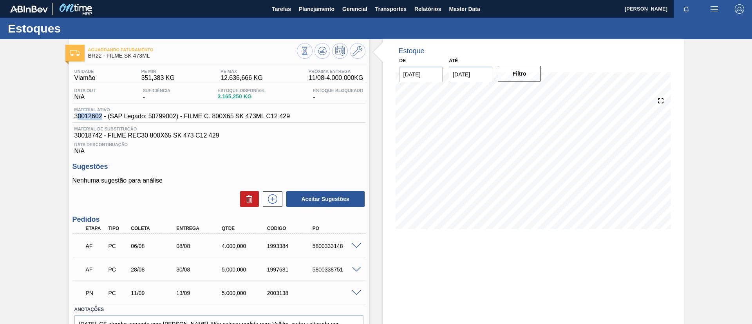
click at [81, 117] on span "30012602 - (SAP Legado: 50799002) - FILME C. 800X65 SK 473ML C12 429" at bounding box center [182, 116] width 216 height 7
drag, startPoint x: 68, startPoint y: 116, endPoint x: 102, endPoint y: 117, distance: 33.3
click at [102, 117] on div "Unidade Viamão PE MIN 351,383 KG PE MAX 12.636,666 KG Próxima Entrega 11/08 - 4…" at bounding box center [218, 214] width 301 height 299
copy span "30012602"
click at [0, 140] on div "Aguardando Faturamento BR22 - FILME SK 473ML Unidade Viamão PE MIN 351,383 KG P…" at bounding box center [376, 203] width 752 height 329
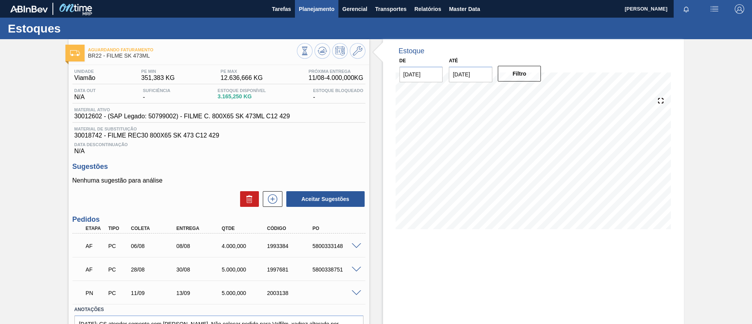
click at [324, 8] on span "Planejamento" at bounding box center [317, 8] width 36 height 9
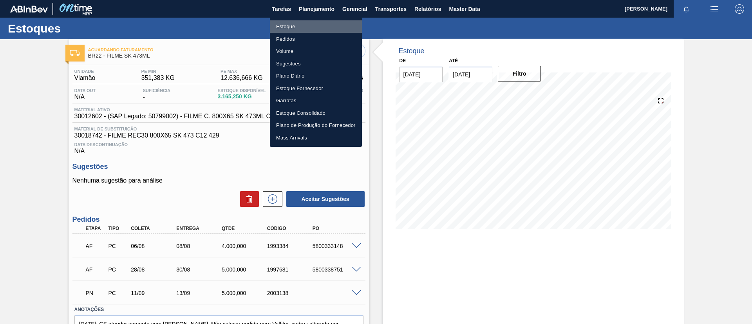
drag, startPoint x: 319, startPoint y: 23, endPoint x: 248, endPoint y: 1, distance: 73.9
click at [317, 23] on li "Estoque" at bounding box center [316, 26] width 92 height 13
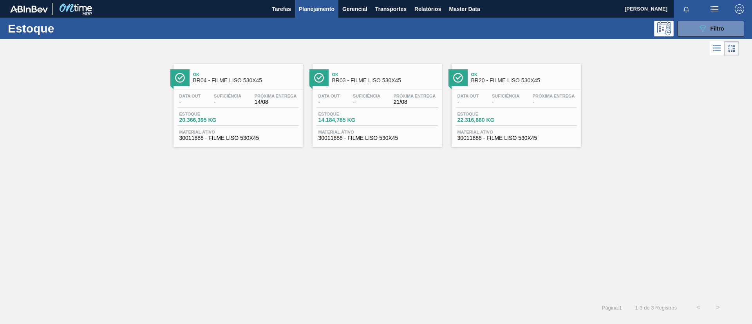
click at [717, 37] on div "Estoque 089F7B8B-B2A5-4AFE-B5C0-19BA573D28AC Filtro" at bounding box center [376, 29] width 752 height 22
click at [711, 29] on span "Filtro" at bounding box center [717, 28] width 14 height 6
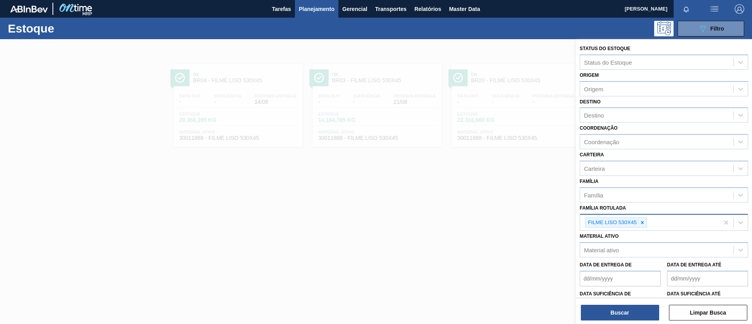
click at [646, 222] on div at bounding box center [642, 223] width 9 height 10
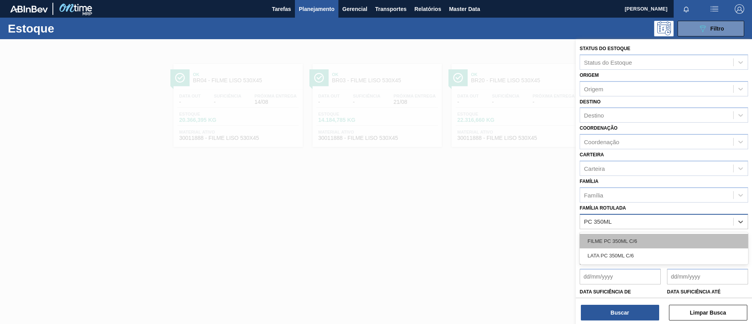
type Rotulada "PC 350ML"
click at [637, 243] on div "FILME PC 350ML" at bounding box center [663, 241] width 168 height 14
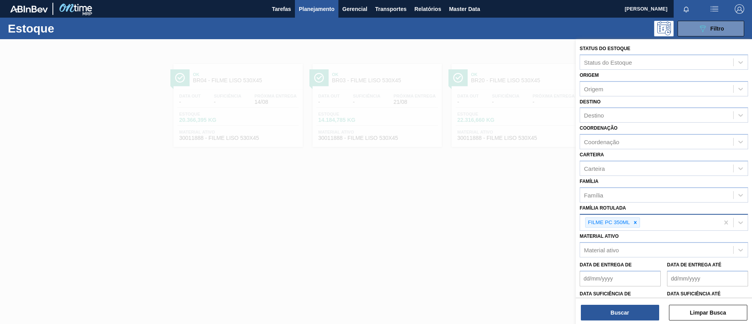
click at [620, 123] on div "Coordenação Coordenação" at bounding box center [663, 136] width 168 height 27
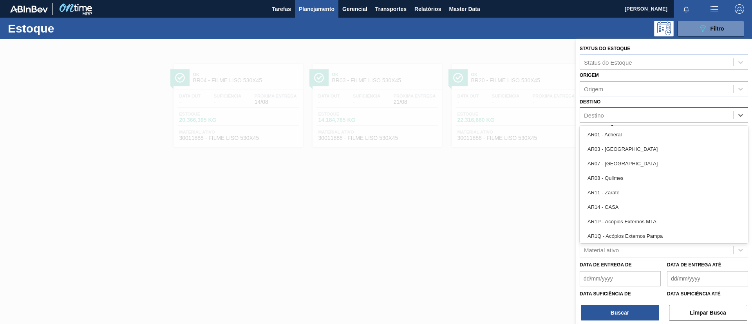
click at [619, 119] on div "Destino" at bounding box center [656, 115] width 153 height 11
click at [607, 320] on button "Buscar" at bounding box center [619, 313] width 78 height 16
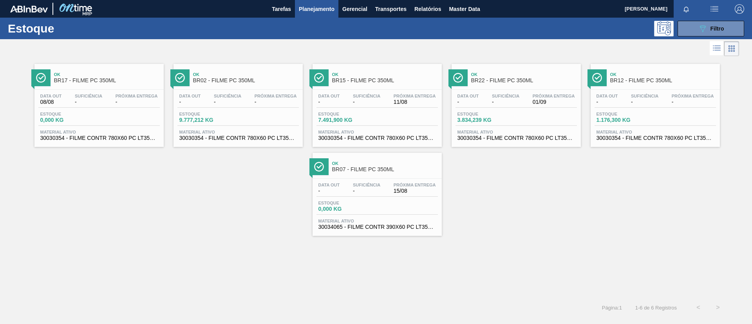
click at [378, 177] on div "Ok BR07 - FILME PC 350ML Data out - Suficiência - Próxima Entrega 15/08 Estoque…" at bounding box center [376, 194] width 129 height 83
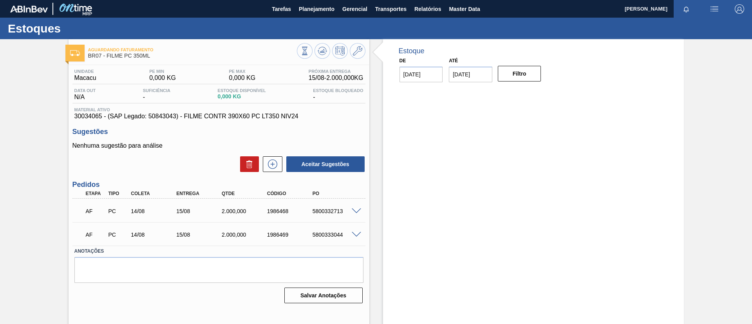
click at [351, 214] on div "5800332713" at bounding box center [335, 211] width 51 height 6
click at [353, 213] on div "AF PC 14/08 15/08 2.000,000 1986468 5800332713" at bounding box center [218, 210] width 293 height 20
click at [355, 212] on span at bounding box center [355, 211] width 9 height 6
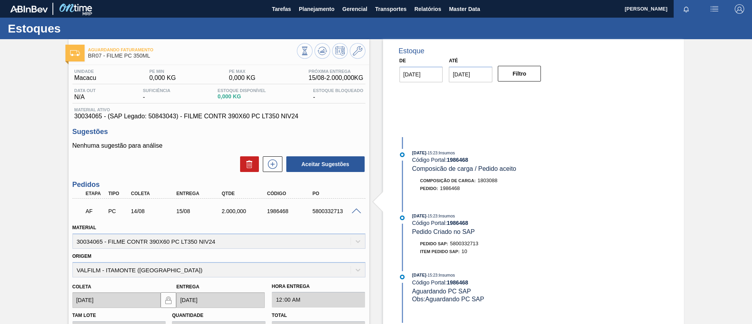
click at [354, 207] on div at bounding box center [358, 210] width 16 height 6
click at [355, 208] on span at bounding box center [355, 211] width 9 height 6
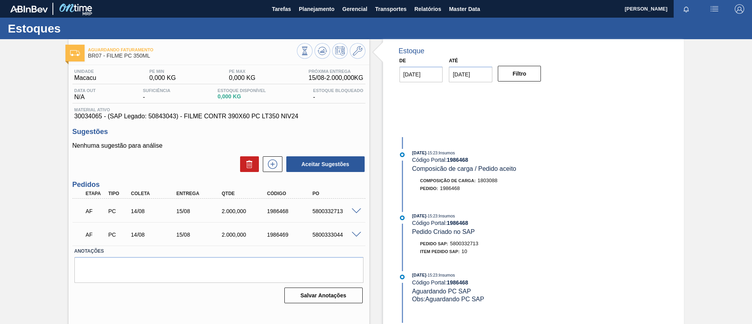
click at [355, 208] on span at bounding box center [355, 211] width 9 height 6
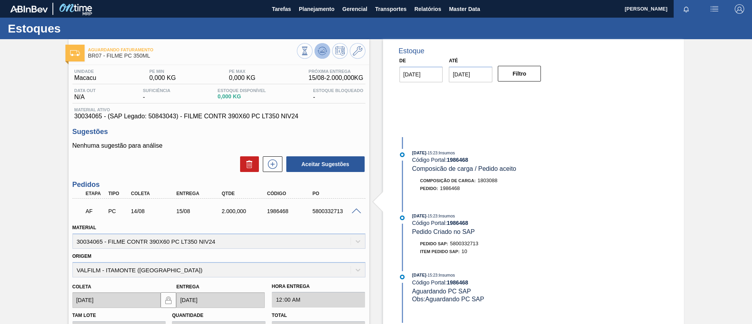
click at [323, 57] on button at bounding box center [322, 51] width 16 height 16
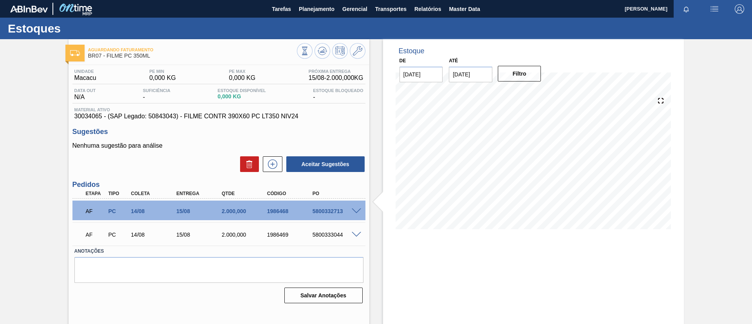
click at [353, 212] on span at bounding box center [355, 211] width 9 height 6
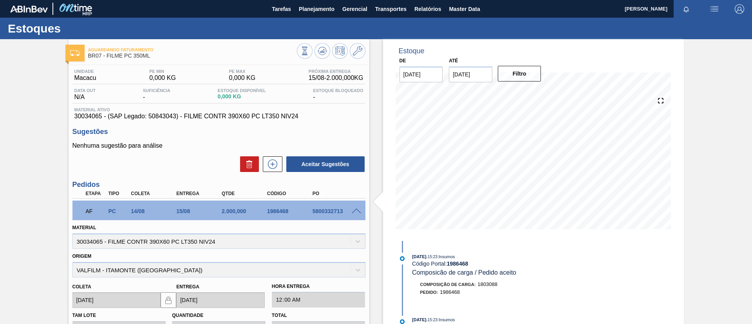
click at [356, 208] on span at bounding box center [355, 211] width 9 height 6
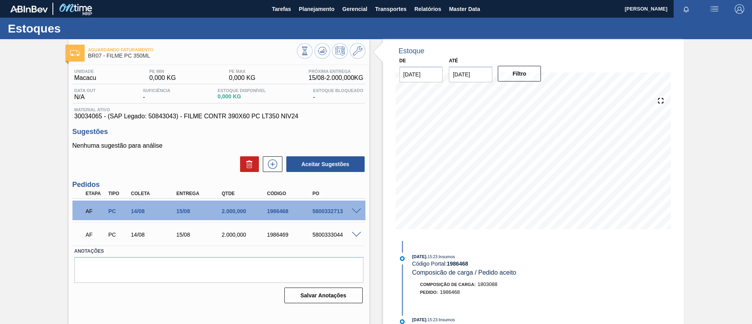
drag, startPoint x: 359, startPoint y: 230, endPoint x: 352, endPoint y: 231, distance: 7.1
click at [352, 231] on div "AF PC 14/08 15/08 2.000,000 1986469 5800333044" at bounding box center [218, 234] width 293 height 20
click at [354, 233] on span at bounding box center [355, 235] width 9 height 6
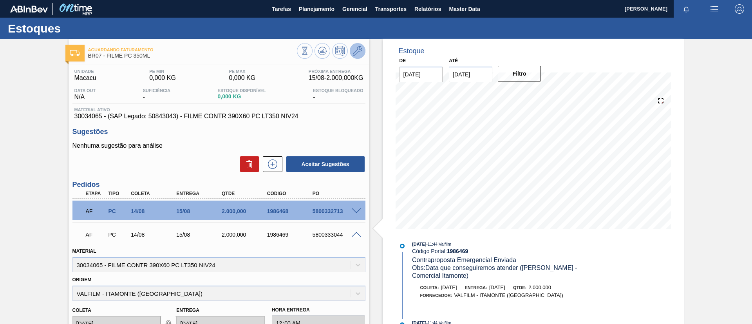
click at [357, 50] on icon at bounding box center [357, 50] width 9 height 9
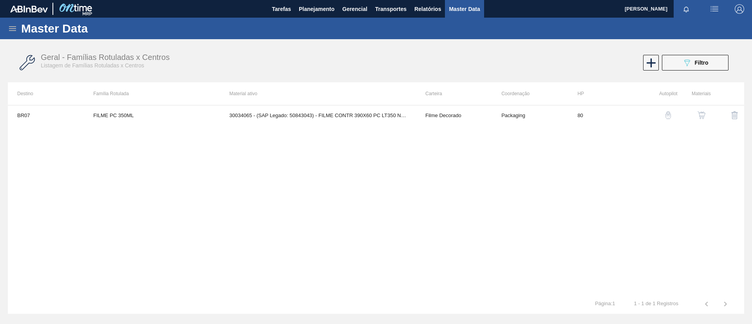
click at [696, 115] on button "button" at bounding box center [701, 115] width 19 height 19
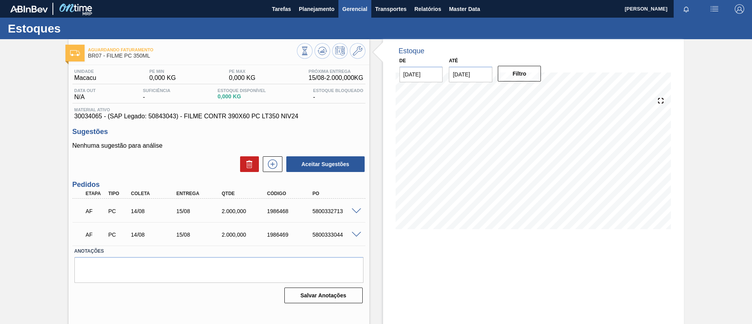
click at [359, 6] on span "Gerencial" at bounding box center [354, 8] width 25 height 9
click at [356, 27] on li "Capital Empregado" at bounding box center [354, 26] width 57 height 13
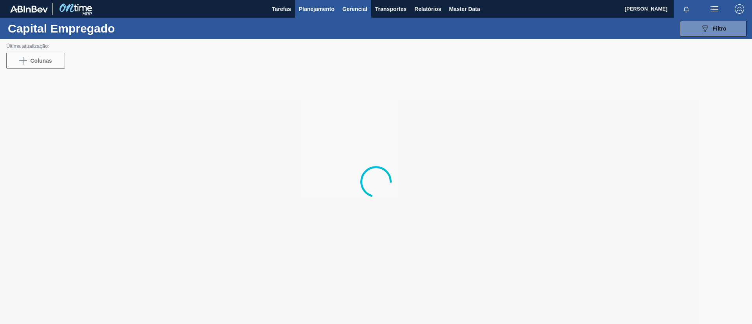
click at [301, 9] on span "Planejamento" at bounding box center [317, 8] width 36 height 9
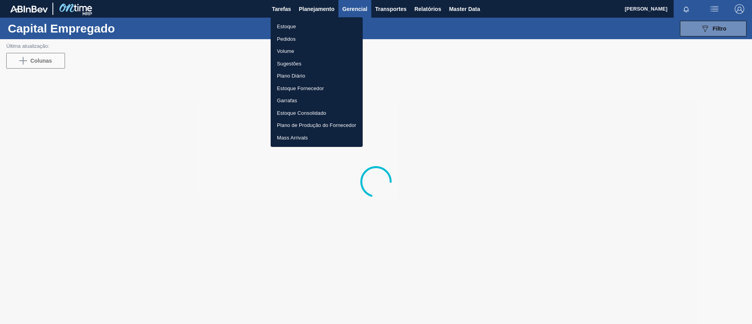
click at [312, 25] on li "Estoque" at bounding box center [316, 26] width 92 height 13
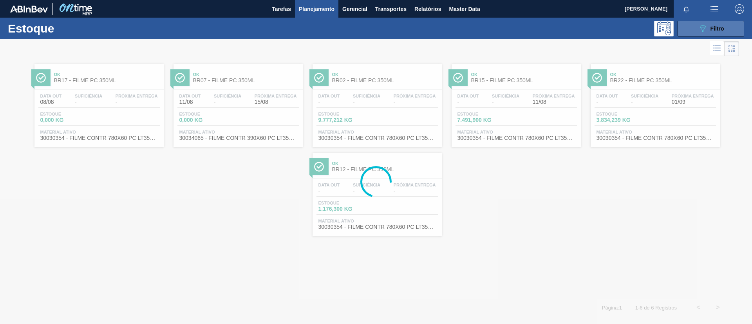
click at [695, 28] on button "089F7B8B-B2A5-4AFE-B5C0-19BA573D28AC Filtro" at bounding box center [710, 29] width 67 height 16
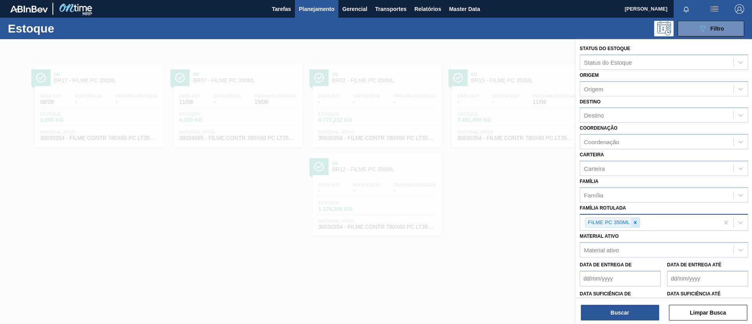
click at [634, 224] on icon at bounding box center [634, 222] width 5 height 5
paste Rotulada "FILME BC PM SLEEK 350ML"
type Rotulada "FILME BC PM SLEEK 350ML"
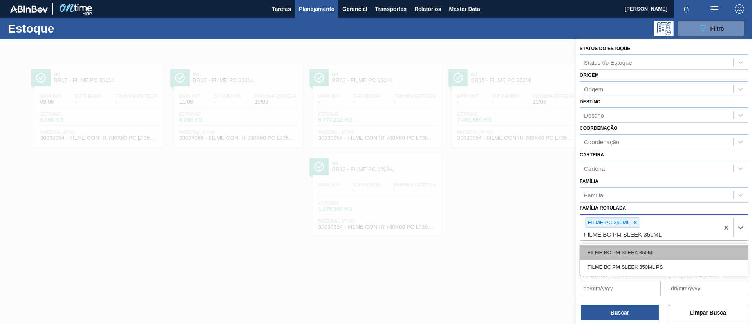
click at [658, 247] on div "FILME BC PM SLEEK 350ML" at bounding box center [663, 252] width 168 height 14
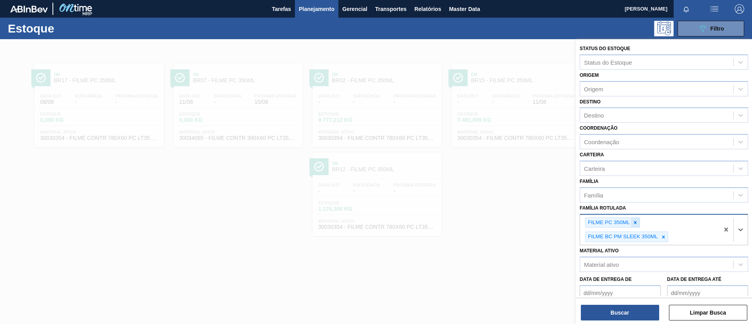
click at [635, 225] on icon at bounding box center [634, 222] width 5 height 5
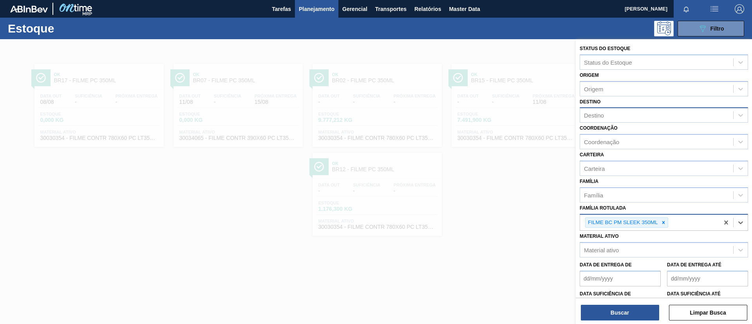
click at [629, 112] on div "Destino" at bounding box center [656, 115] width 153 height 11
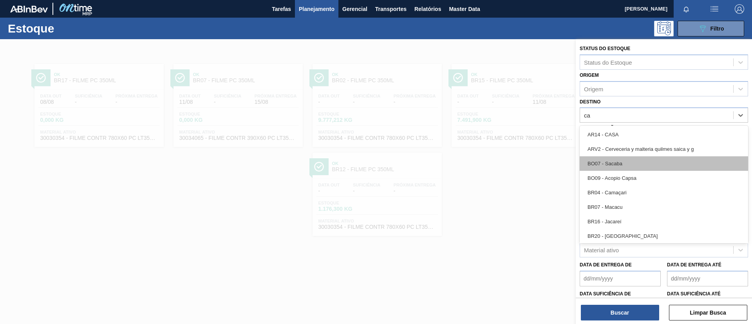
type input "cam"
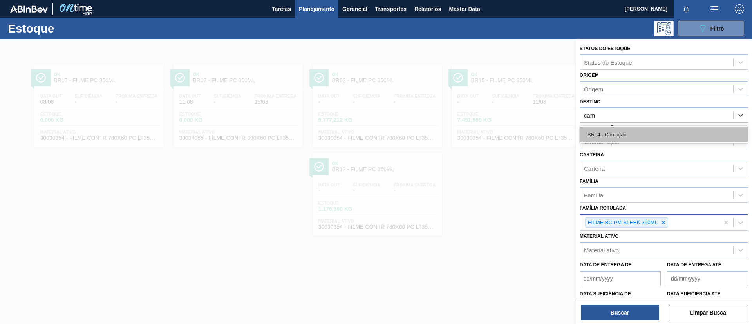
click at [634, 133] on div "BR04 - Camaçari" at bounding box center [663, 134] width 168 height 14
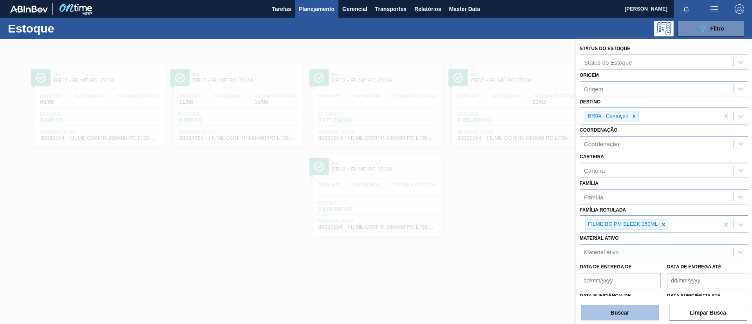
click at [637, 311] on button "Buscar" at bounding box center [619, 313] width 78 height 16
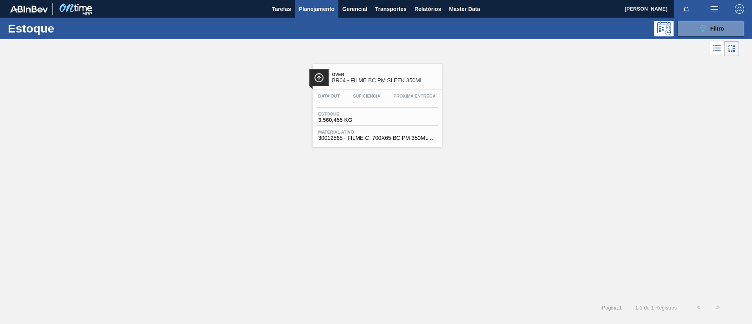
click at [359, 74] on span "Over" at bounding box center [385, 74] width 106 height 5
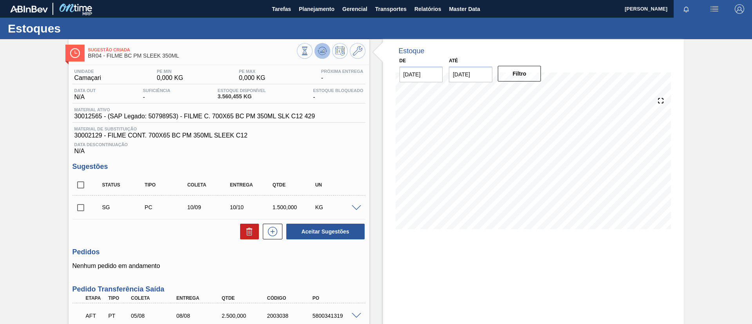
click at [319, 47] on icon at bounding box center [322, 49] width 8 height 4
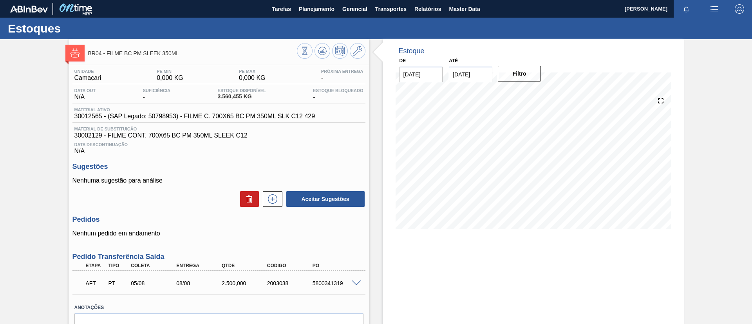
drag, startPoint x: 311, startPoint y: 9, endPoint x: 308, endPoint y: 26, distance: 16.7
click at [311, 10] on span "Planejamento" at bounding box center [317, 8] width 36 height 9
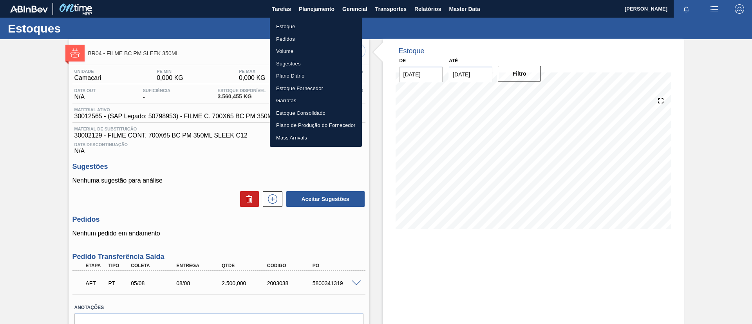
drag, startPoint x: 308, startPoint y: 26, endPoint x: 322, endPoint y: 26, distance: 14.5
click at [307, 26] on li "Estoque" at bounding box center [316, 26] width 92 height 13
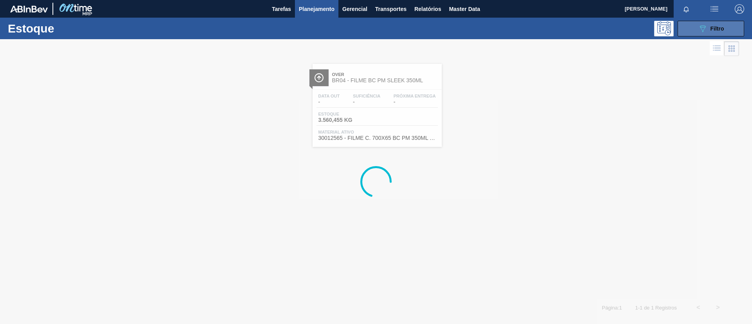
click at [689, 24] on button "089F7B8B-B2A5-4AFE-B5C0-19BA573D28AC Filtro" at bounding box center [710, 29] width 67 height 16
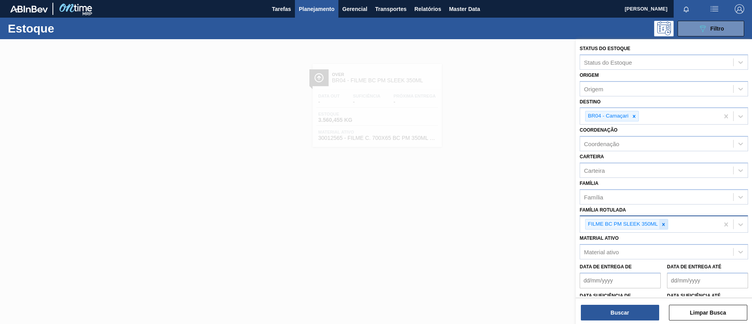
click at [664, 227] on div at bounding box center [663, 224] width 9 height 10
paste Rotulada "FILME LISO 375MM"
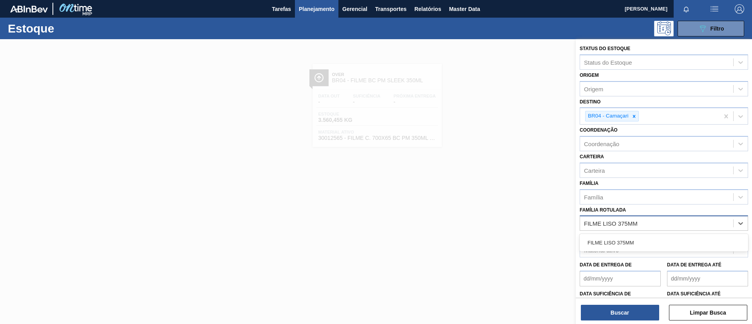
type Rotulada "FILME LISO 375MM"
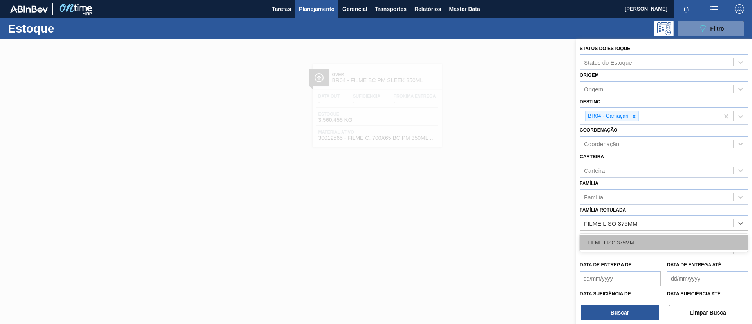
click at [640, 238] on div "FILME LISO 375MM" at bounding box center [663, 242] width 168 height 14
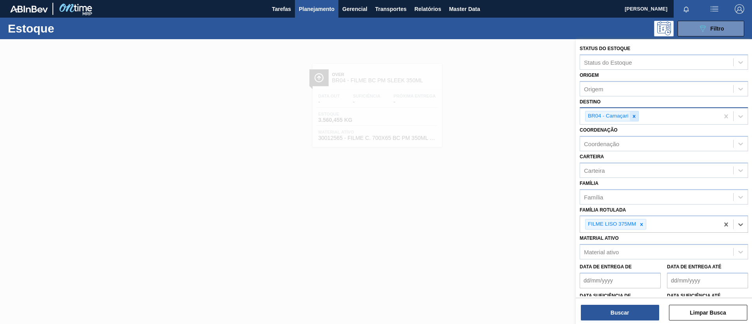
click at [633, 116] on icon at bounding box center [633, 116] width 3 height 3
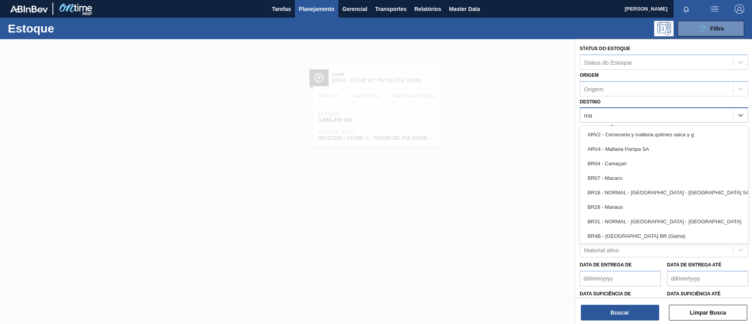
type input "man"
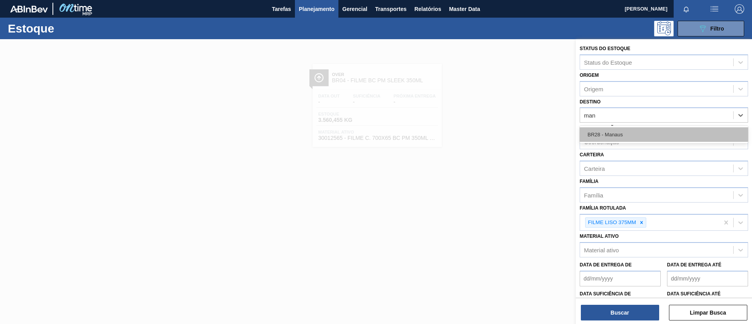
click at [639, 130] on div "BR28 - Manaus" at bounding box center [663, 134] width 168 height 14
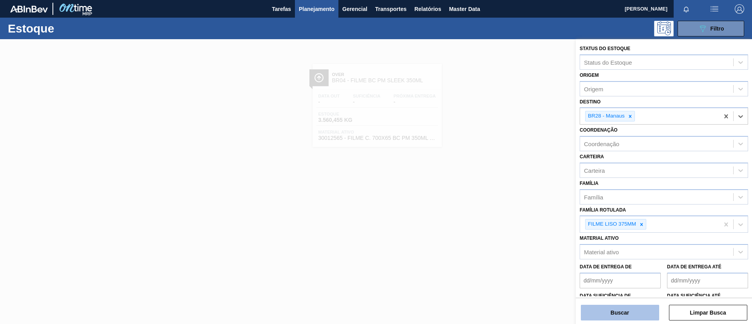
click at [639, 308] on button "Buscar" at bounding box center [619, 313] width 78 height 16
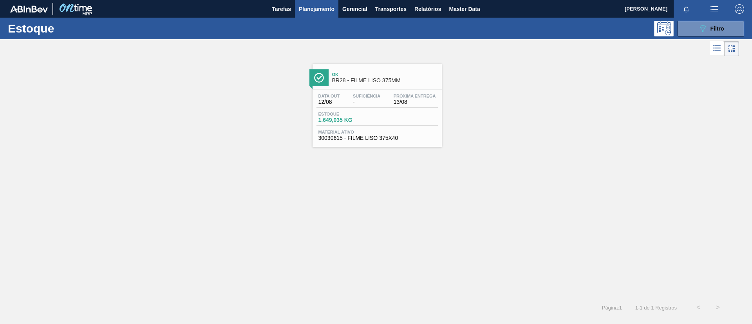
click at [382, 84] on div "Ok BR28 - FILME LISO 375MM" at bounding box center [385, 78] width 106 height 18
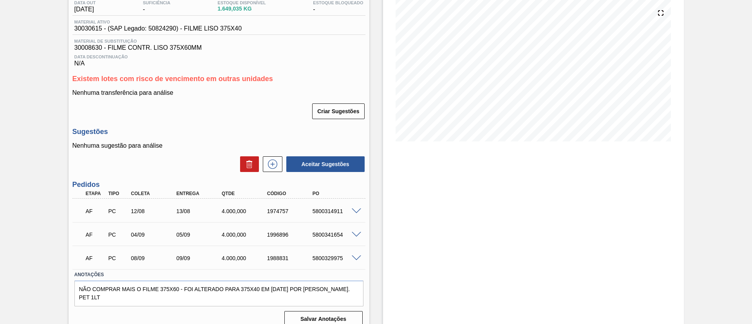
scroll to position [97, 0]
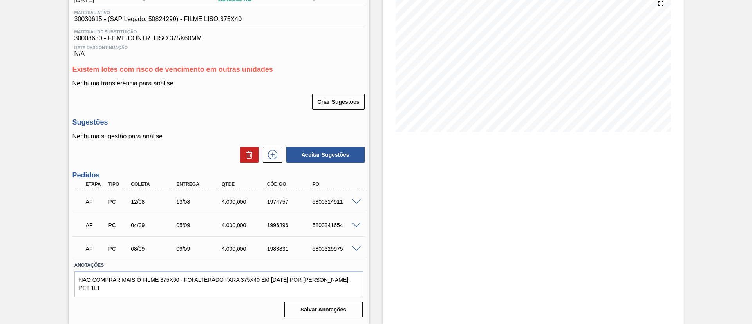
click at [355, 202] on span at bounding box center [355, 202] width 9 height 6
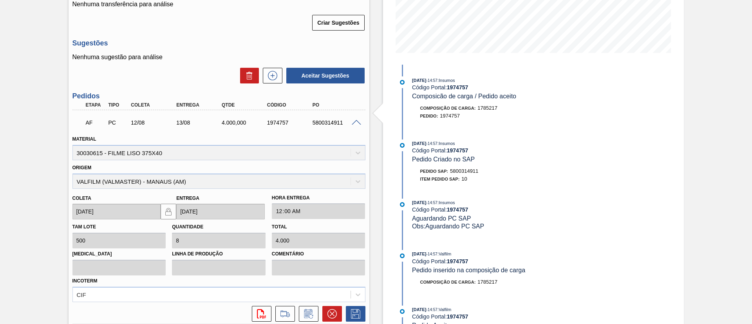
scroll to position [0, 0]
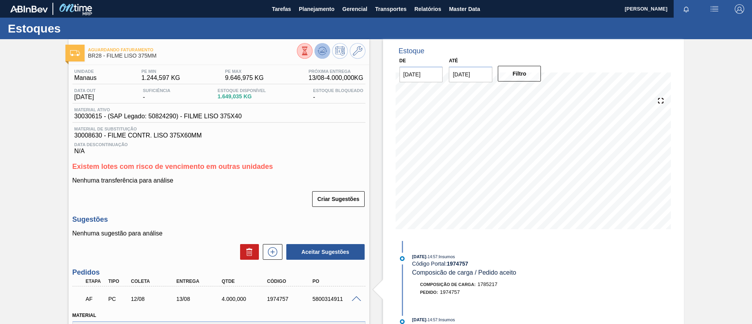
click at [309, 48] on icon at bounding box center [304, 51] width 9 height 9
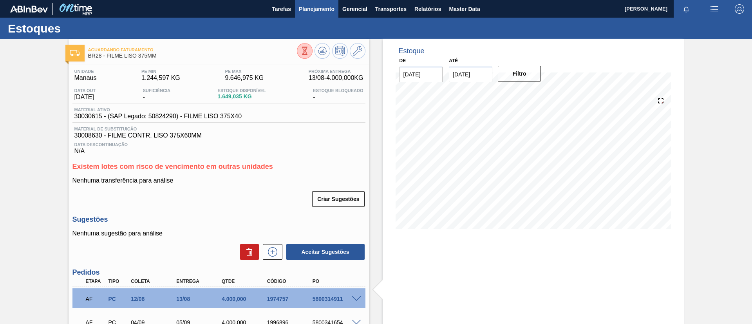
click at [306, 11] on span "Planejamento" at bounding box center [317, 8] width 36 height 9
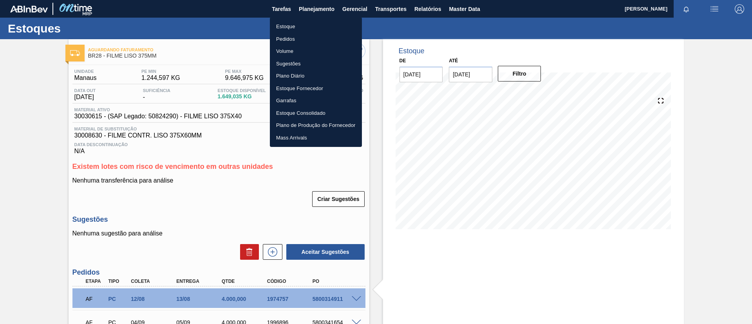
drag, startPoint x: 303, startPoint y: 22, endPoint x: 380, endPoint y: 20, distance: 76.8
click at [303, 22] on li "Estoque" at bounding box center [316, 26] width 92 height 13
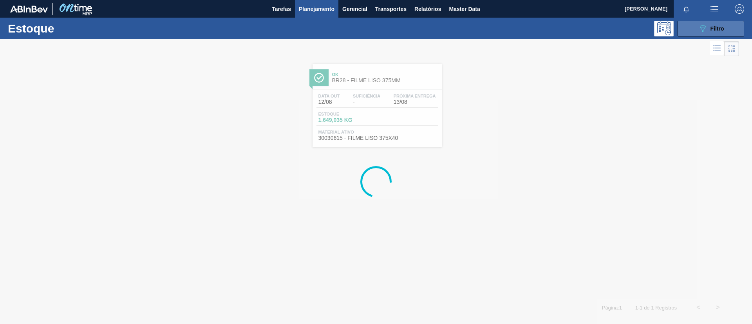
click at [693, 33] on button "089F7B8B-B2A5-4AFE-B5C0-19BA573D28AC Filtro" at bounding box center [710, 29] width 67 height 16
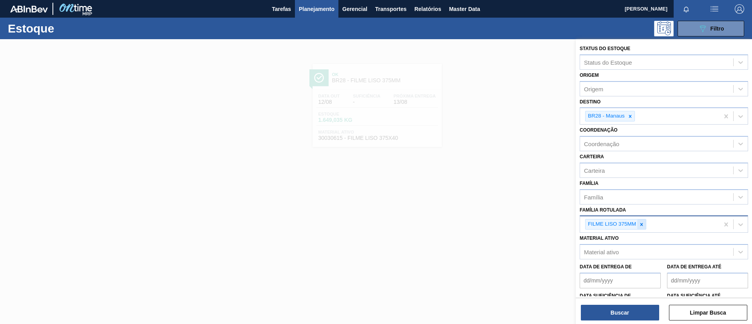
click at [644, 224] on icon at bounding box center [640, 224] width 5 height 5
paste Rotulada "FILME STRETCH 27MICRA"
type Rotulada "FILME STRETCH 27MICRA"
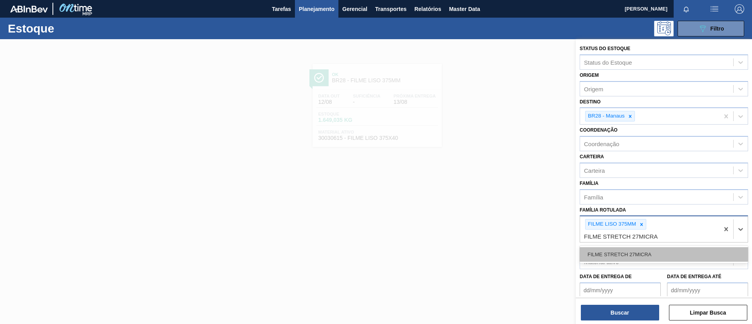
click at [639, 249] on div "FILME STRETCH 27MICRA" at bounding box center [663, 254] width 168 height 14
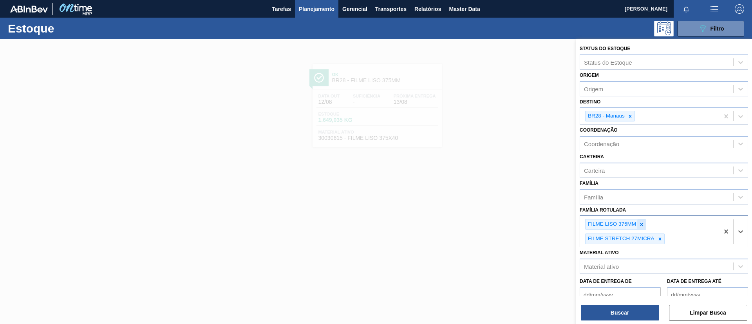
click at [641, 225] on icon at bounding box center [640, 224] width 5 height 5
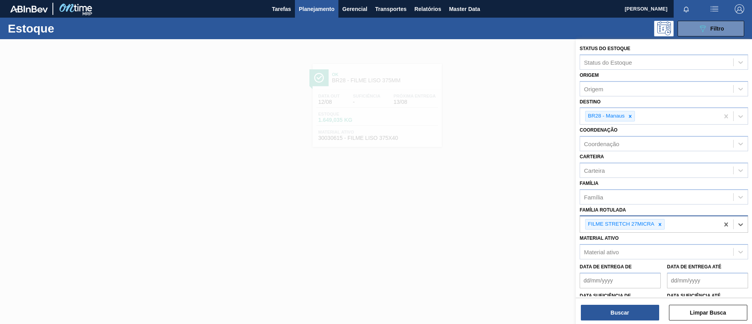
click at [655, 223] on div at bounding box center [659, 224] width 9 height 10
paste Rotulada "FILME STRETCH 23MICRA"
type Rotulada "FILME STRETCH 23MICRA"
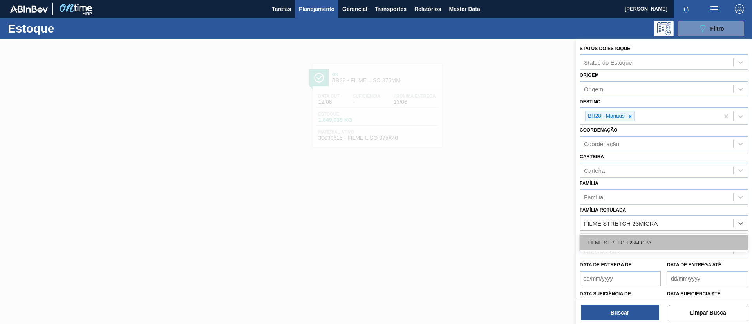
click at [639, 236] on div "FILME STRETCH 23MICRA" at bounding box center [663, 242] width 168 height 14
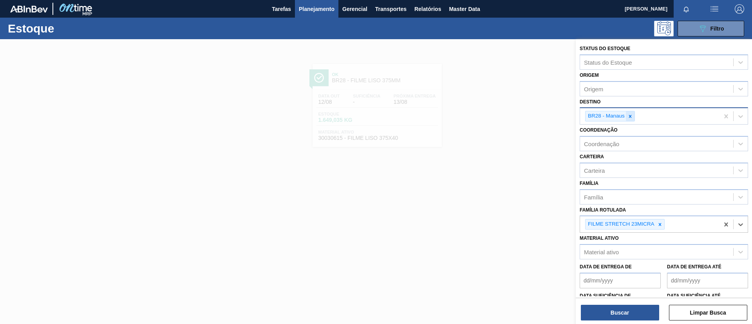
click at [629, 119] on div at bounding box center [629, 116] width 9 height 10
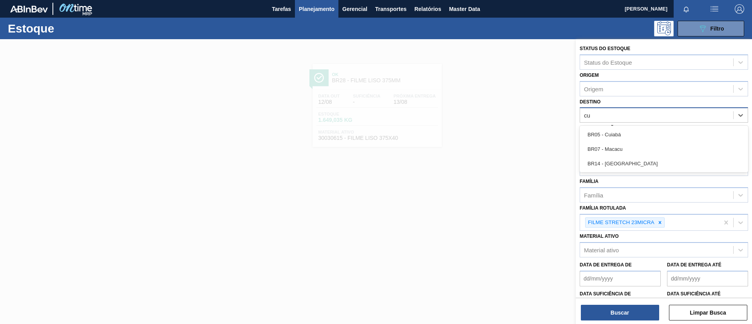
type input "cui"
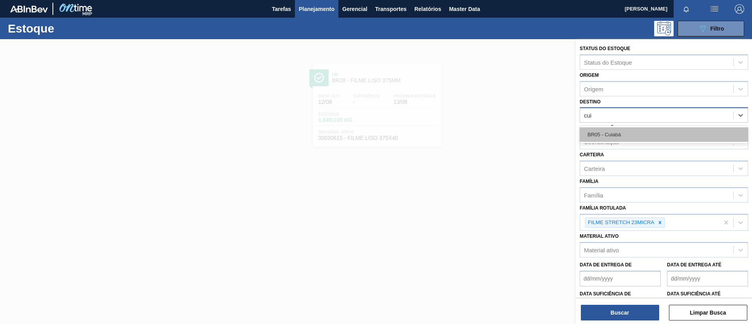
click at [632, 138] on div "BR05 - Cuiabá" at bounding box center [663, 134] width 168 height 14
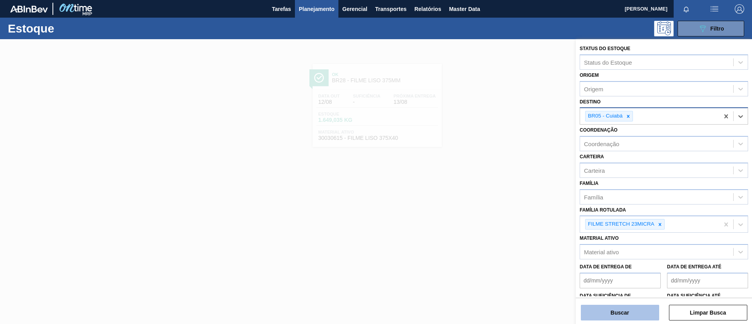
click at [629, 310] on button "Buscar" at bounding box center [619, 313] width 78 height 16
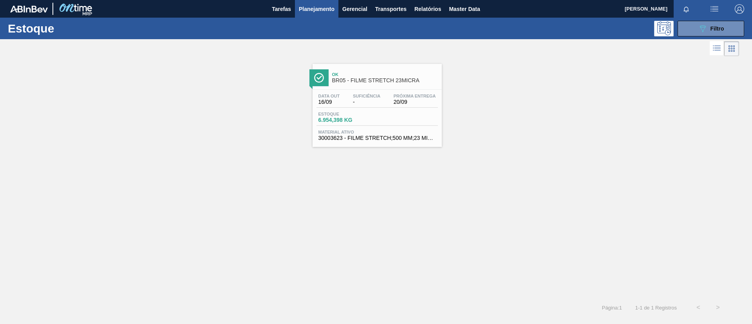
click at [332, 73] on span "Ok" at bounding box center [385, 74] width 106 height 5
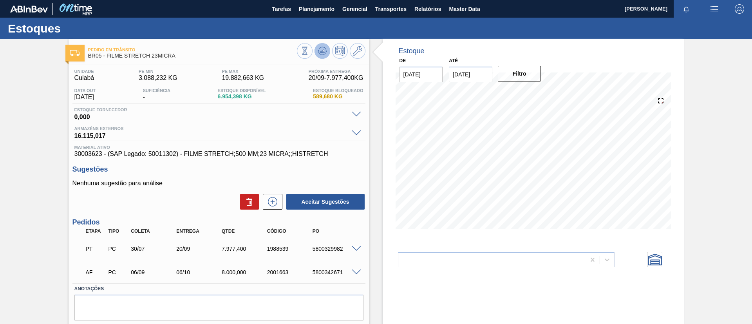
click at [309, 50] on icon at bounding box center [304, 51] width 9 height 9
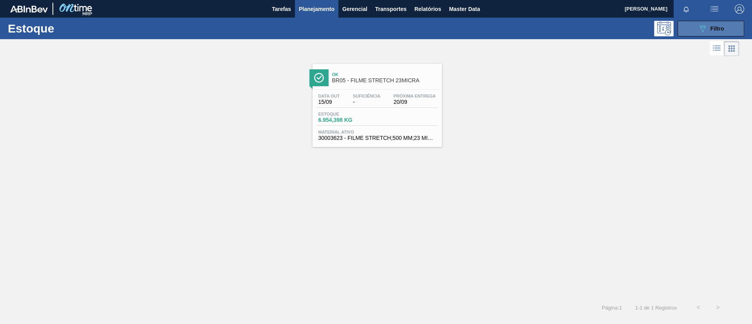
click at [720, 21] on button "089F7B8B-B2A5-4AFE-B5C0-19BA573D28AC Filtro" at bounding box center [710, 29] width 67 height 16
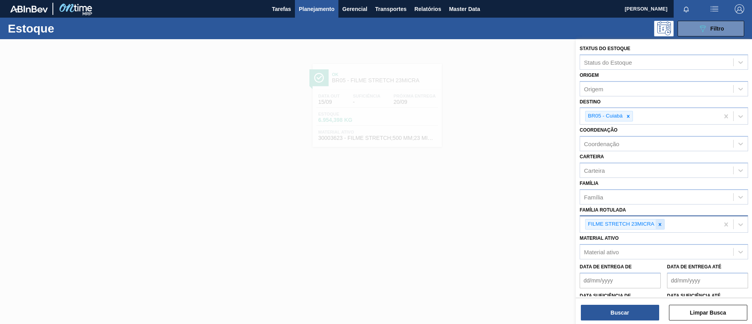
click at [662, 224] on div at bounding box center [659, 224] width 9 height 10
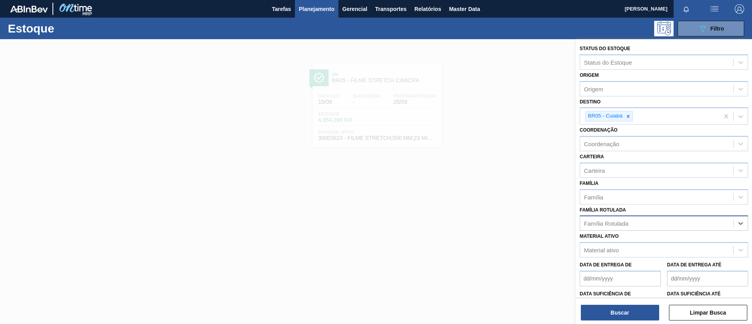
paste Rotulada "FILME ORIGINAL 269ML"
type Rotulada "FILME ORIGINAL 269ML"
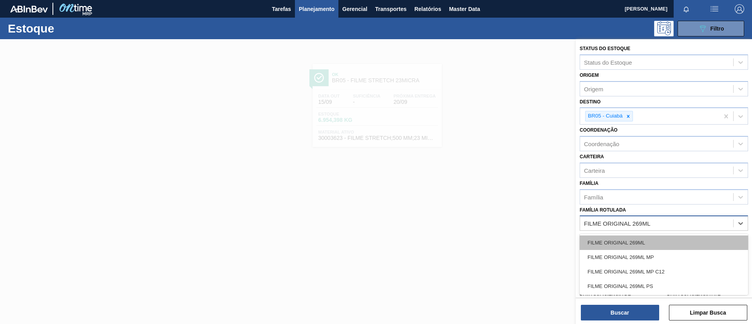
click at [645, 247] on div "FILME ORIGINAL 269ML" at bounding box center [663, 242] width 168 height 14
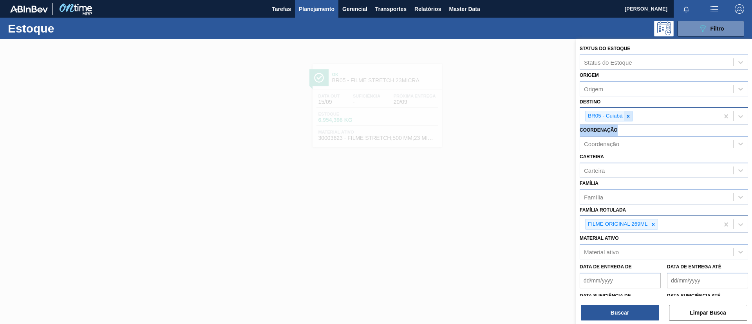
drag, startPoint x: 629, startPoint y: 124, endPoint x: 631, endPoint y: 119, distance: 5.1
click at [631, 119] on div "Status do Estoque Status do Estoque Origem Origem Destino BR05 - Cuiabá Coorden…" at bounding box center [663, 194] width 176 height 311
click at [631, 118] on div at bounding box center [628, 116] width 9 height 10
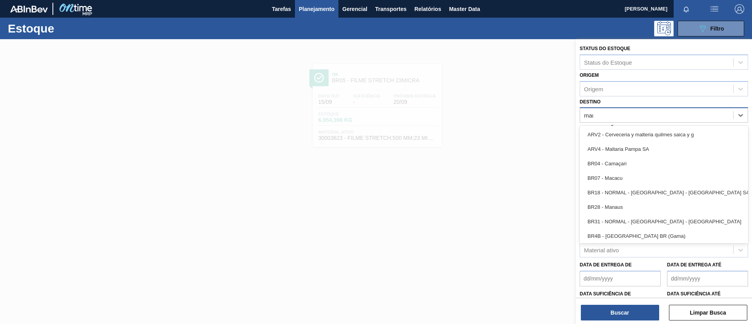
type input "mana"
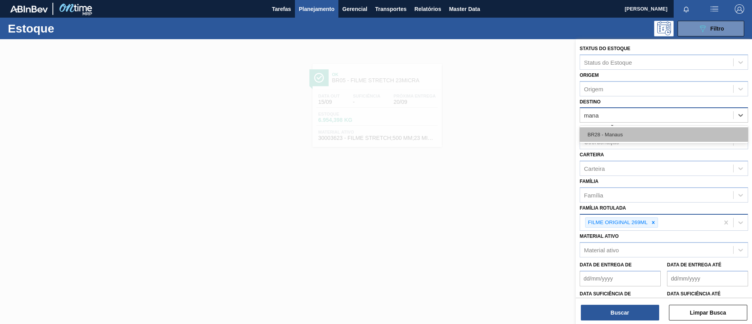
click at [643, 132] on div "BR28 - Manaus" at bounding box center [663, 134] width 168 height 14
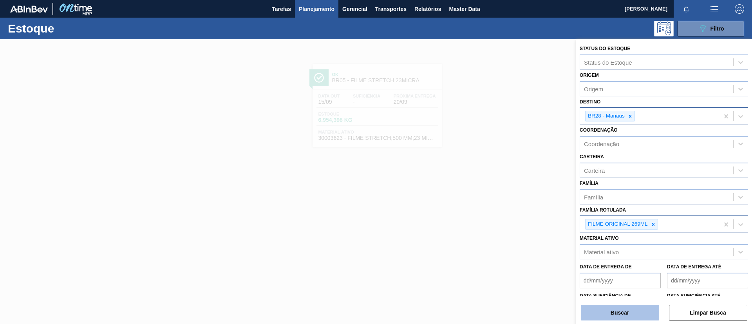
click at [632, 310] on button "Buscar" at bounding box center [619, 313] width 78 height 16
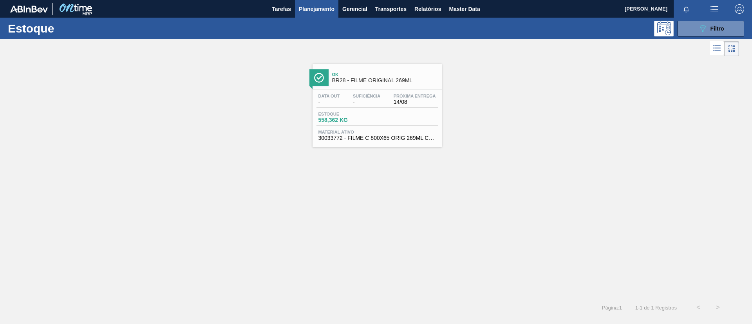
click at [355, 76] on span "Ok" at bounding box center [385, 74] width 106 height 5
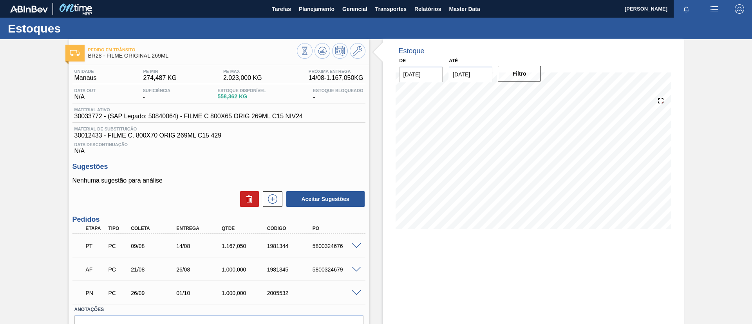
click at [360, 247] on span at bounding box center [355, 246] width 9 height 6
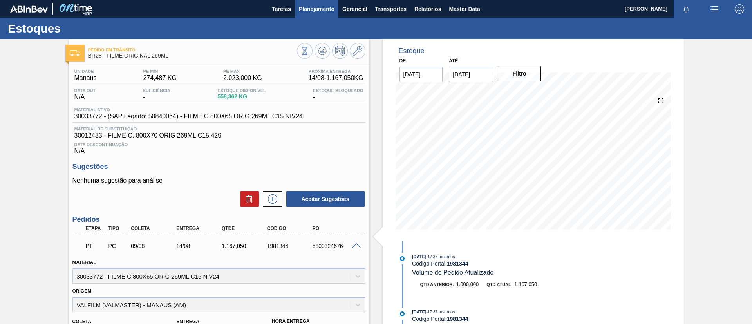
drag, startPoint x: 316, startPoint y: 23, endPoint x: 311, endPoint y: 16, distance: 9.2
click at [311, 16] on main "Tarefas Planejamento Gerencial Transportes Relatórios Master Data TOMAS SIMOES …" at bounding box center [376, 162] width 752 height 324
click at [314, 13] on button "Planejamento" at bounding box center [316, 9] width 43 height 18
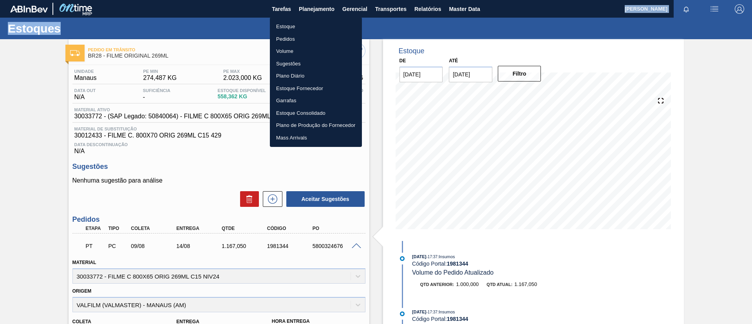
click at [311, 29] on li "Estoque" at bounding box center [316, 26] width 92 height 13
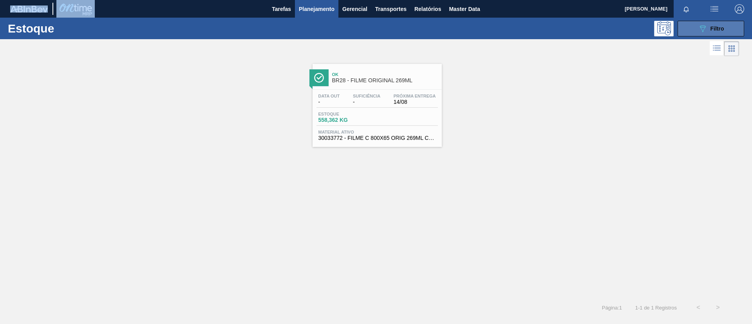
click at [708, 28] on div "089F7B8B-B2A5-4AFE-B5C0-19BA573D28AC Filtro" at bounding box center [711, 28] width 26 height 9
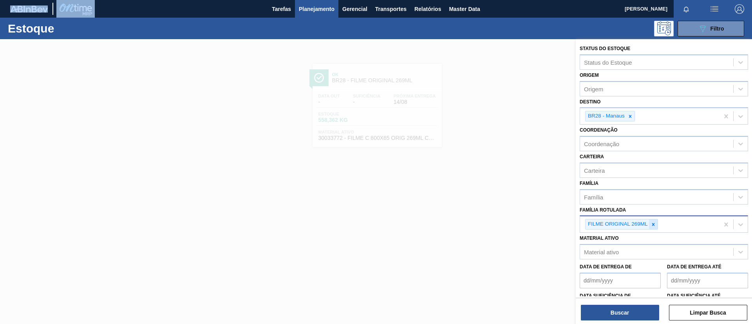
click at [652, 224] on icon at bounding box center [652, 224] width 5 height 5
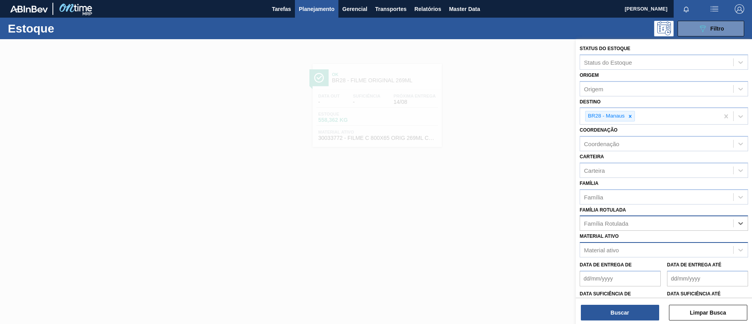
click at [644, 242] on div "Material ativo" at bounding box center [663, 249] width 168 height 15
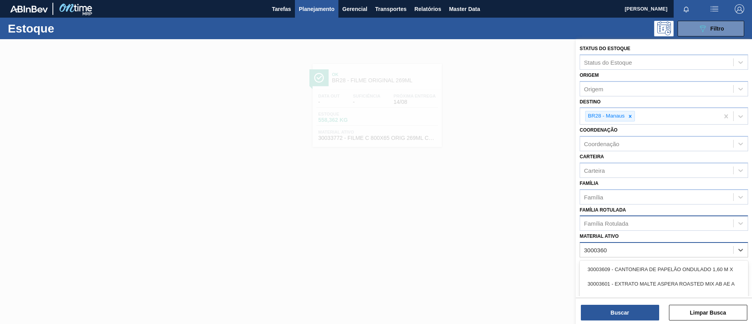
type ativo "30003608"
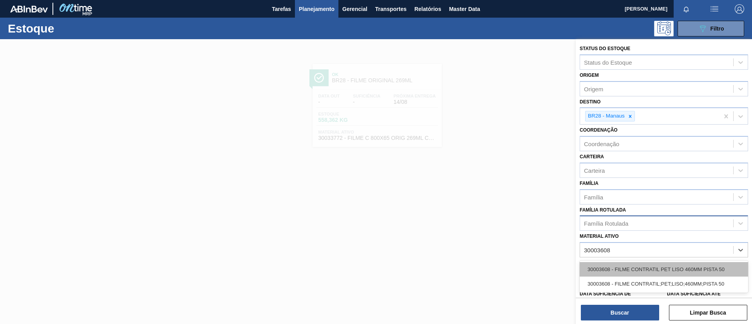
click at [658, 268] on div "30003608 - FILME CONTRATIL PET LISO 460MM PISTA 50" at bounding box center [663, 269] width 168 height 14
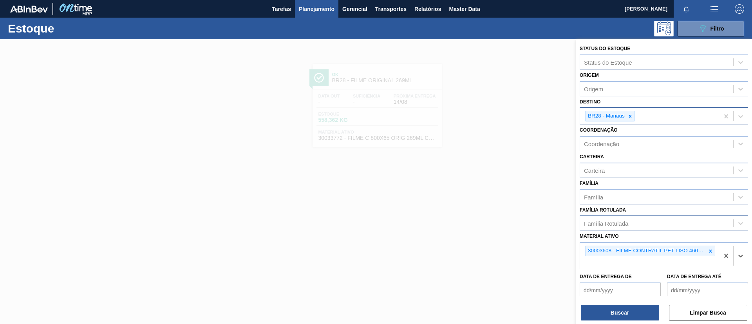
click at [630, 120] on div at bounding box center [629, 116] width 9 height 10
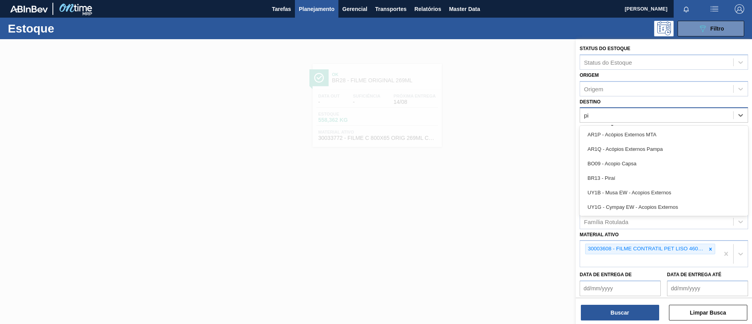
type input "pir"
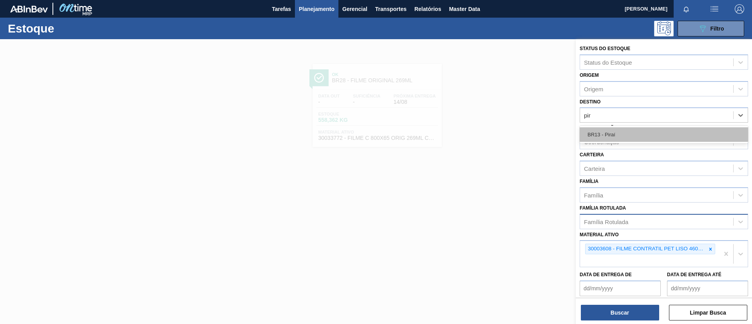
click at [642, 129] on div "BR13 - Piraí" at bounding box center [663, 134] width 168 height 14
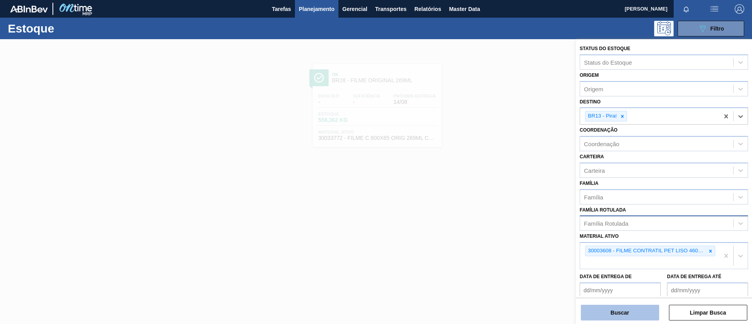
click at [629, 309] on button "Buscar" at bounding box center [619, 313] width 78 height 16
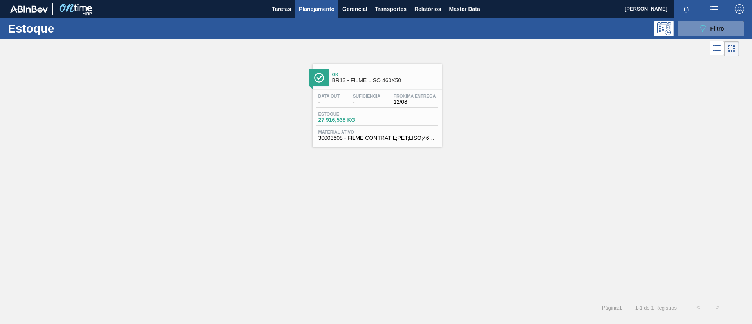
click at [395, 82] on span "BR13 - FILME LISO 460X50" at bounding box center [385, 81] width 106 height 6
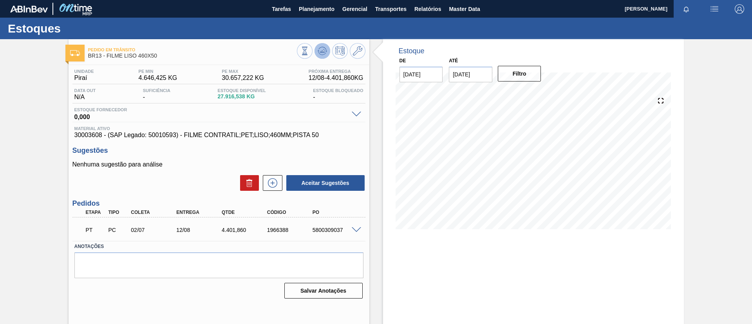
click at [316, 53] on button at bounding box center [322, 51] width 16 height 16
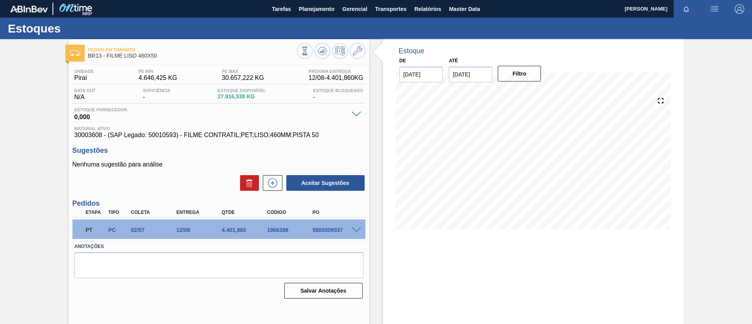
click at [355, 229] on span at bounding box center [355, 230] width 9 height 6
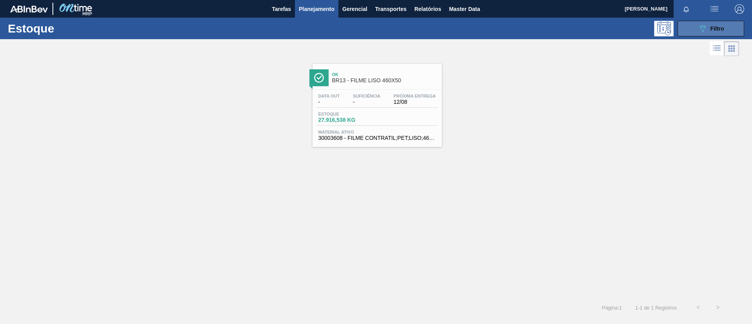
click at [688, 29] on button "089F7B8B-B2A5-4AFE-B5C0-19BA573D28AC Filtro" at bounding box center [710, 29] width 67 height 16
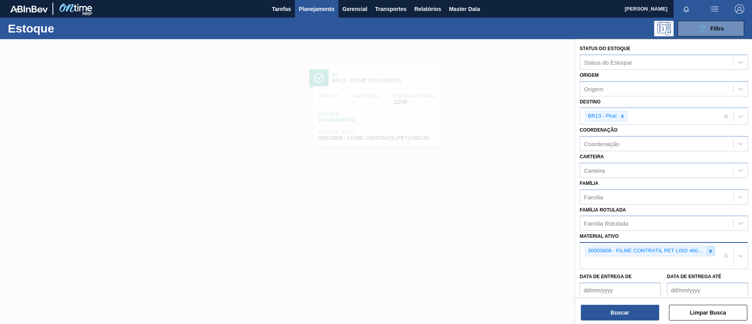
click at [707, 250] on icon at bounding box center [709, 250] width 5 height 5
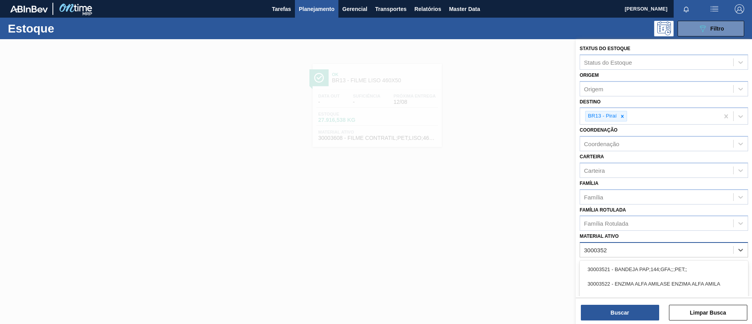
type ativo "30003525"
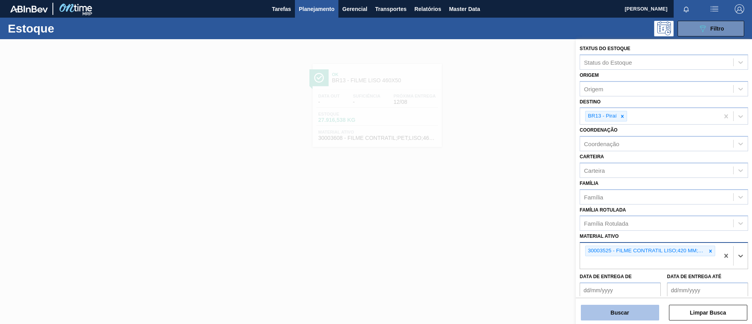
click at [646, 315] on button "Buscar" at bounding box center [619, 313] width 78 height 16
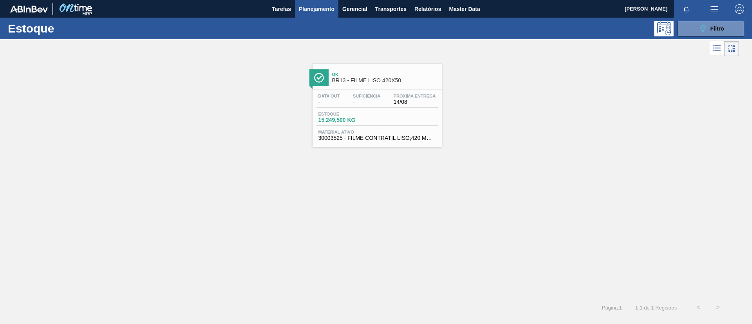
click at [392, 114] on div "Estoque 15.249,500 KG" at bounding box center [376, 119] width 121 height 14
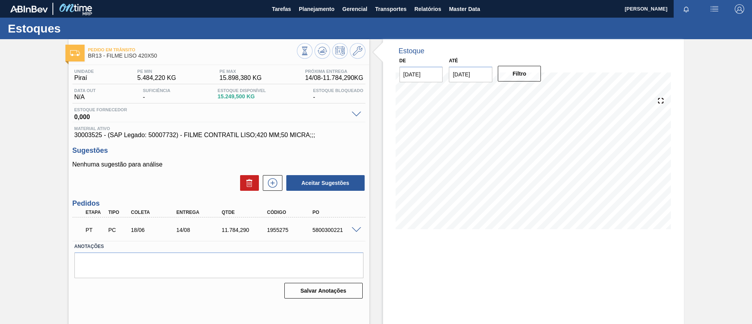
click at [353, 229] on span at bounding box center [355, 230] width 9 height 6
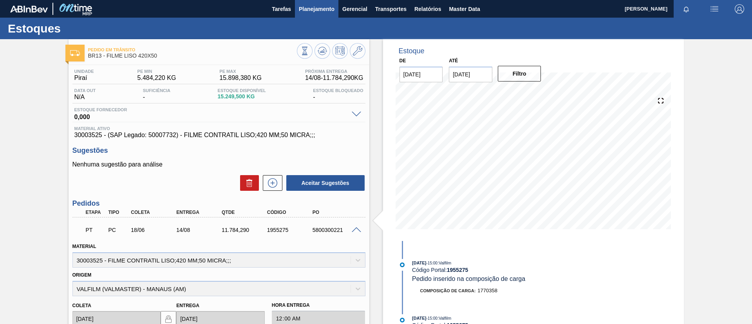
click at [302, 6] on span "Planejamento" at bounding box center [317, 8] width 36 height 9
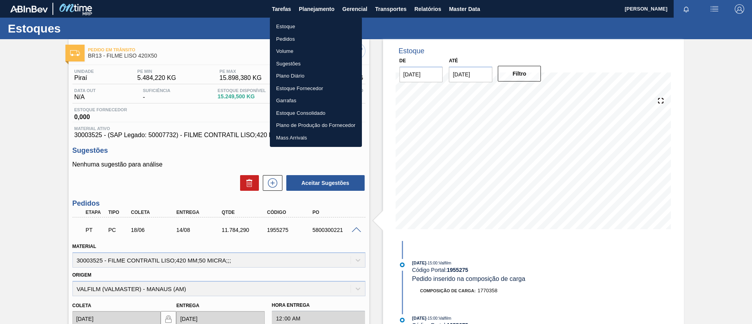
click at [304, 20] on ul "Estoque Pedidos Volume Sugestões Plano Diário Estoque Fornecedor Garrafas Estoq…" at bounding box center [316, 82] width 92 height 130
click at [305, 21] on li "Estoque" at bounding box center [316, 26] width 92 height 13
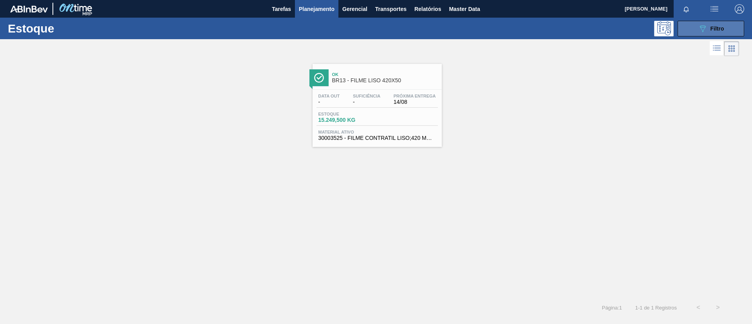
click at [724, 33] on button "089F7B8B-B2A5-4AFE-B5C0-19BA573D28AC Filtro" at bounding box center [710, 29] width 67 height 16
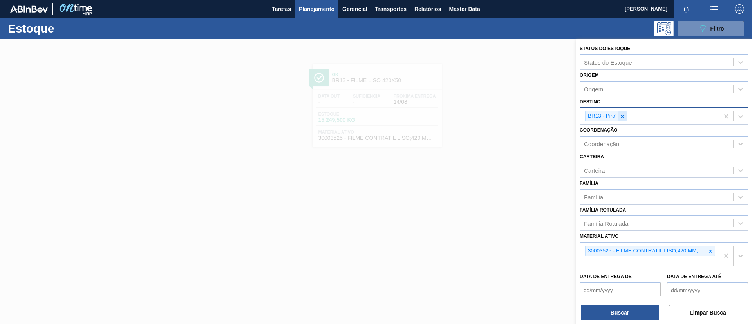
click at [625, 119] on div at bounding box center [622, 116] width 9 height 10
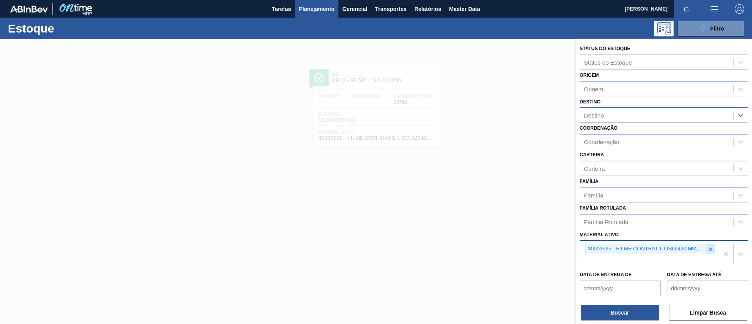
click at [710, 250] on icon at bounding box center [710, 248] width 3 height 3
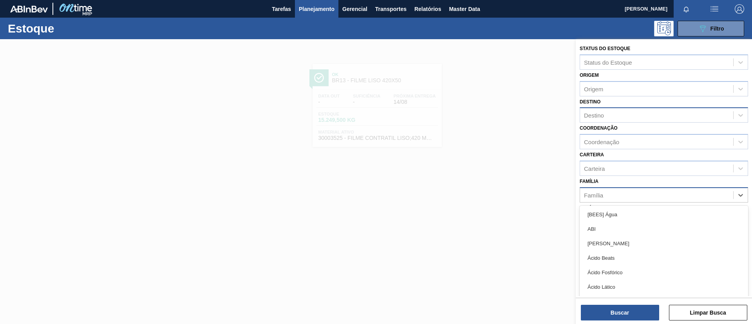
click at [616, 196] on div "Família" at bounding box center [656, 194] width 153 height 11
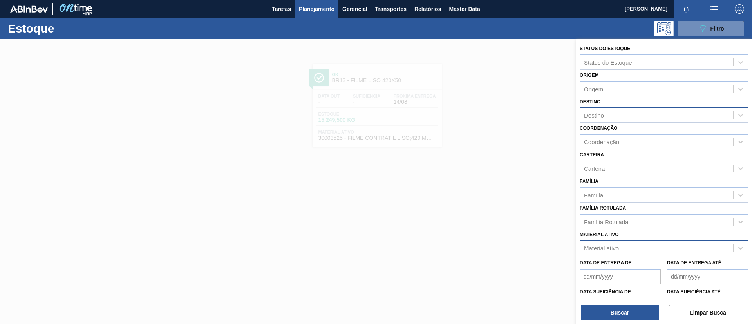
click at [621, 185] on div "Família Família" at bounding box center [663, 189] width 168 height 27
click at [624, 217] on div "Família Rotulada" at bounding box center [656, 221] width 153 height 11
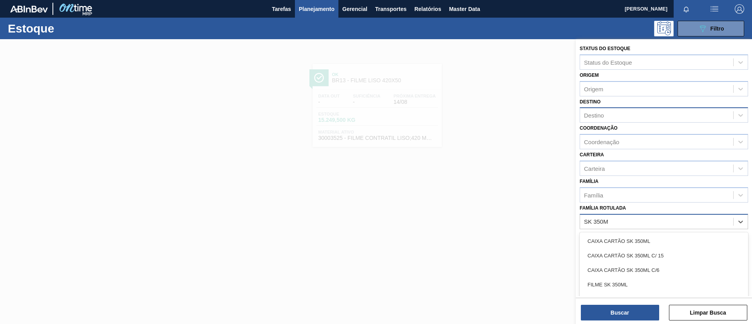
type Rotulada "SK 350ML"
click at [648, 279] on div "FILME SK 350ML" at bounding box center [663, 284] width 168 height 14
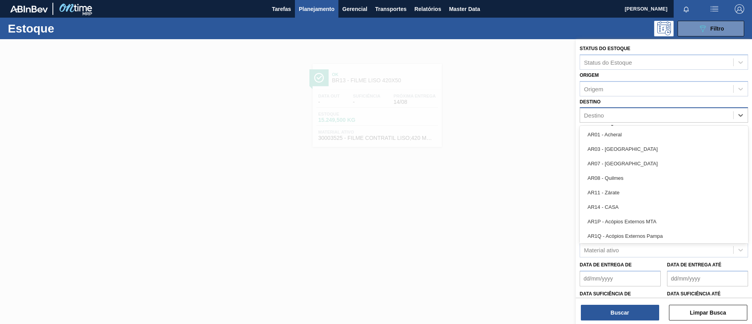
click at [603, 110] on div "Destino" at bounding box center [656, 115] width 153 height 11
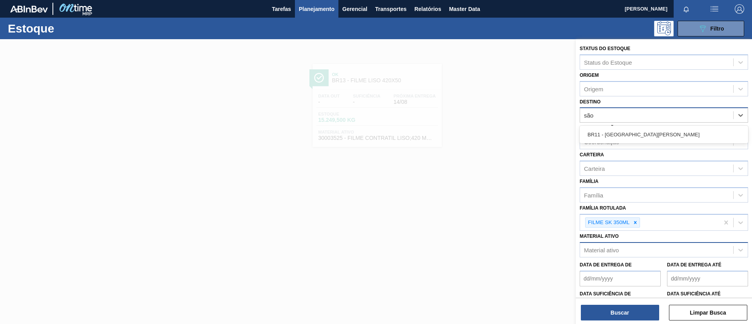
type input "são l"
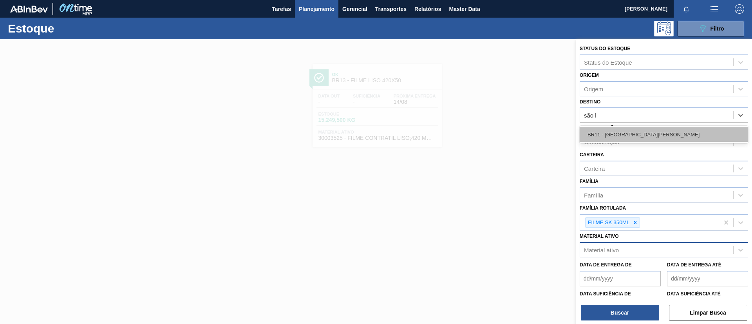
click at [625, 130] on div "BR11 - São Luís" at bounding box center [663, 134] width 168 height 14
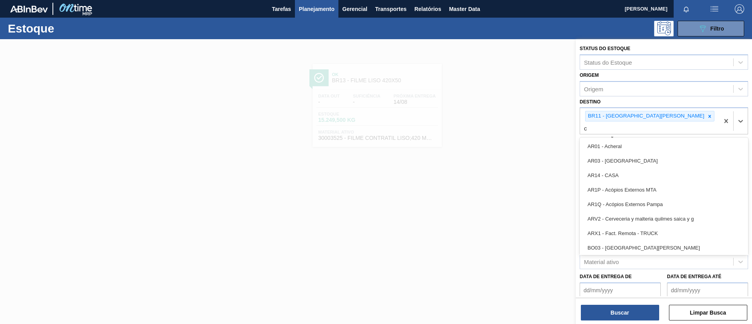
type input "ca"
click at [643, 197] on div "BR04 - Camaçari" at bounding box center [663, 204] width 168 height 14
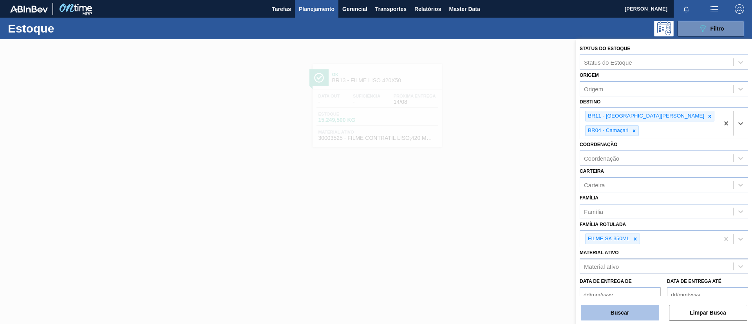
click at [637, 315] on button "Buscar" at bounding box center [619, 313] width 78 height 16
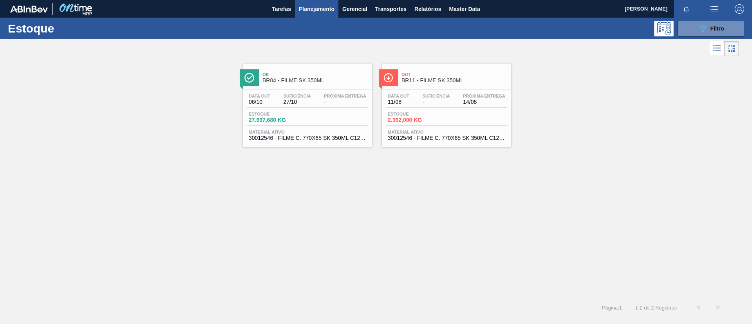
click at [491, 86] on div "Out BR11 - FILME SK 350ML" at bounding box center [454, 78] width 106 height 18
